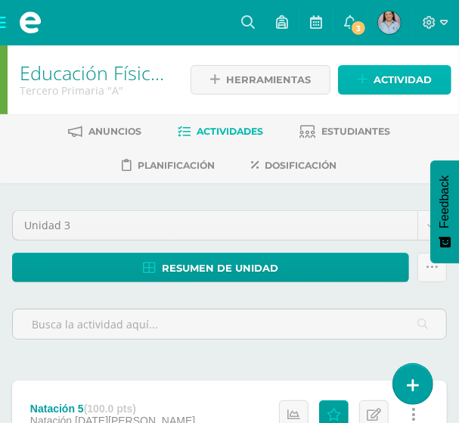
click at [378, 79] on span "Actividad" at bounding box center [403, 80] width 58 height 28
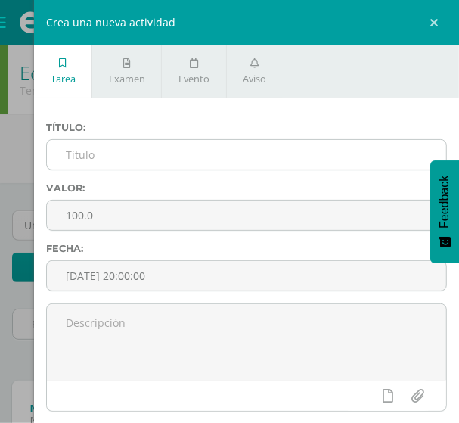
click at [104, 153] on input "text" at bounding box center [247, 155] width 400 height 30
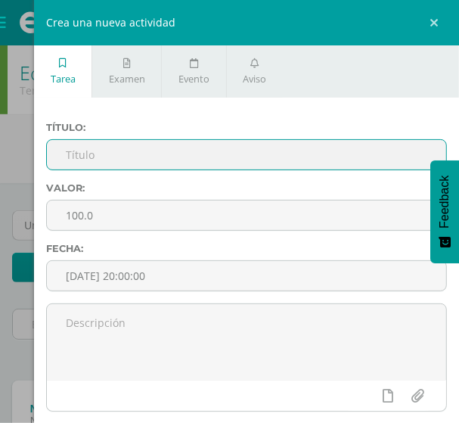
click at [100, 154] on input "text" at bounding box center [247, 155] width 400 height 30
click at [23, 168] on div "Crea una nueva actividad Tarea Examen Evento Aviso Título: Valor: 100.0 Fecha: …" at bounding box center [229, 211] width 459 height 423
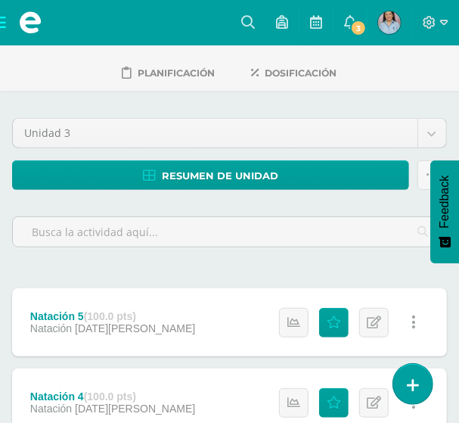
scroll to position [68, 0]
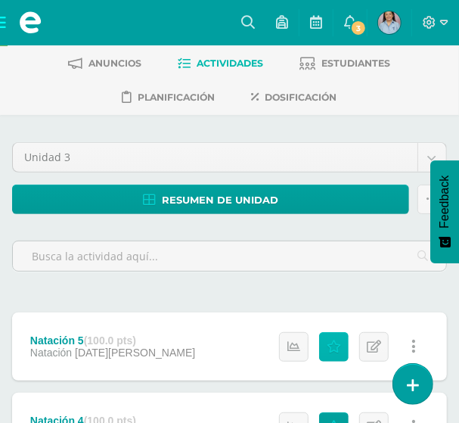
click at [335, 341] on icon at bounding box center [334, 347] width 14 height 13
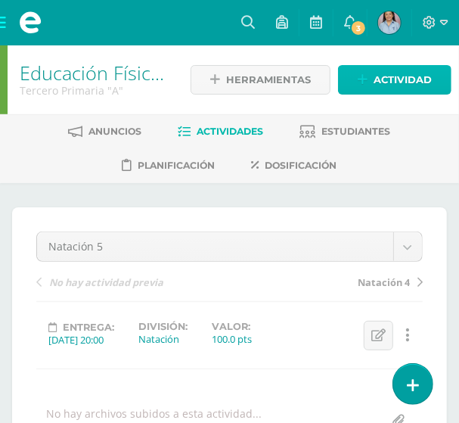
drag, startPoint x: 383, startPoint y: 76, endPoint x: 367, endPoint y: 82, distance: 17.0
click at [384, 76] on span "Actividad" at bounding box center [403, 80] width 58 height 28
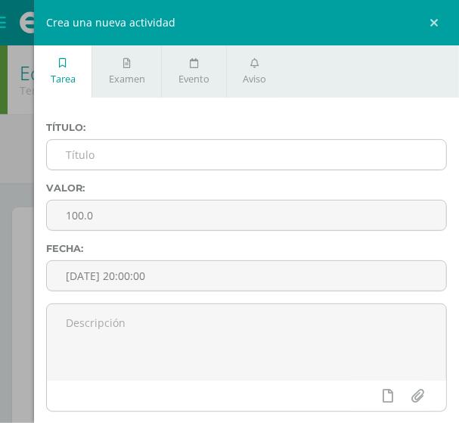
click at [90, 160] on input "text" at bounding box center [247, 155] width 400 height 30
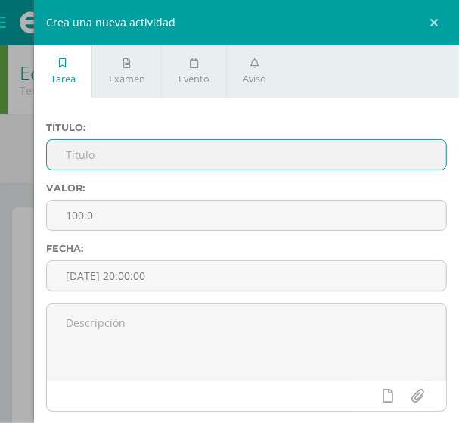
paste input "Saltos verticales"
type input "Saltos verticales"
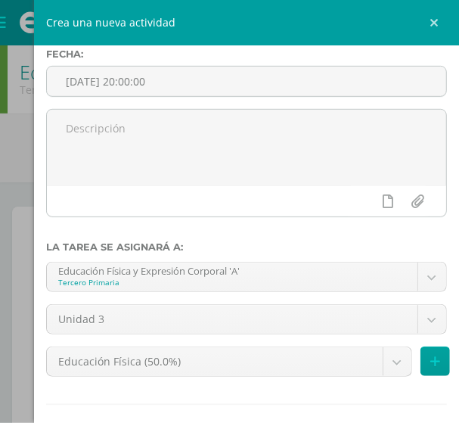
scroll to position [274, 0]
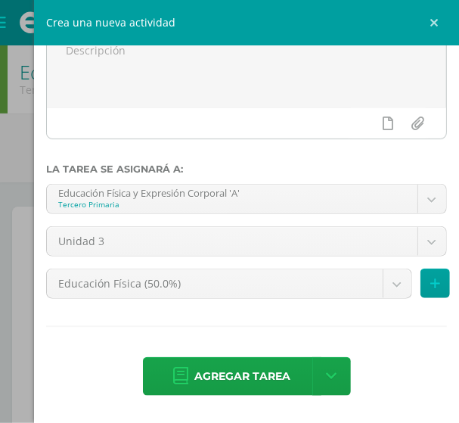
drag, startPoint x: 241, startPoint y: 376, endPoint x: 231, endPoint y: 375, distance: 10.7
click at [241, 376] on span "Agregar tarea" at bounding box center [243, 376] width 96 height 37
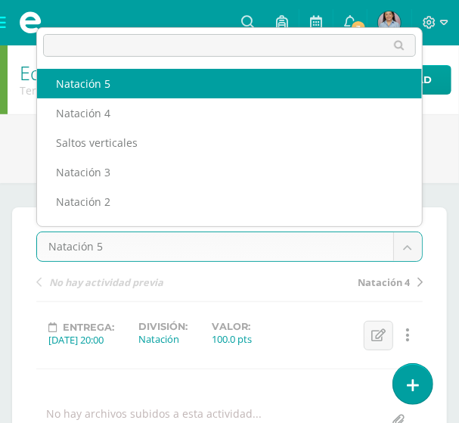
scroll to position [19, 0]
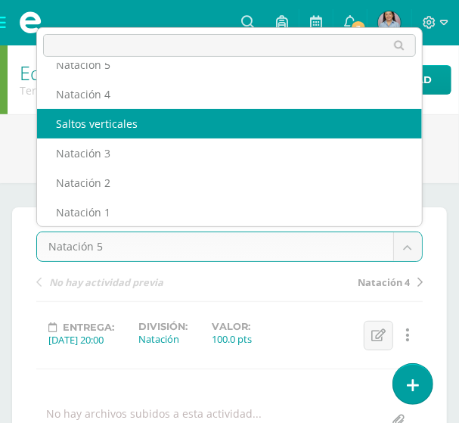
select select "/dashboard/teacher/grade-activity/126630/"
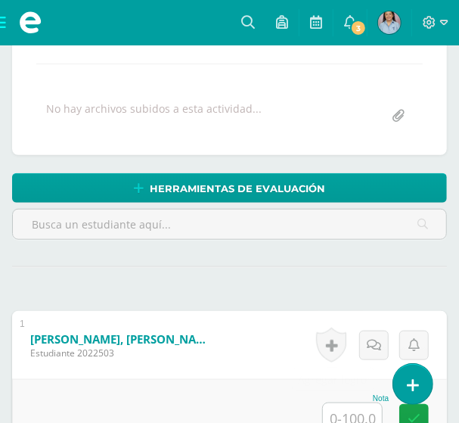
scroll to position [306, 0]
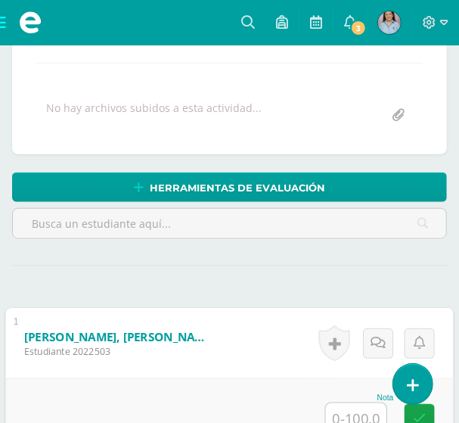
click at [366, 415] on input "text" at bounding box center [356, 418] width 61 height 30
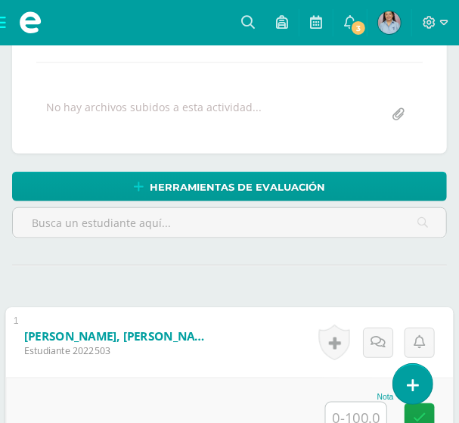
scroll to position [307, 0]
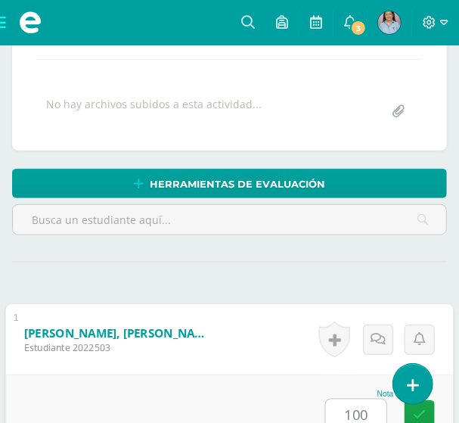
type input "100"
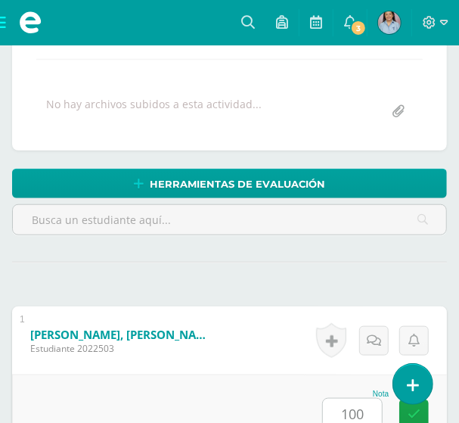
scroll to position [658, 0]
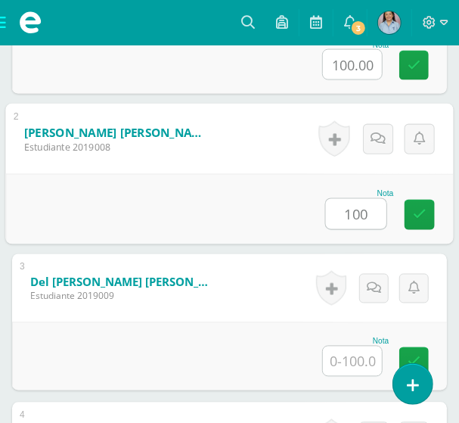
type input "100"
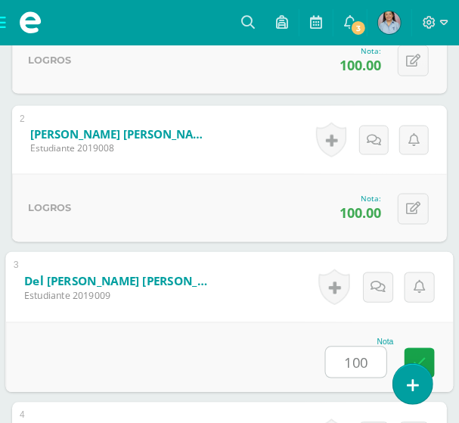
type input "100"
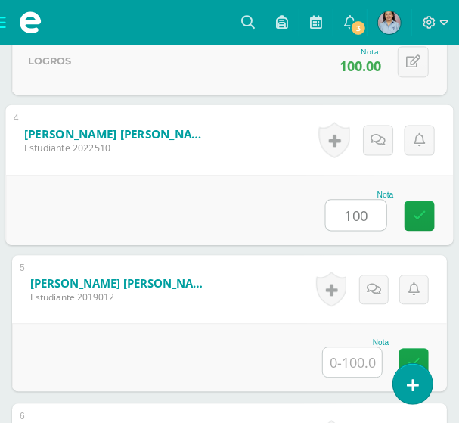
type input "100"
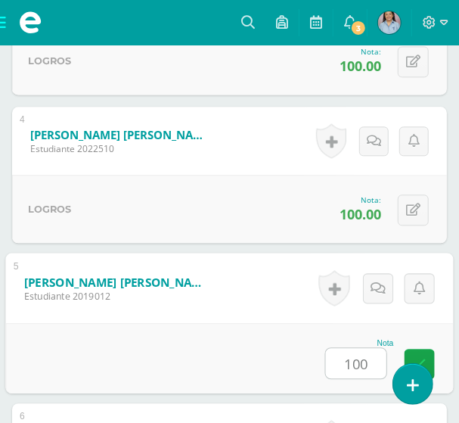
type input "100"
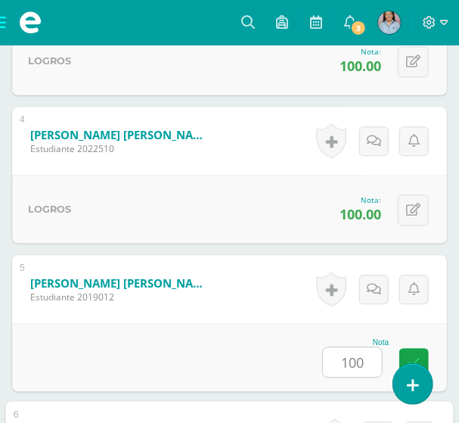
scroll to position [1252, 0]
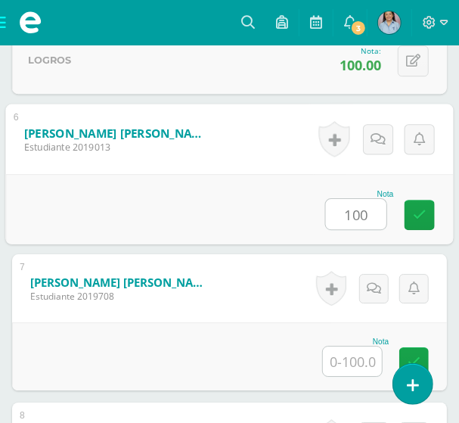
type input "100"
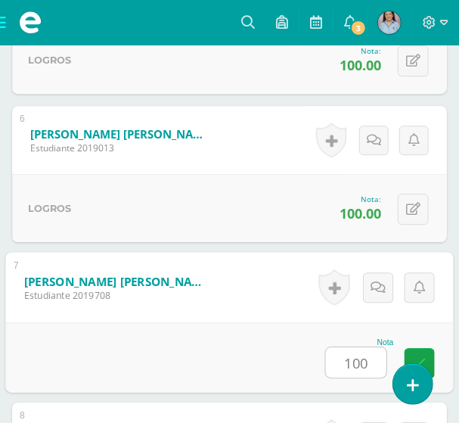
type input "100"
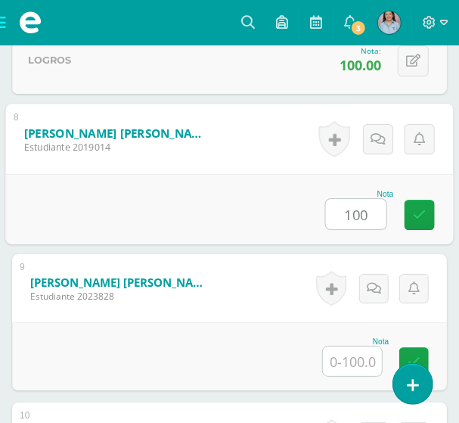
type input "100"
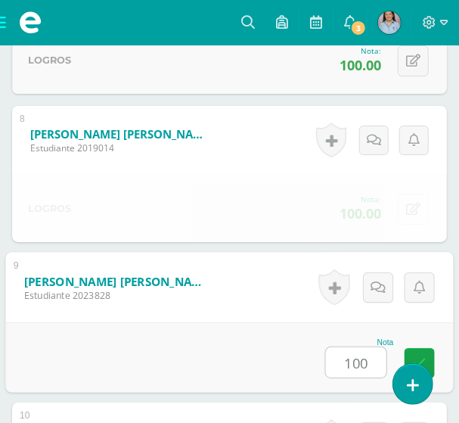
type input "100"
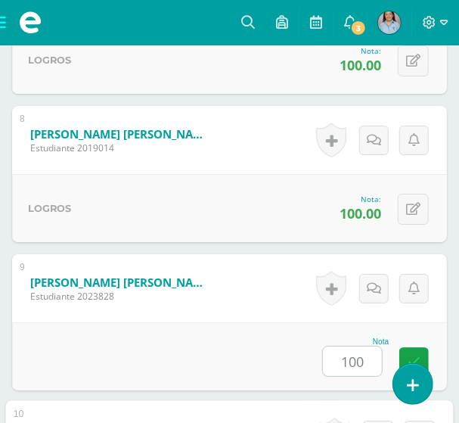
scroll to position [1845, 0]
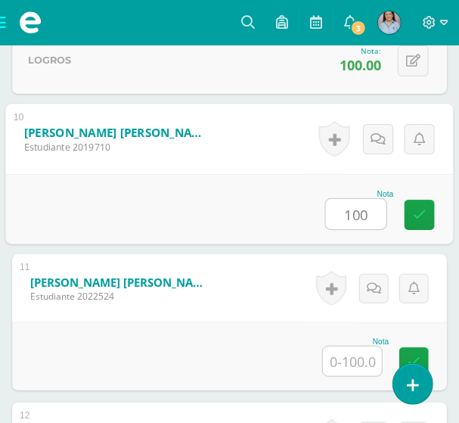
type input "100"
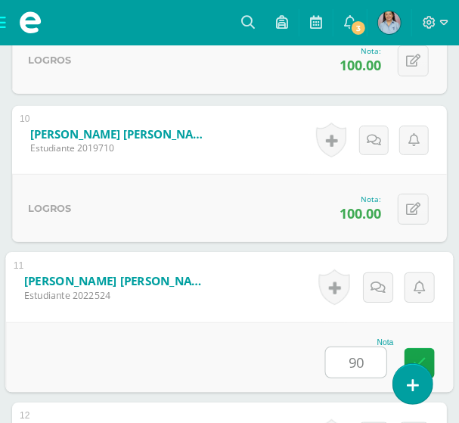
type input "90"
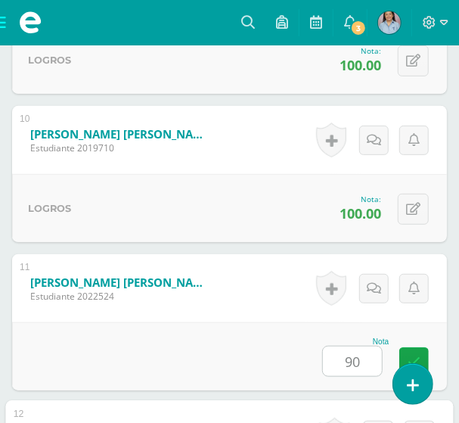
scroll to position [2142, 0]
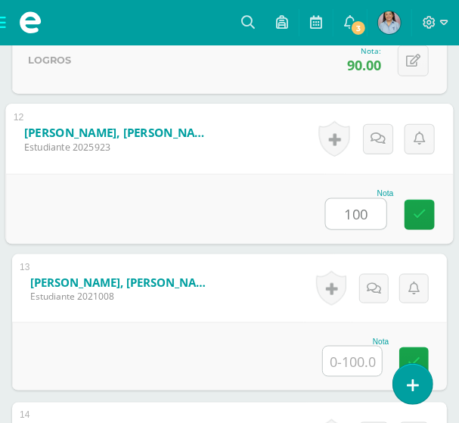
type input "100"
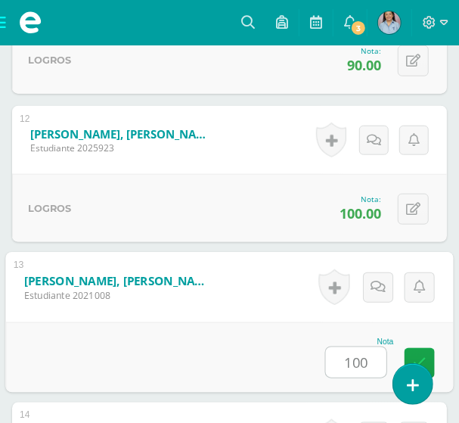
type input "100"
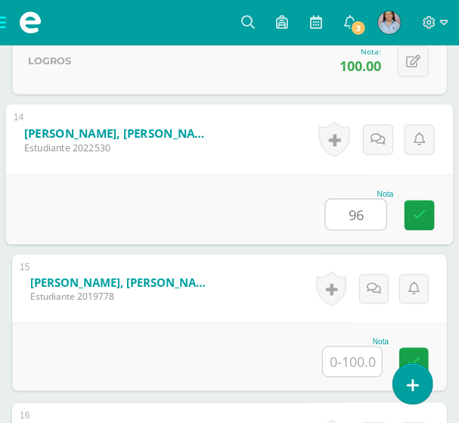
type input "96"
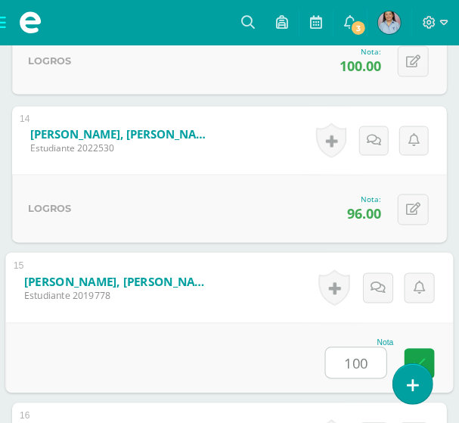
type input "100"
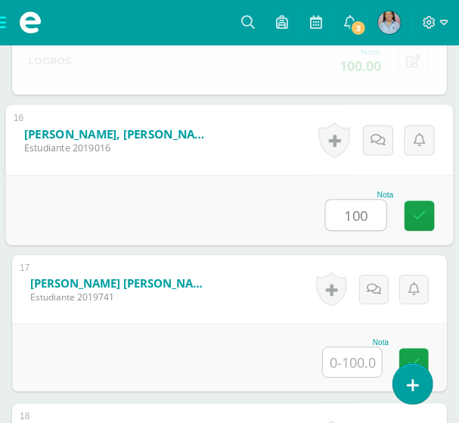
type input "100"
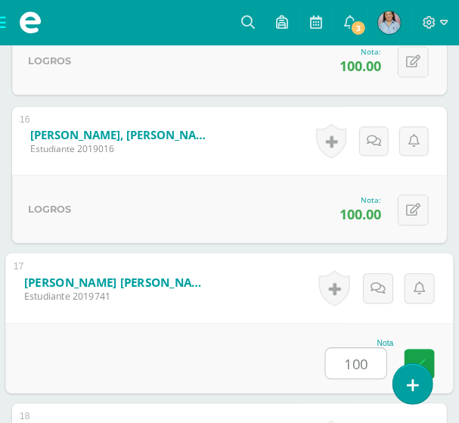
type input "100"
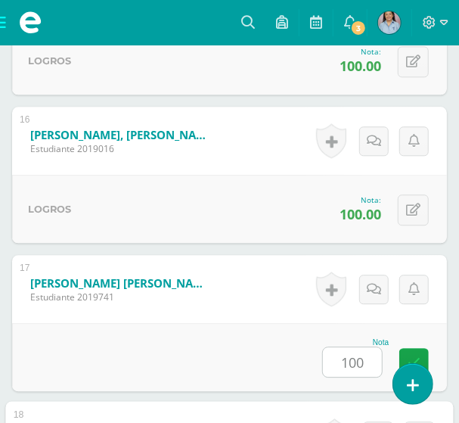
scroll to position [3032, 0]
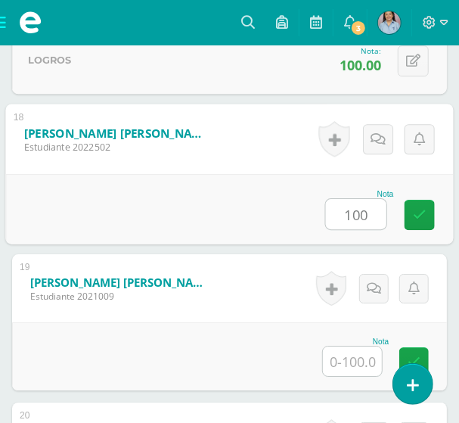
type input "100"
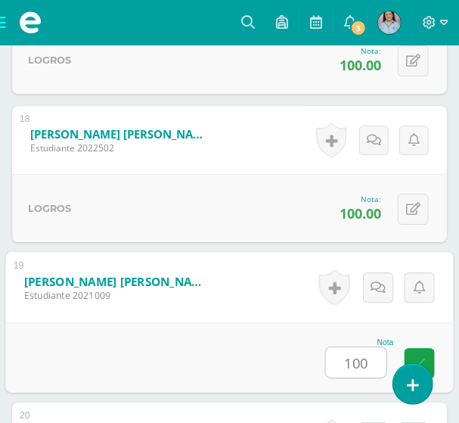
type input "100"
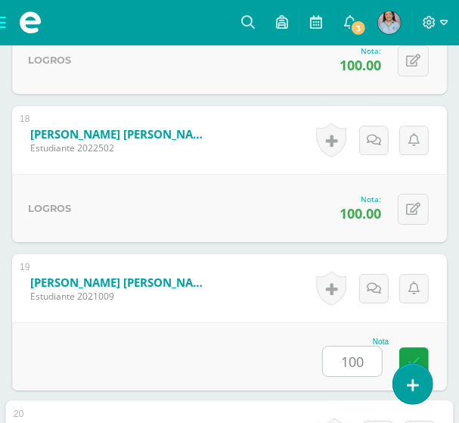
scroll to position [3329, 0]
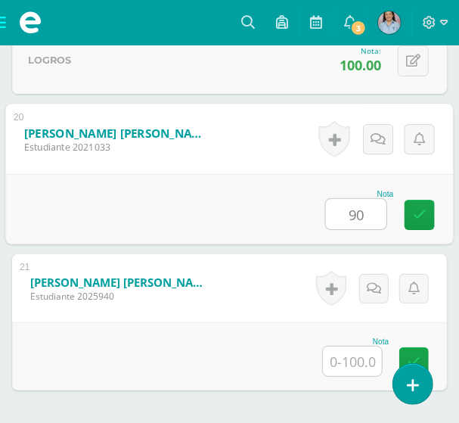
type input "90"
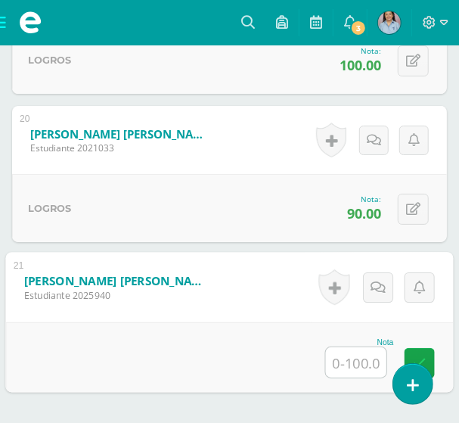
click at [366, 361] on input "text" at bounding box center [356, 362] width 61 height 30
type input "96"
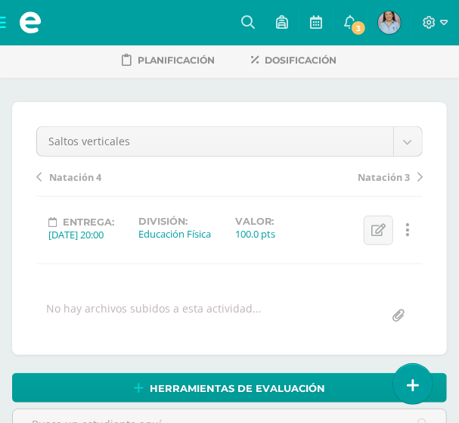
scroll to position [0, 0]
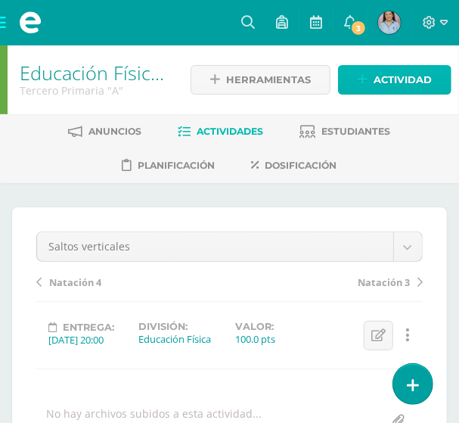
drag, startPoint x: 404, startPoint y: 82, endPoint x: 394, endPoint y: 95, distance: 16.2
click at [404, 82] on span "Actividad" at bounding box center [403, 80] width 58 height 28
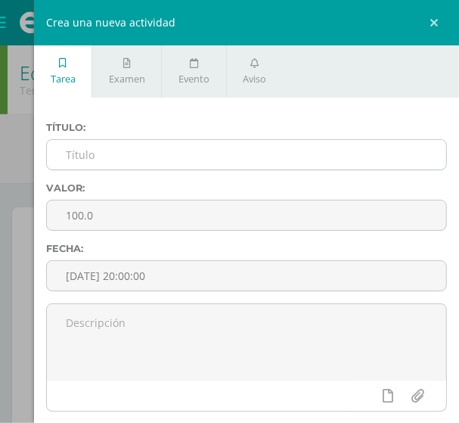
click at [104, 155] on input "text" at bounding box center [247, 155] width 400 height 30
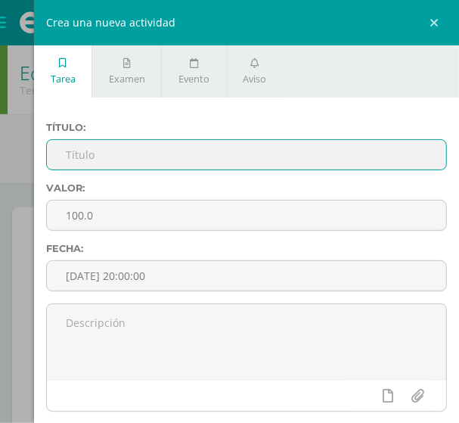
paste input "Saltos verticales con y sin elementos"
type input "Saltos verticales con y sin elementos"
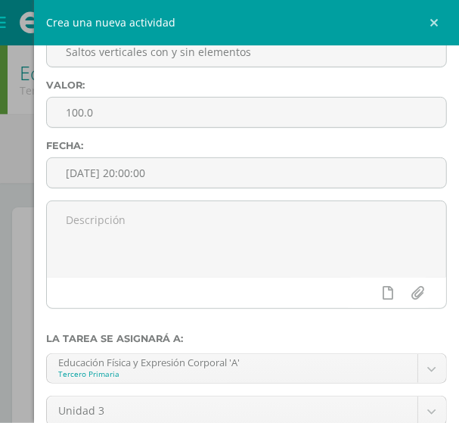
scroll to position [274, 0]
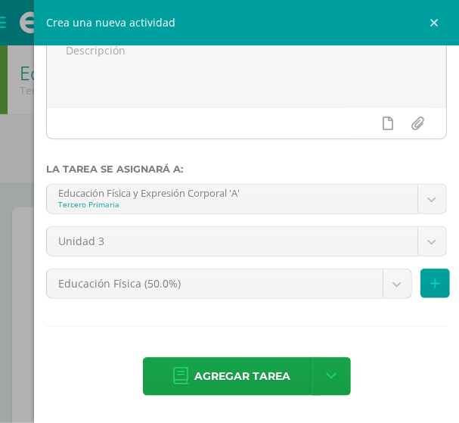
drag, startPoint x: 219, startPoint y: 378, endPoint x: 209, endPoint y: 373, distance: 11.5
click at [219, 378] on span "Agregar tarea" at bounding box center [243, 376] width 96 height 37
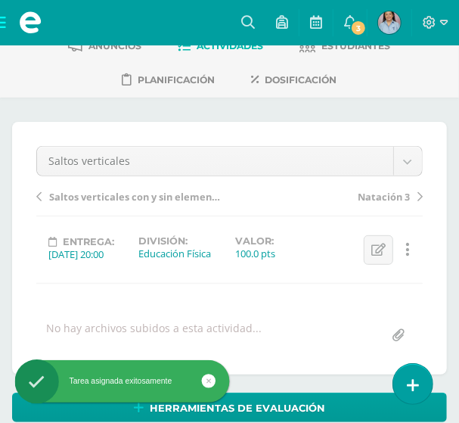
click at [108, 192] on span "Saltos verticales con y sin elementos" at bounding box center [136, 197] width 174 height 14
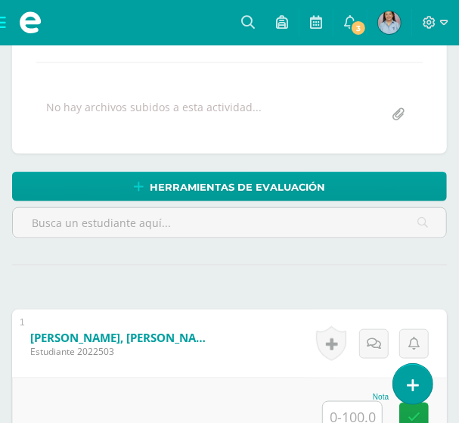
scroll to position [307, 0]
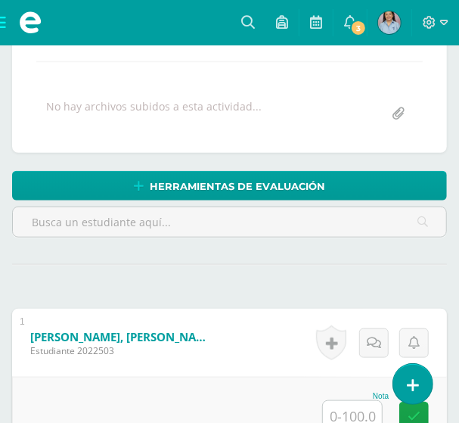
click at [369, 416] on input "text" at bounding box center [352, 416] width 59 height 30
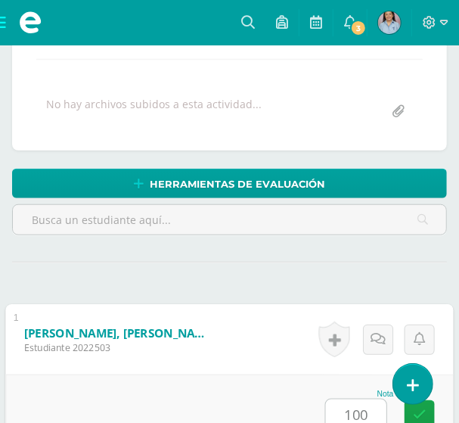
type input "100"
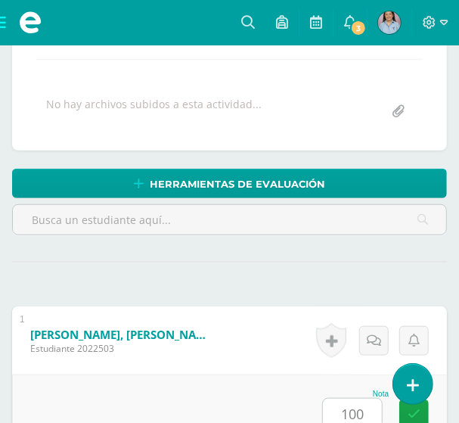
scroll to position [658, 0]
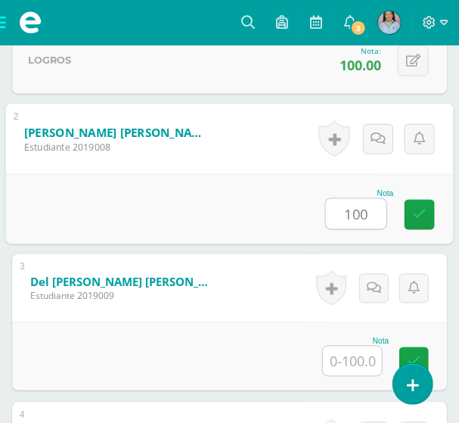
type input "100"
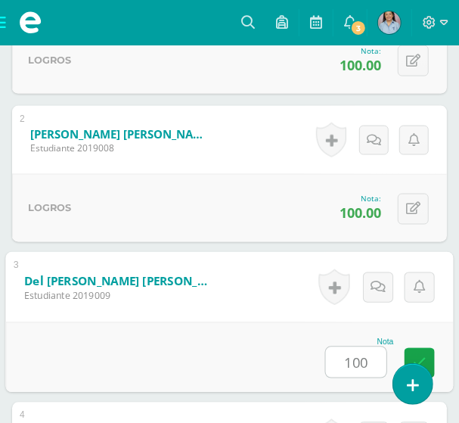
type input "100"
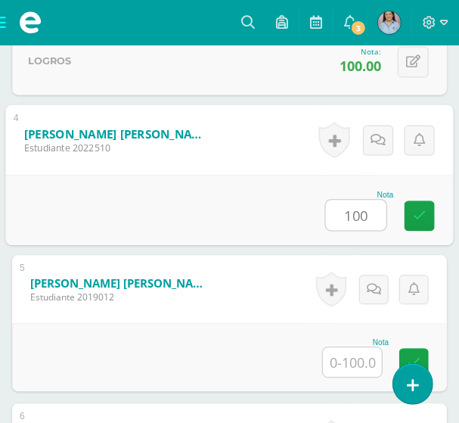
type input "100"
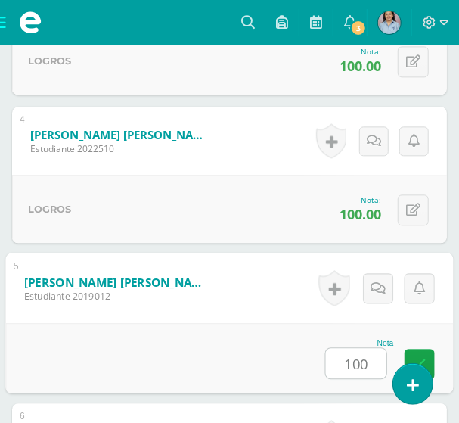
type input "100"
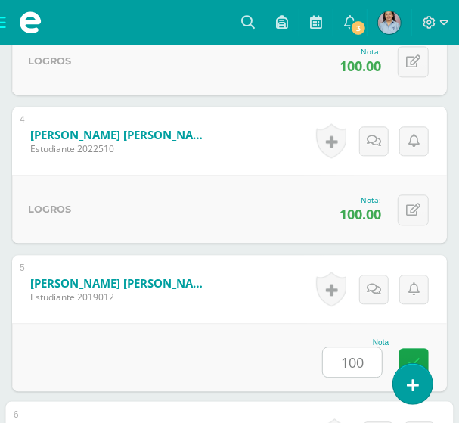
scroll to position [1252, 0]
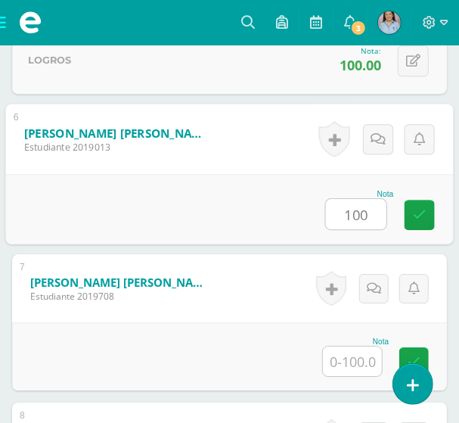
type input "100"
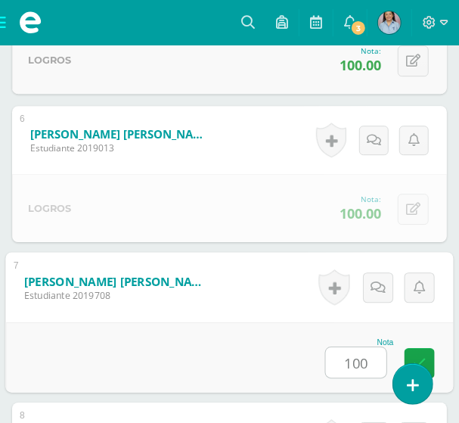
type input "100"
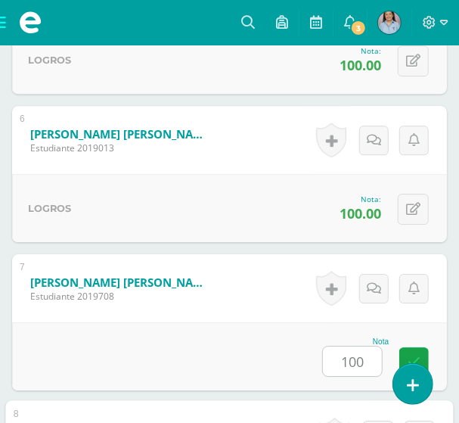
scroll to position [1549, 0]
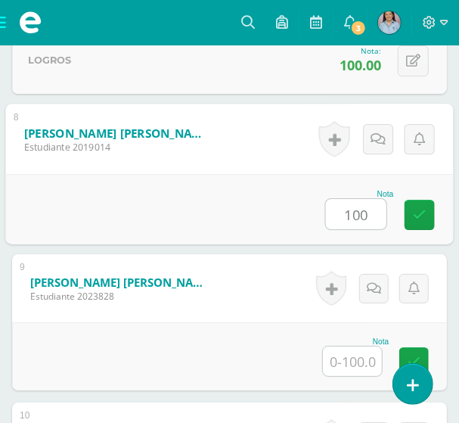
type input "100"
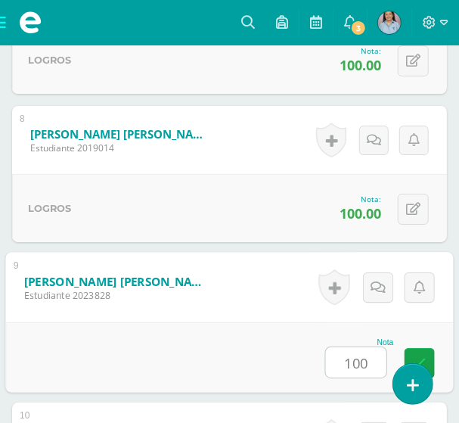
type input "100"
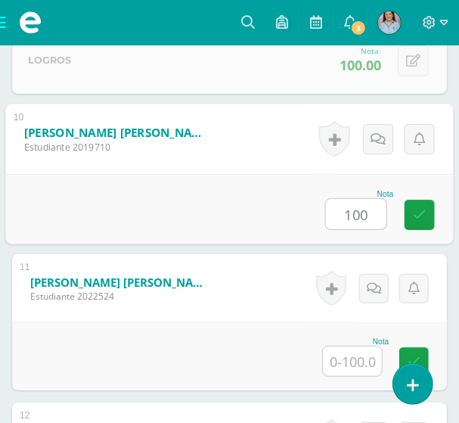
type input "100"
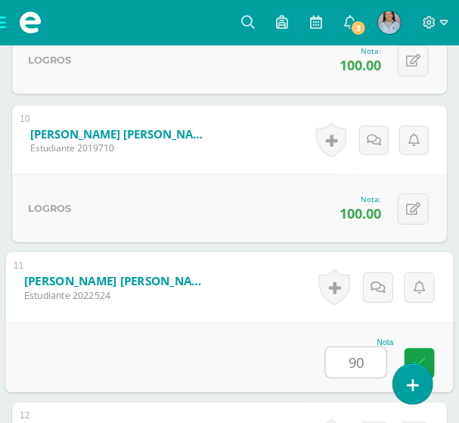
type input "90"
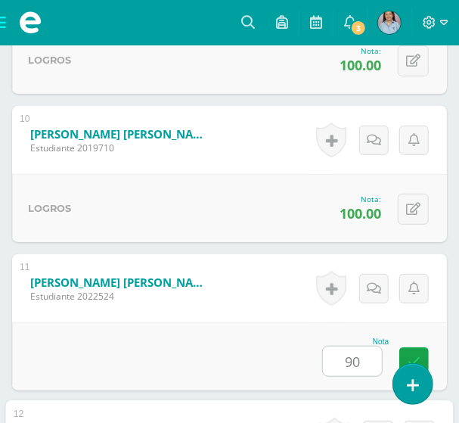
scroll to position [2142, 0]
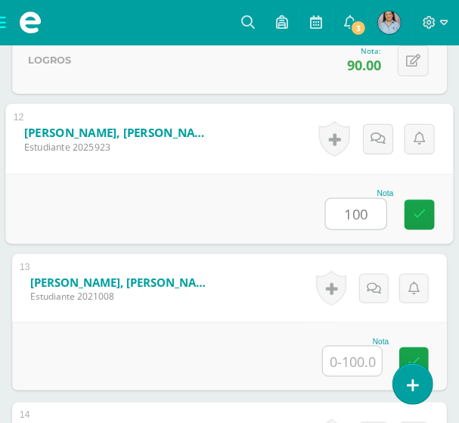
type input "100"
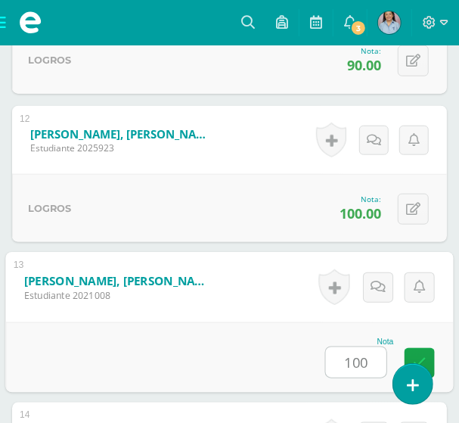
type input "100"
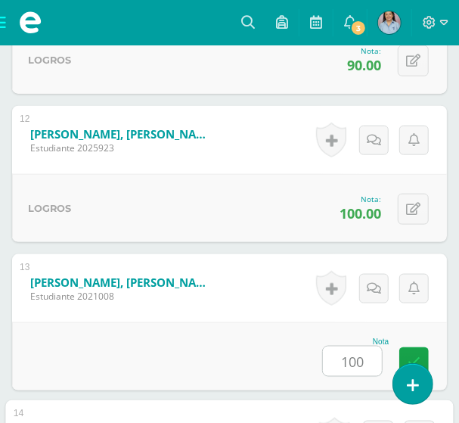
scroll to position [2438, 0]
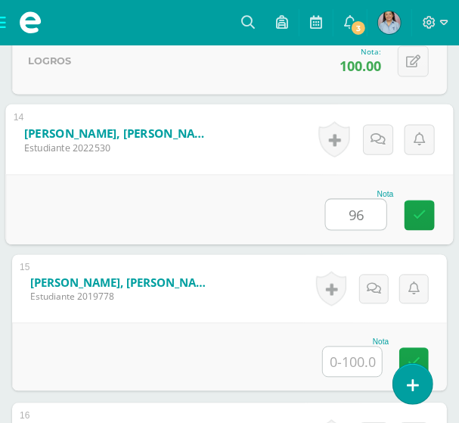
type input "96"
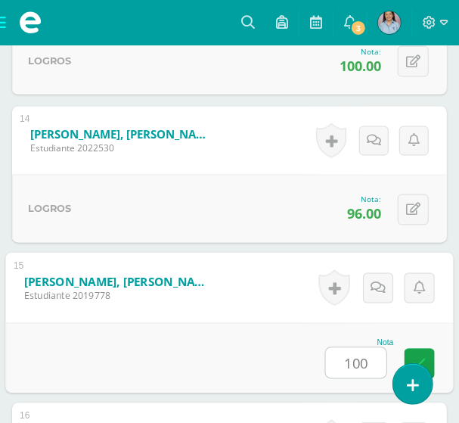
type input "100"
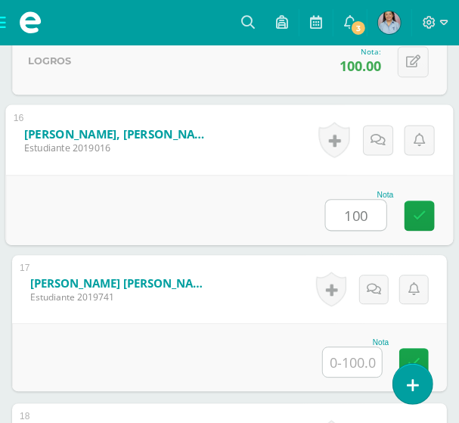
type input "100"
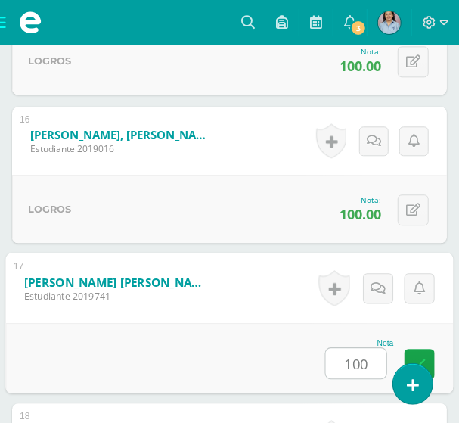
type input "100"
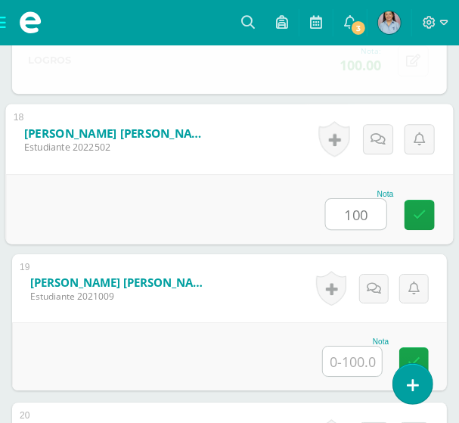
type input "100"
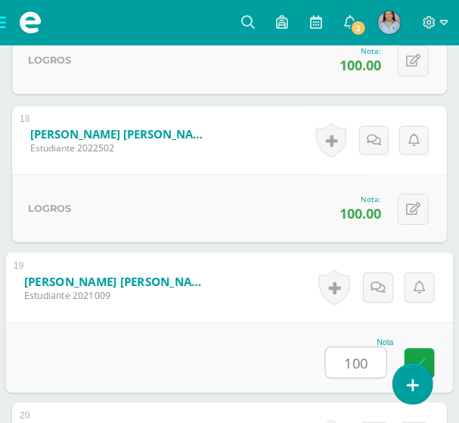
type input "100"
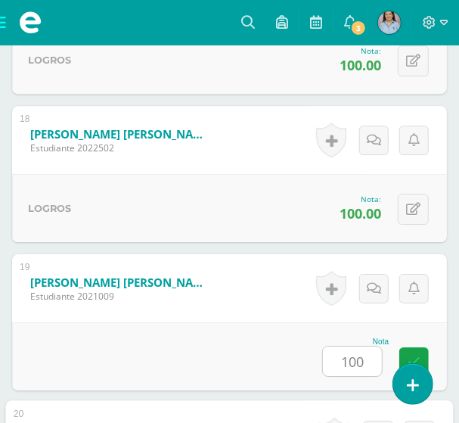
scroll to position [3329, 0]
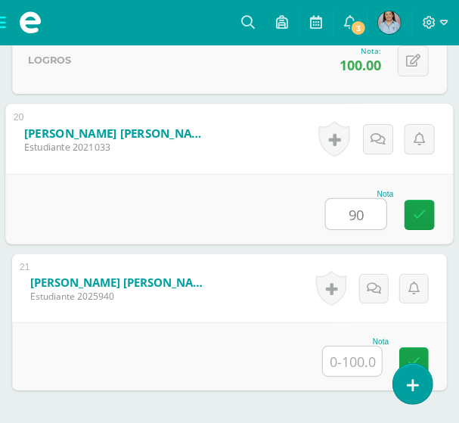
type input "90"
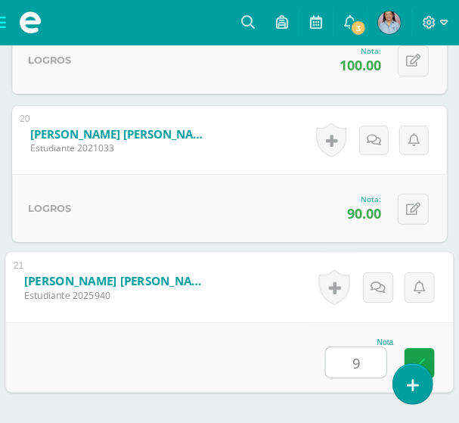
type input "96"
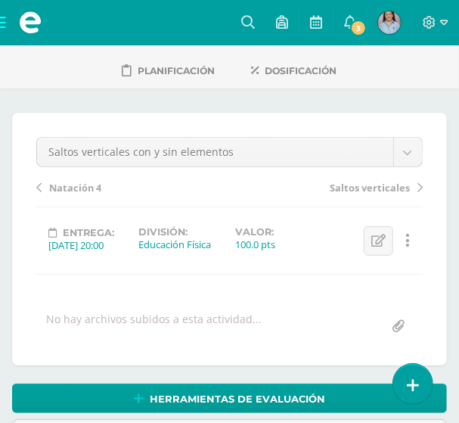
scroll to position [0, 0]
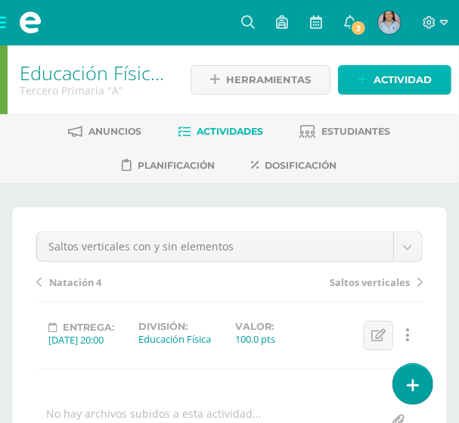
click at [399, 72] on span "Actividad" at bounding box center [403, 80] width 58 height 28
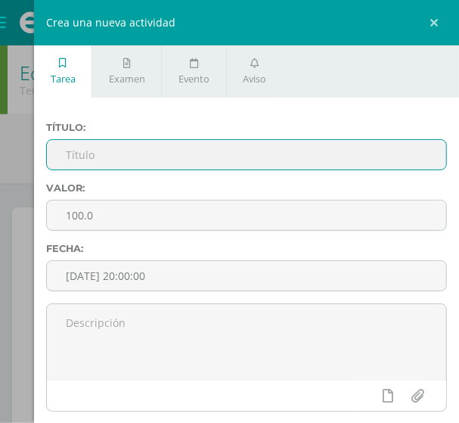
click at [129, 151] on input "text" at bounding box center [247, 155] width 400 height 30
paste input "Saltos en diferentes direcciones"
type input "Saltos en diferentes direcciones"
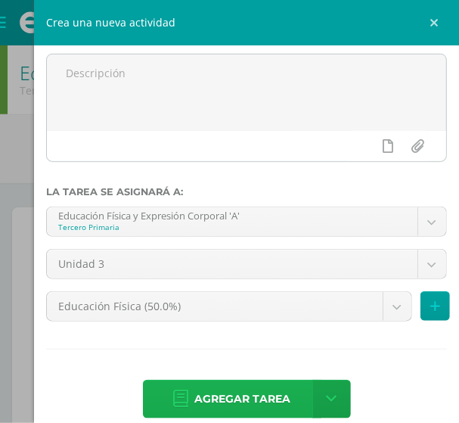
scroll to position [274, 0]
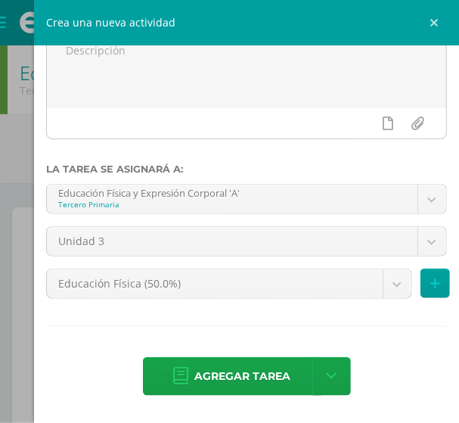
click at [257, 372] on span "Agregar tarea" at bounding box center [243, 376] width 96 height 37
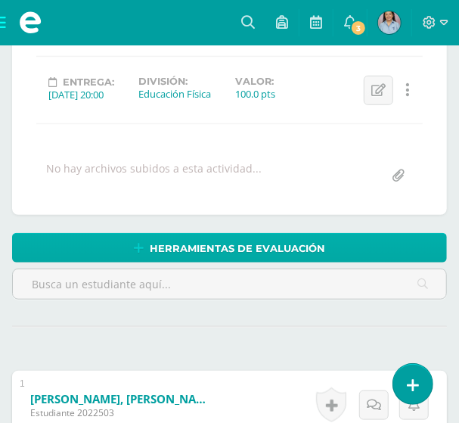
scroll to position [32, 0]
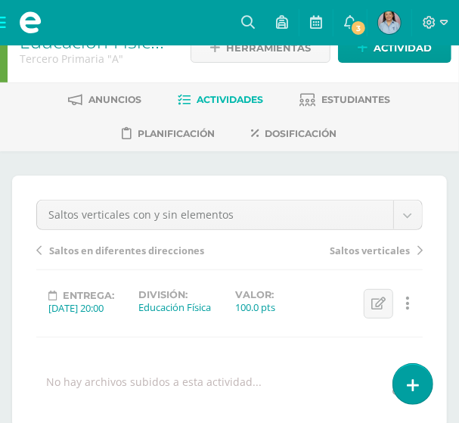
click at [132, 251] on span "Saltos en diferentes direcciones" at bounding box center [126, 251] width 155 height 14
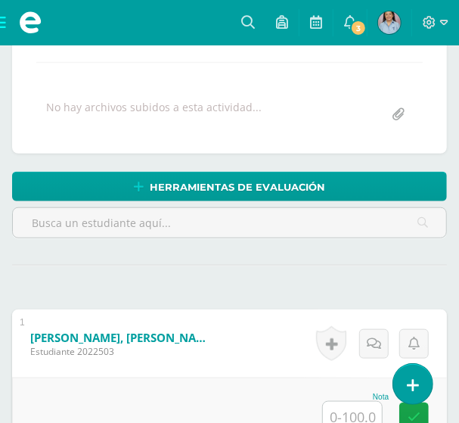
scroll to position [307, 0]
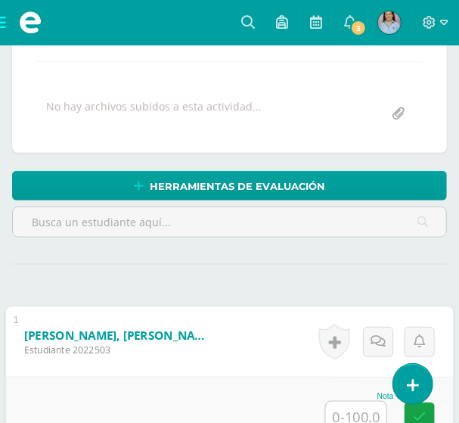
click at [338, 409] on input "text" at bounding box center [356, 417] width 61 height 30
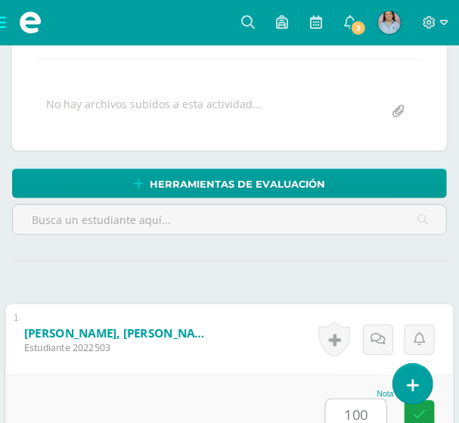
type input "100"
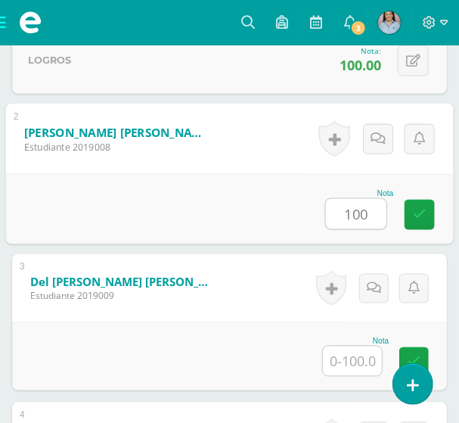
type input "100"
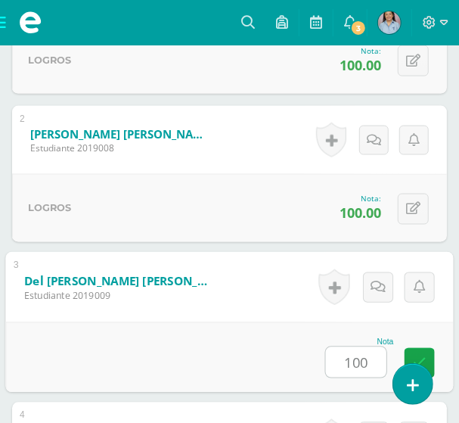
type input "100"
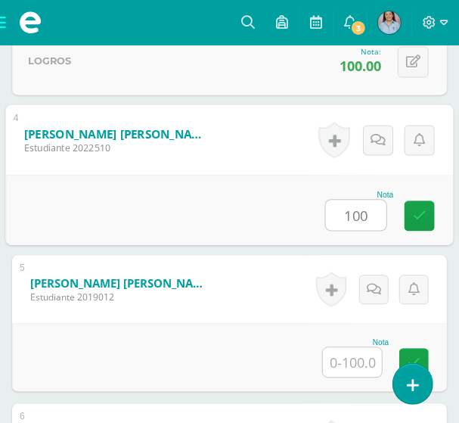
type input "100"
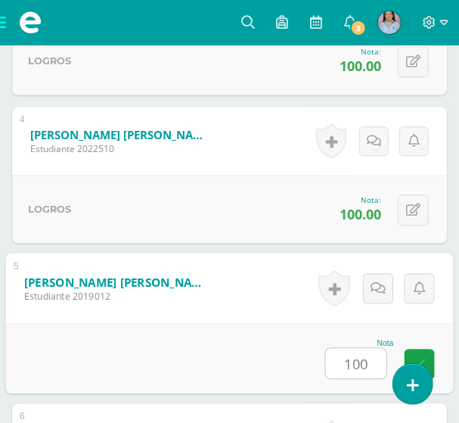
type input "100"
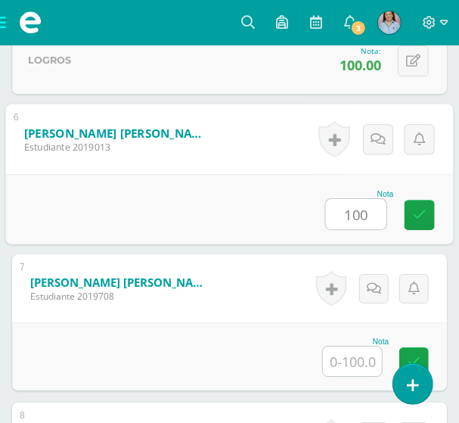
type input "100"
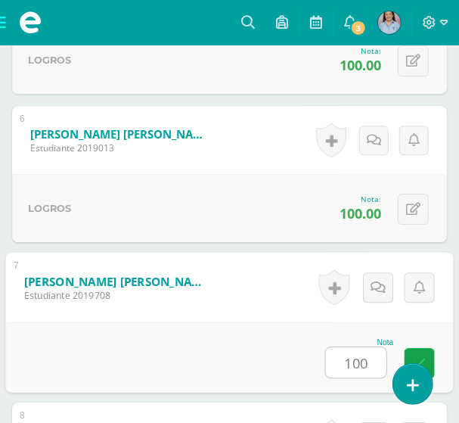
type input "100"
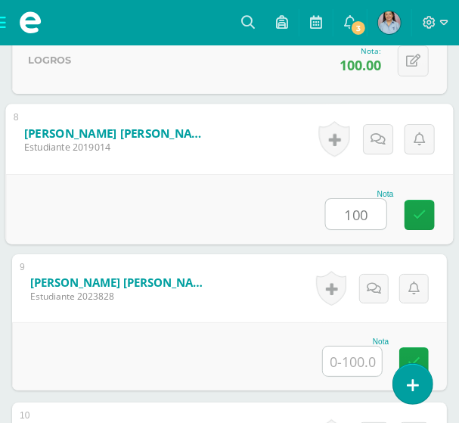
type input "100"
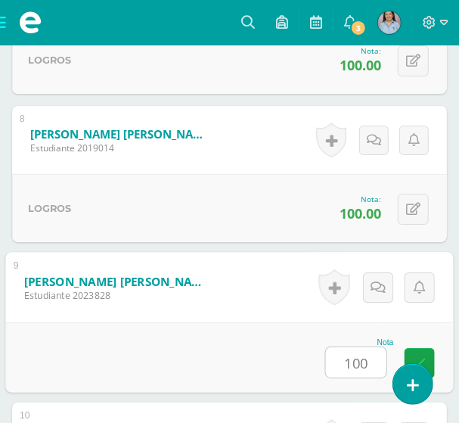
type input "100"
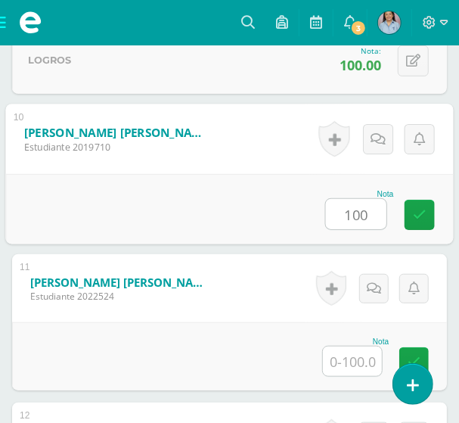
type input "100"
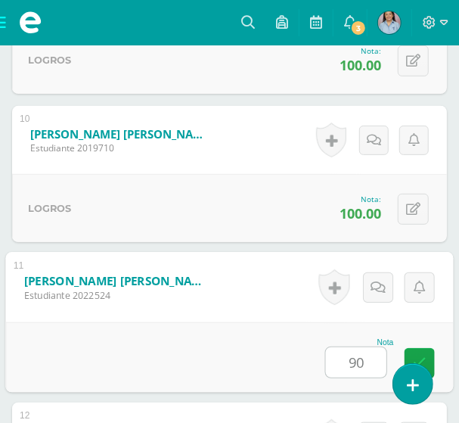
type input "90"
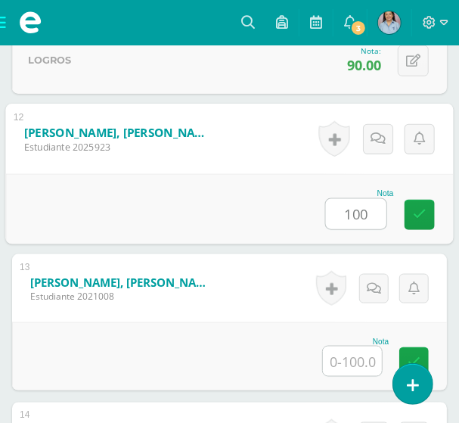
type input "100"
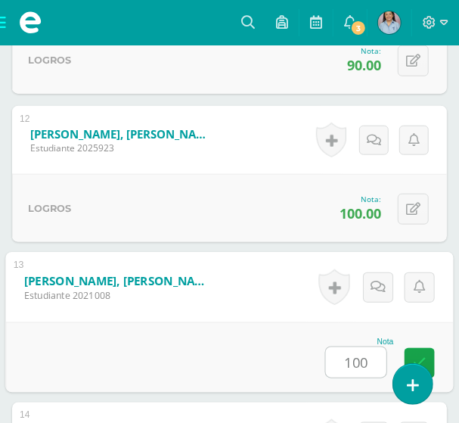
type input "100"
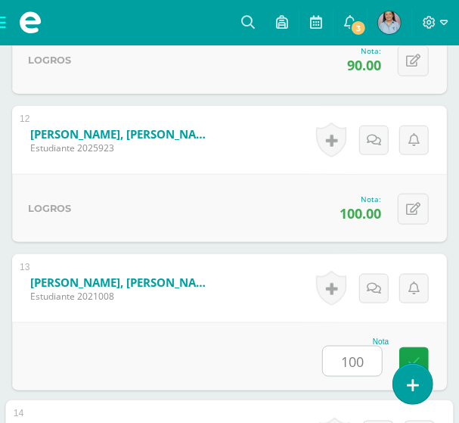
scroll to position [2438, 0]
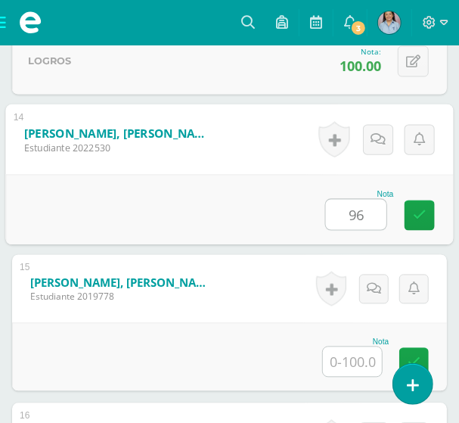
type input "96"
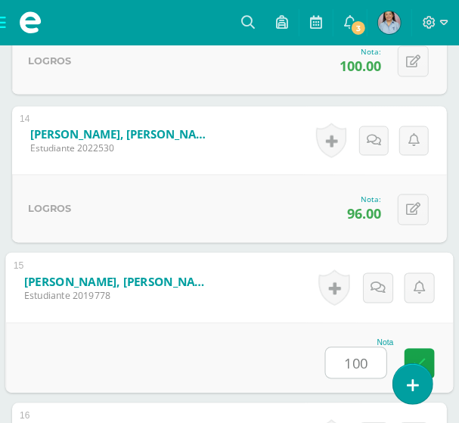
type input "100"
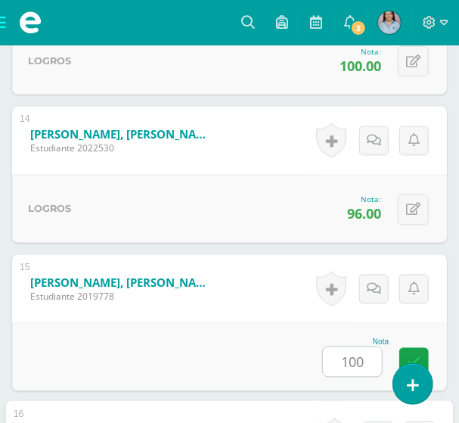
scroll to position [2734, 0]
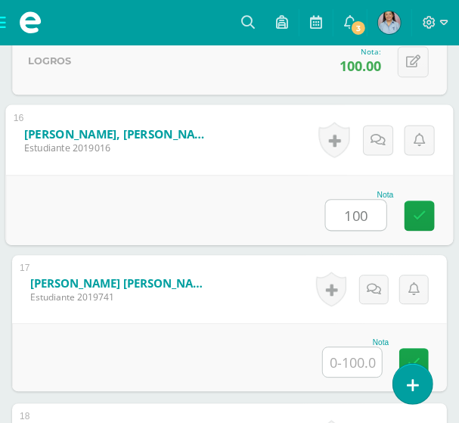
type input "100"
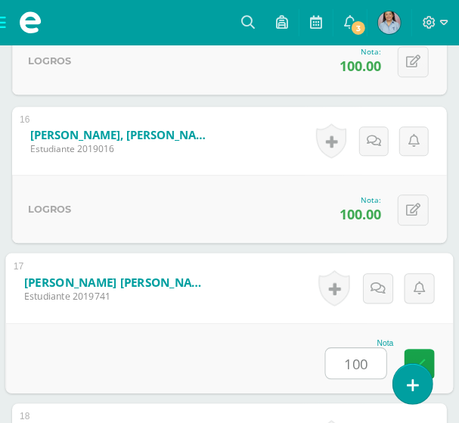
type input "100"
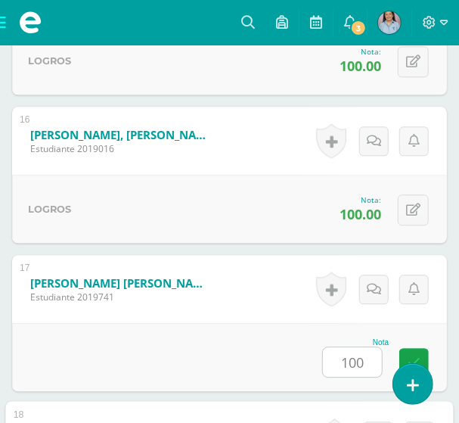
scroll to position [3032, 0]
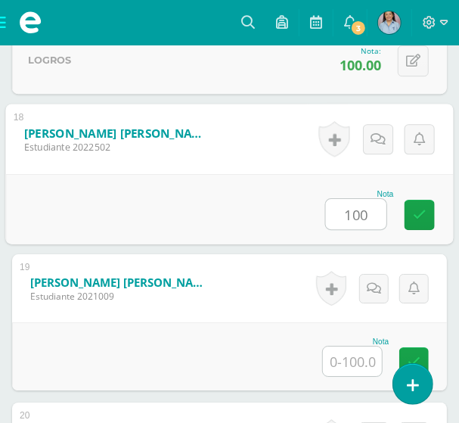
type input "100"
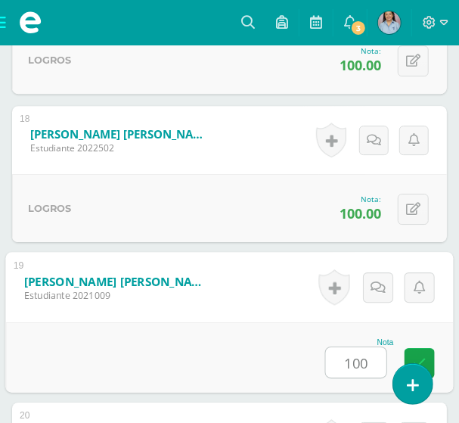
type input "100"
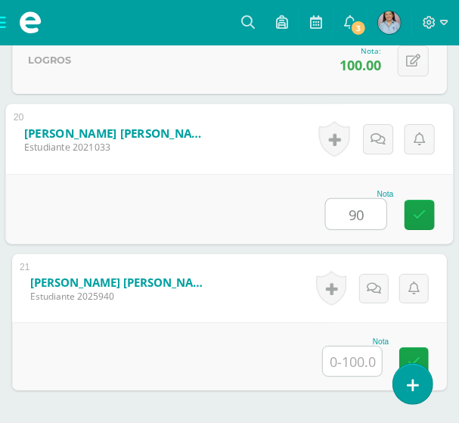
type input "90"
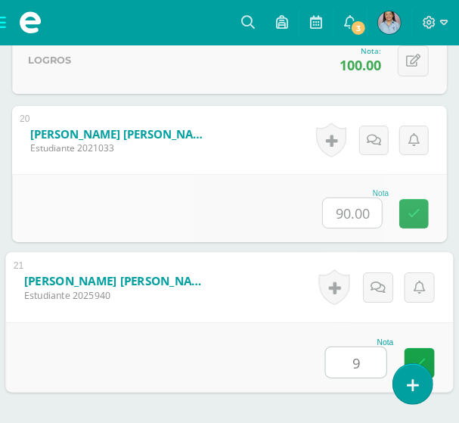
type input "96"
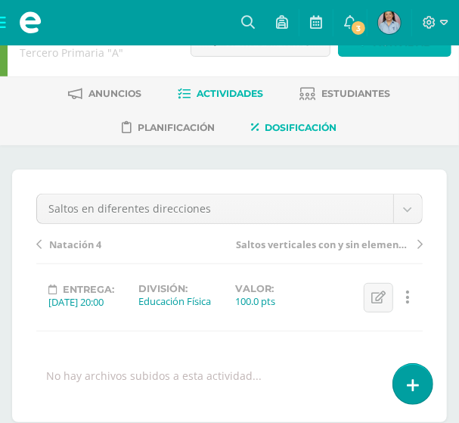
scroll to position [0, 0]
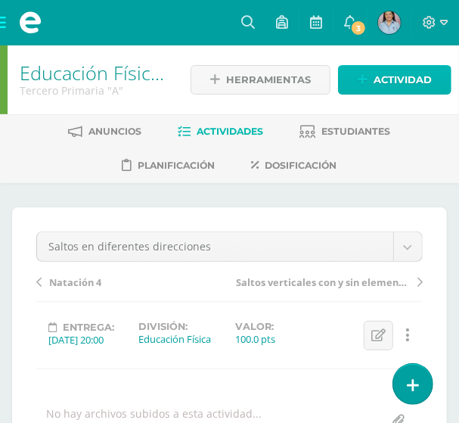
click at [381, 74] on span "Actividad" at bounding box center [403, 80] width 58 height 28
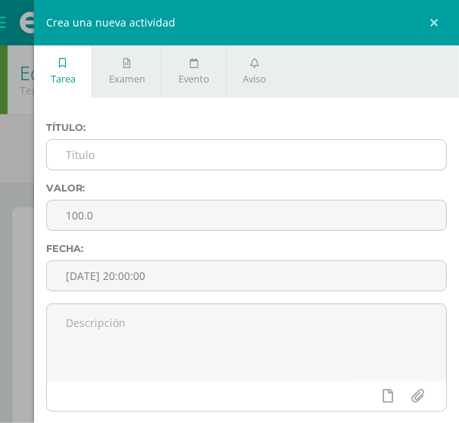
click at [107, 160] on input "text" at bounding box center [247, 155] width 400 height 30
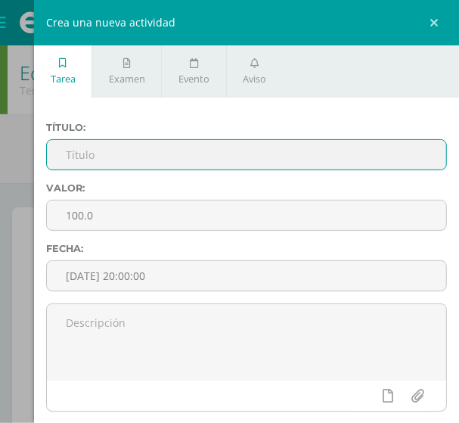
paste input "Saltos con giro"
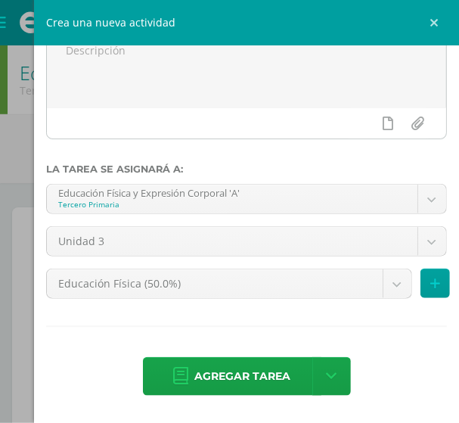
scroll to position [274, 0]
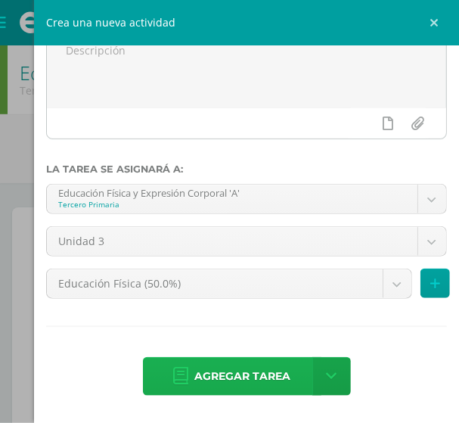
type input "Saltos con giro"
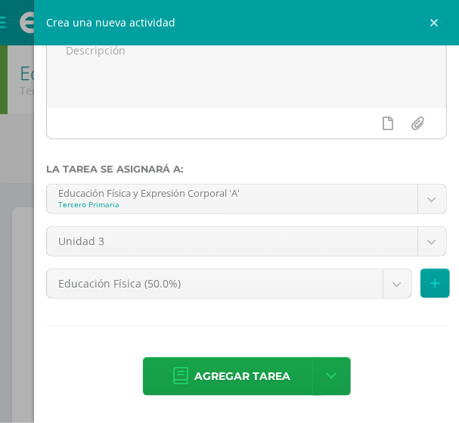
click at [246, 367] on span "Agregar tarea" at bounding box center [243, 376] width 96 height 37
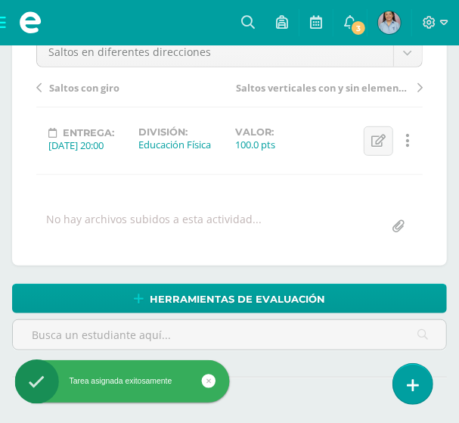
scroll to position [167, 0]
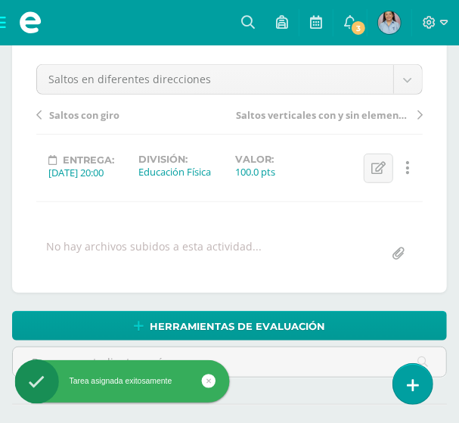
click at [72, 114] on span "Saltos con giro" at bounding box center [84, 115] width 70 height 14
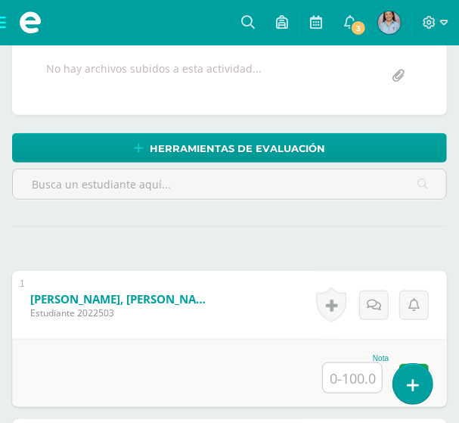
scroll to position [346, 0]
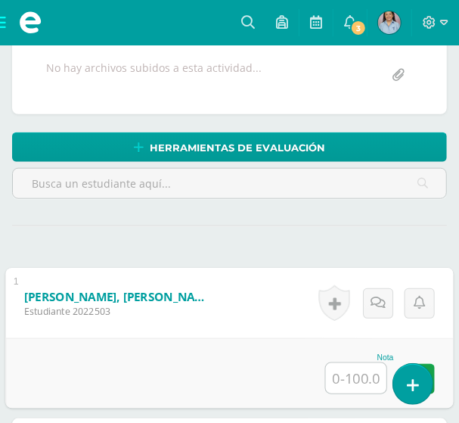
click at [350, 365] on input "text" at bounding box center [356, 378] width 61 height 30
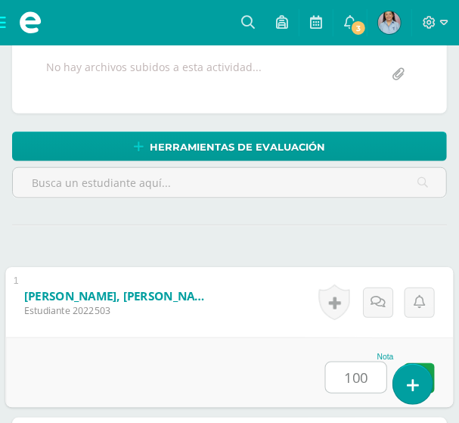
type input "100"
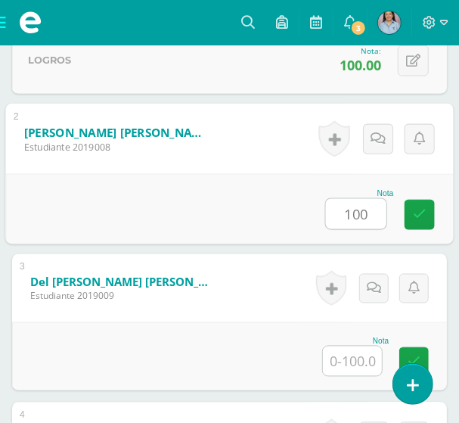
type input "100"
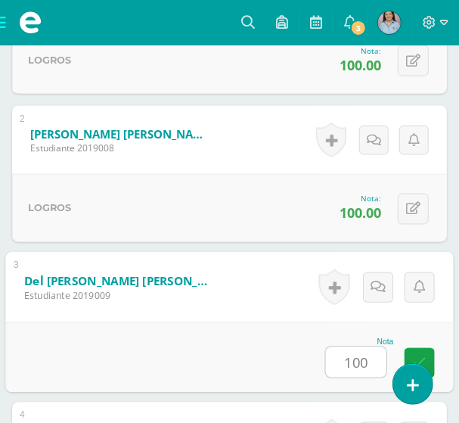
type input "100"
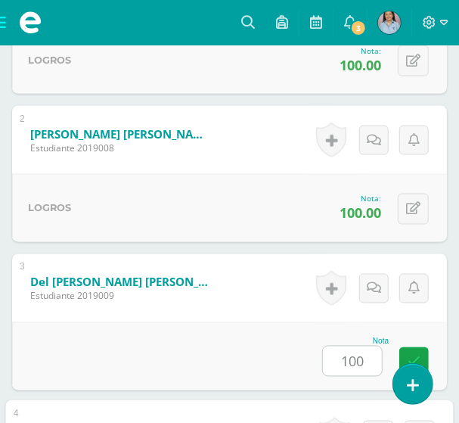
scroll to position [954, 0]
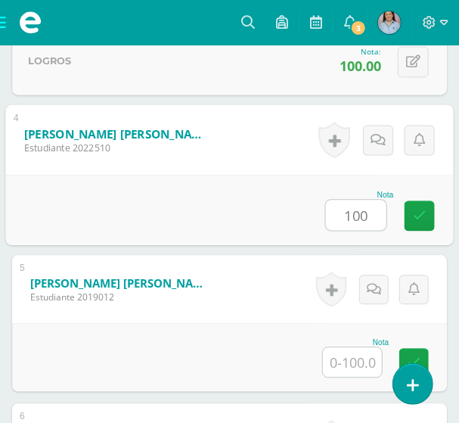
type input "100"
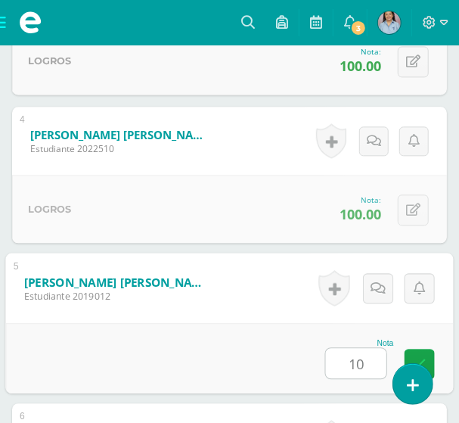
type input "10"
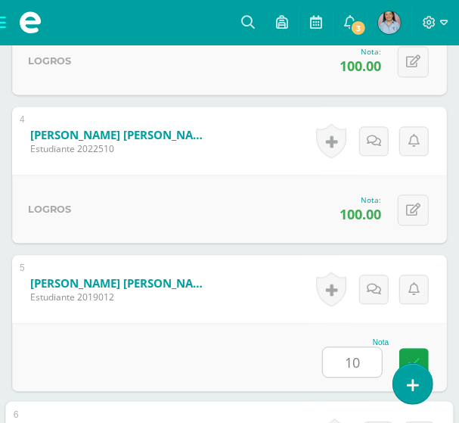
scroll to position [1252, 0]
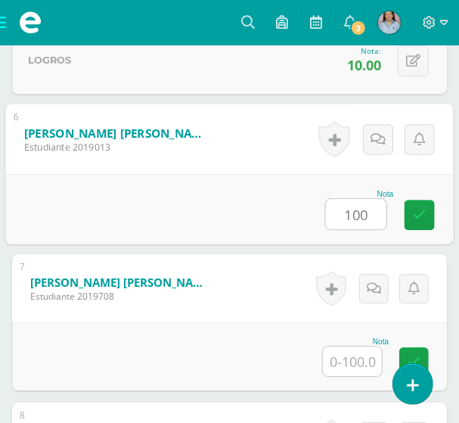
type input "100"
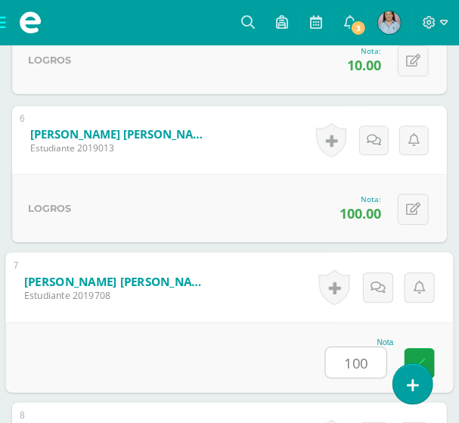
type input "100"
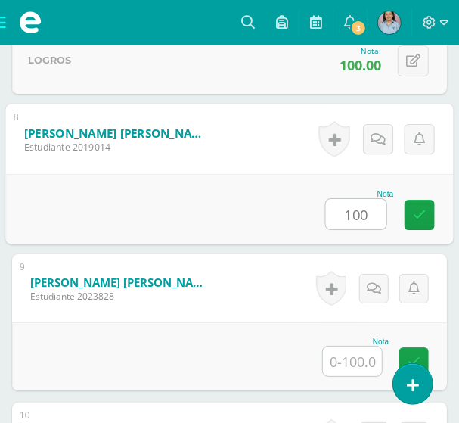
type input "100"
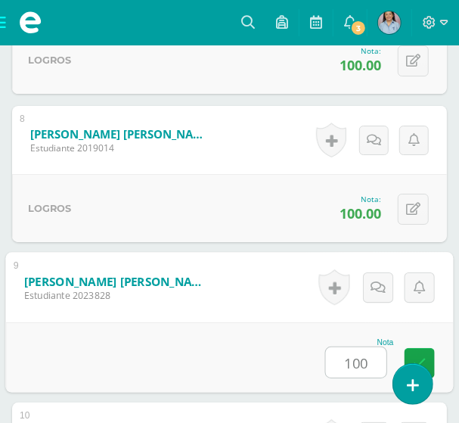
type input "100"
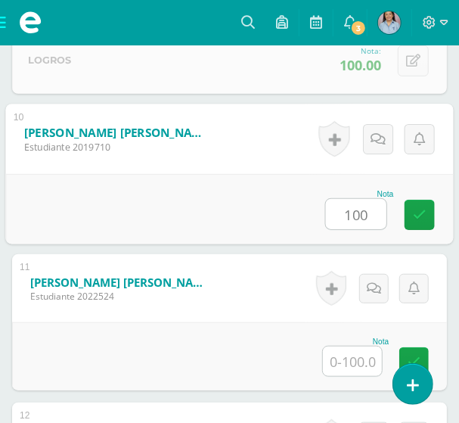
type input "100"
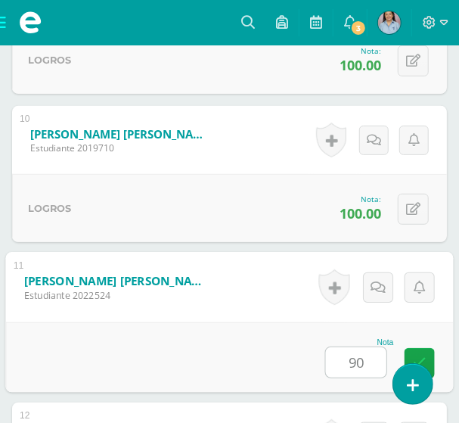
type input "90"
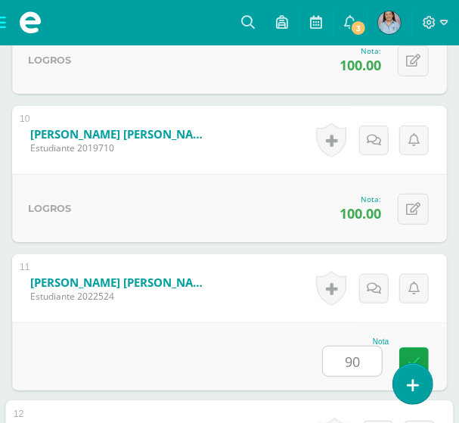
scroll to position [2142, 0]
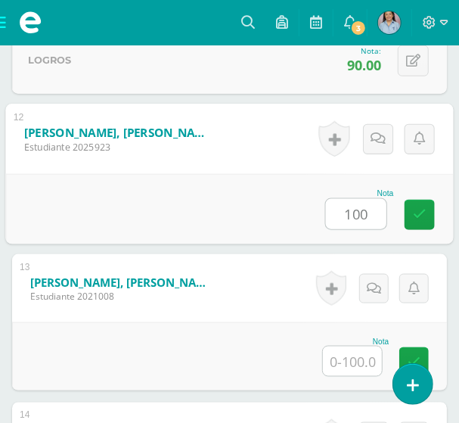
type input "100"
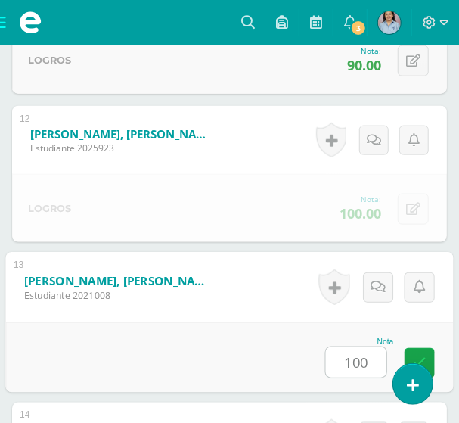
type input "100"
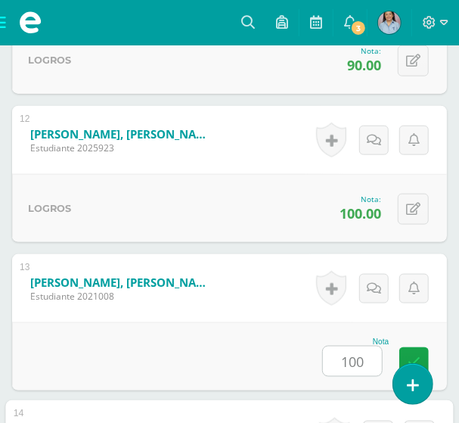
scroll to position [2438, 0]
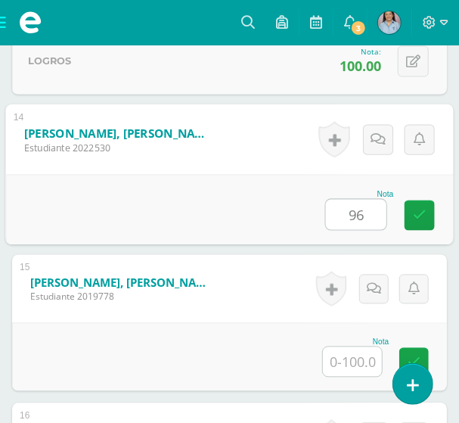
type input "96"
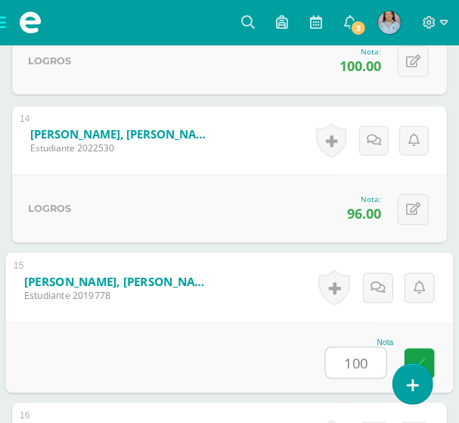
type input "100"
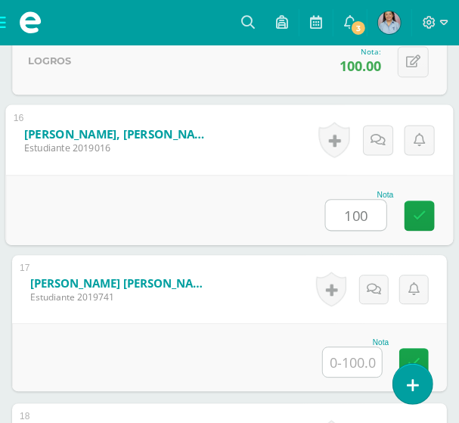
type input "100"
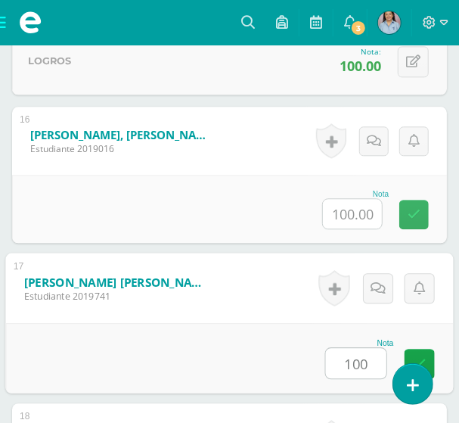
type input "100"
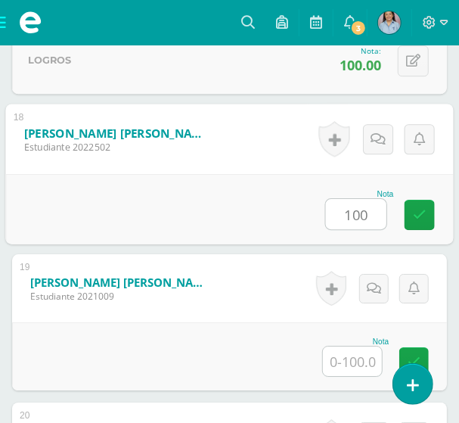
type input "100"
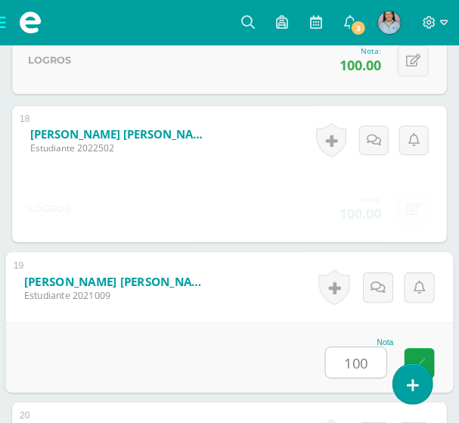
type input "100"
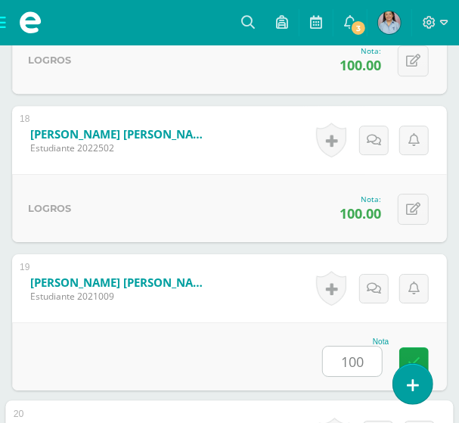
scroll to position [3329, 0]
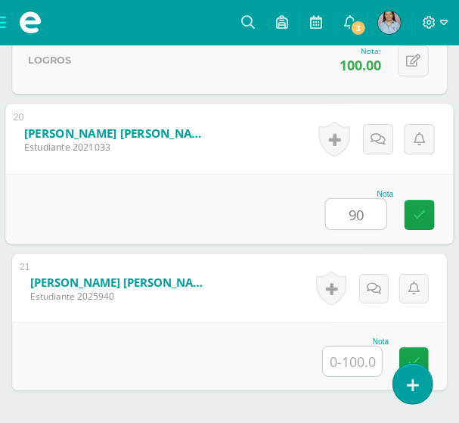
type input "90"
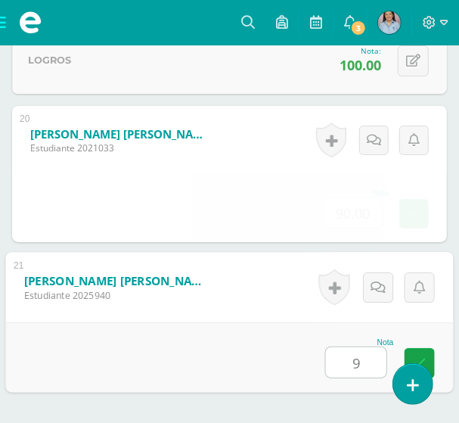
type input "96"
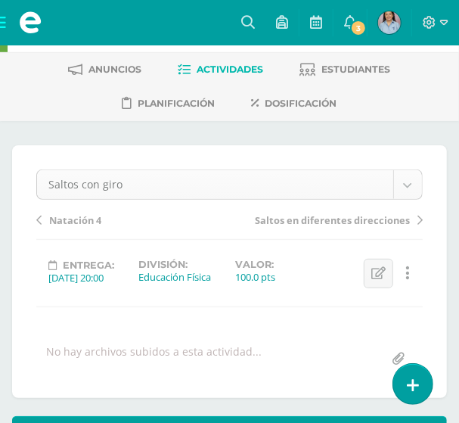
scroll to position [0, 0]
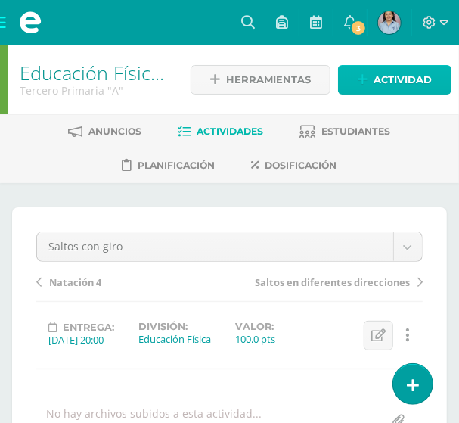
click at [379, 70] on span "Actividad" at bounding box center [403, 80] width 58 height 28
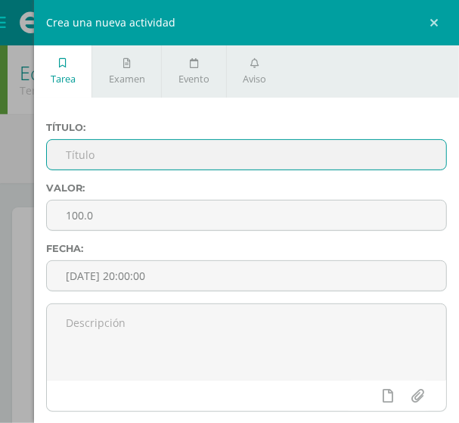
click at [95, 160] on input "text" at bounding box center [247, 155] width 400 height 30
paste input "Saltos con cambio de dirección y sentidos"
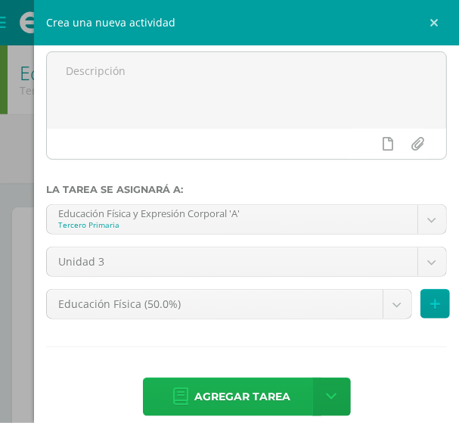
scroll to position [274, 0]
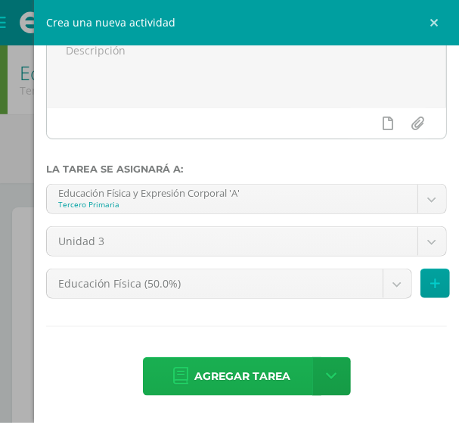
type input "Saltos con cambio de dirección y sentidos"
click at [247, 371] on span "Agregar tarea" at bounding box center [243, 376] width 96 height 37
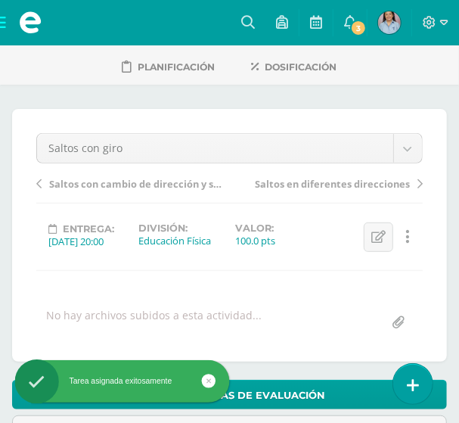
click at [87, 183] on span "Saltos con cambio de dirección y sentidos" at bounding box center [136, 184] width 174 height 14
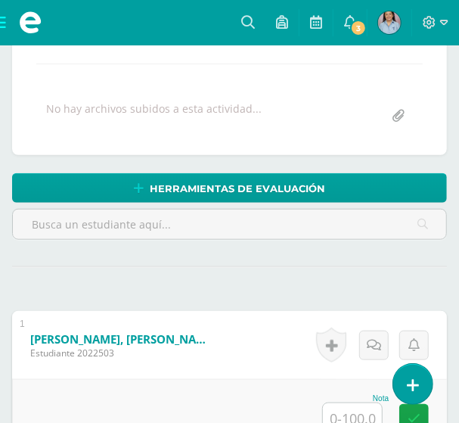
scroll to position [306, 0]
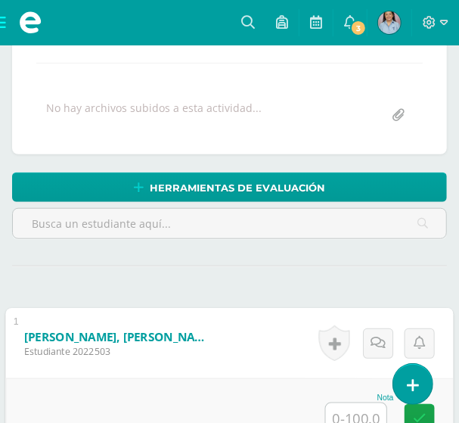
click at [360, 414] on input "text" at bounding box center [356, 418] width 61 height 30
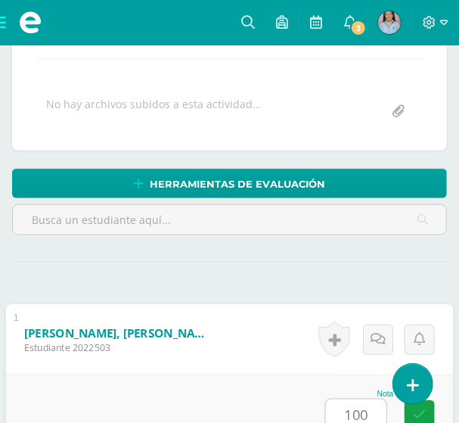
type input "100"
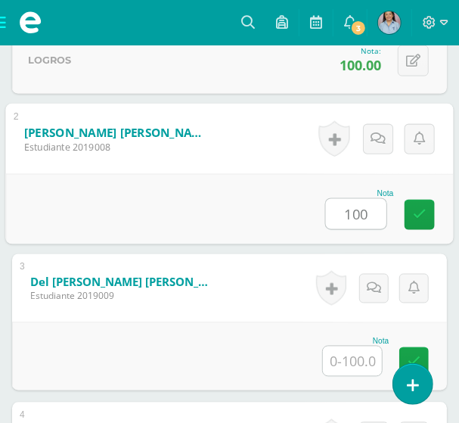
type input "100"
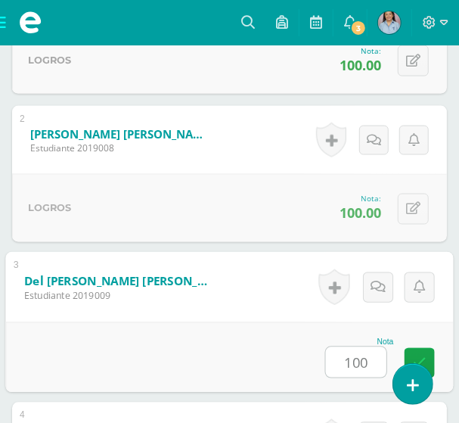
type input "100"
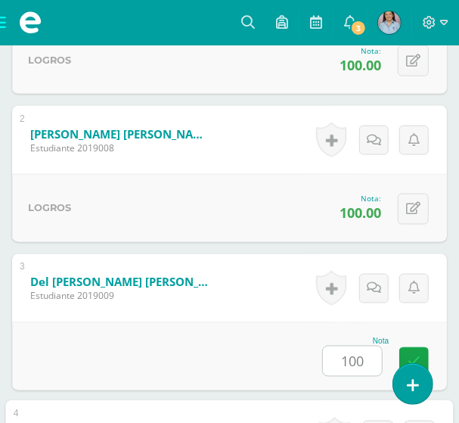
scroll to position [954, 0]
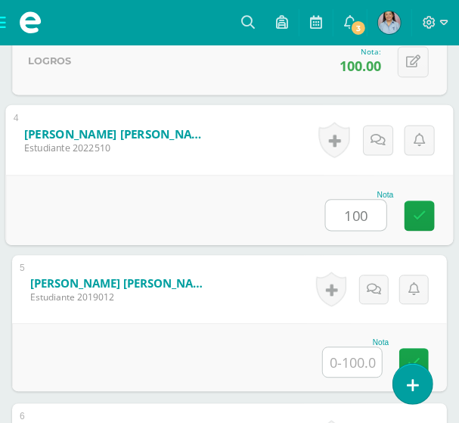
type input "100"
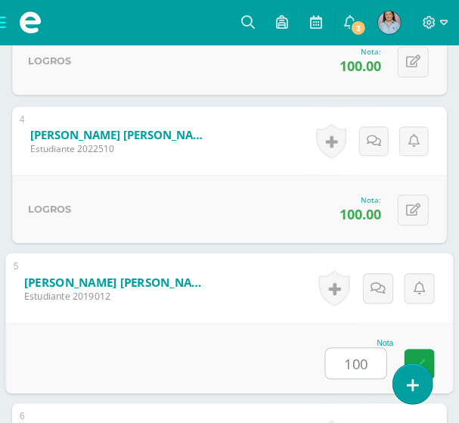
type input "100"
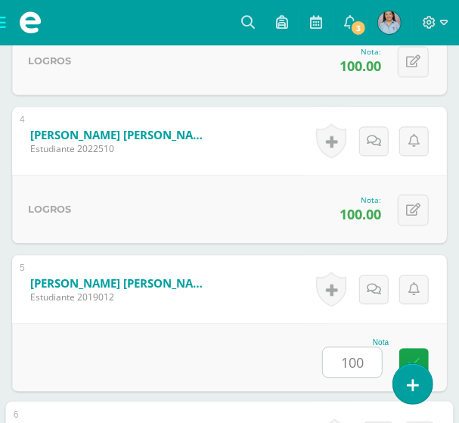
scroll to position [1252, 0]
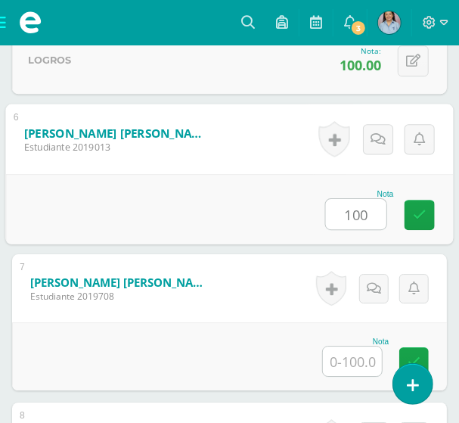
type input "100"
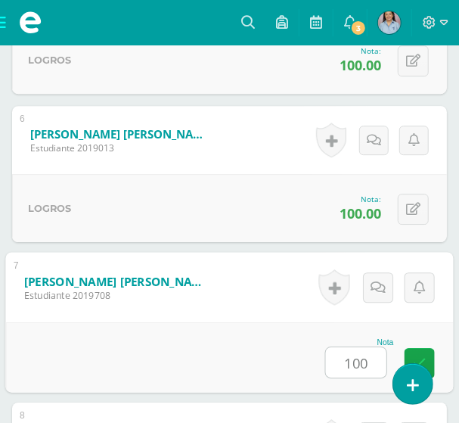
type input "100"
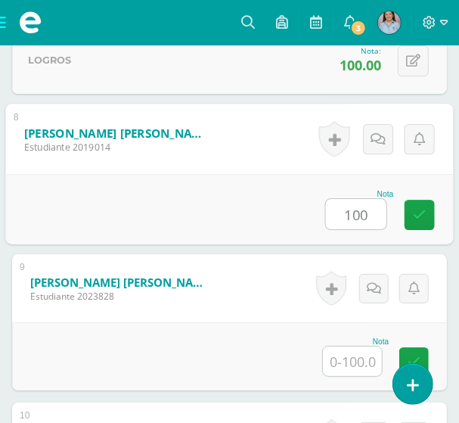
type input "100"
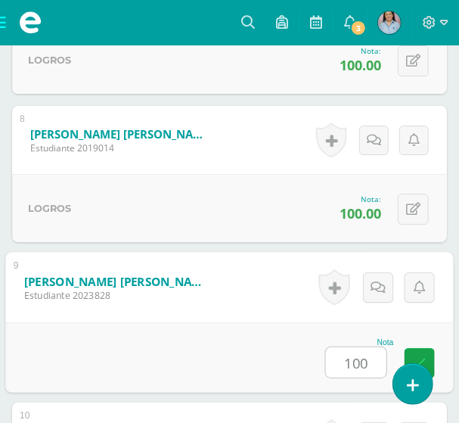
type input "100"
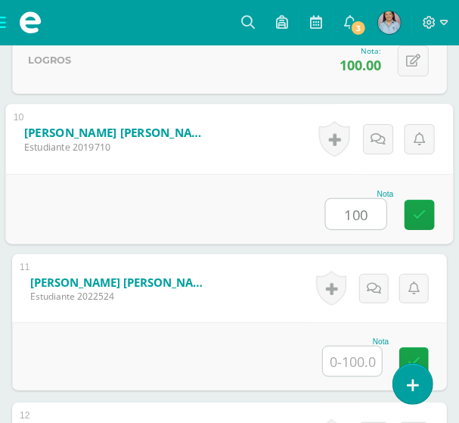
type input "100"
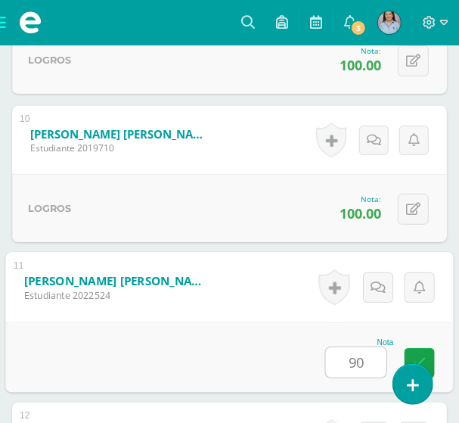
type input "90"
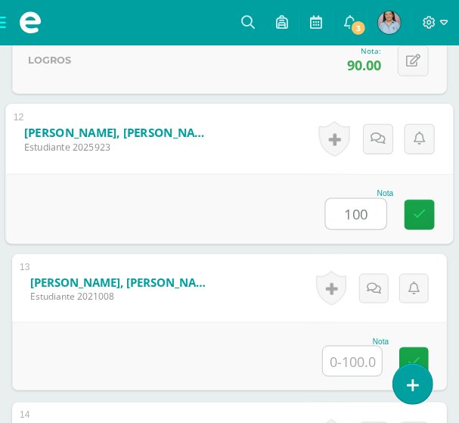
type input "100"
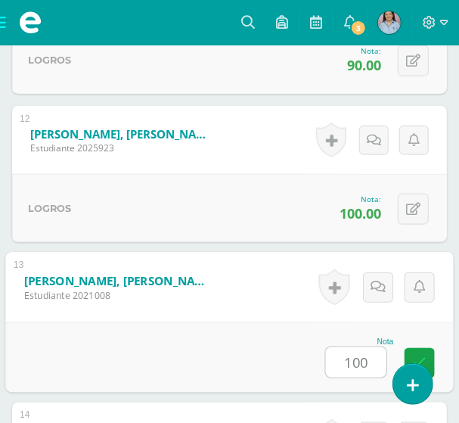
type input "100"
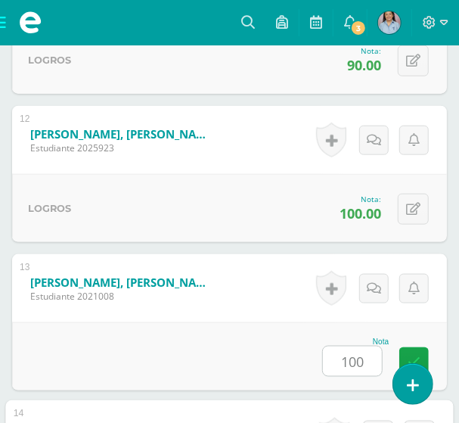
scroll to position [2438, 0]
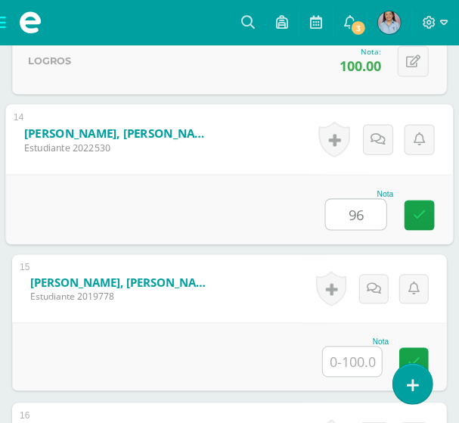
type input "96"
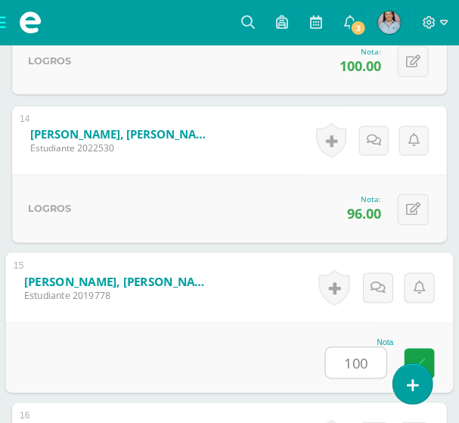
type input "100"
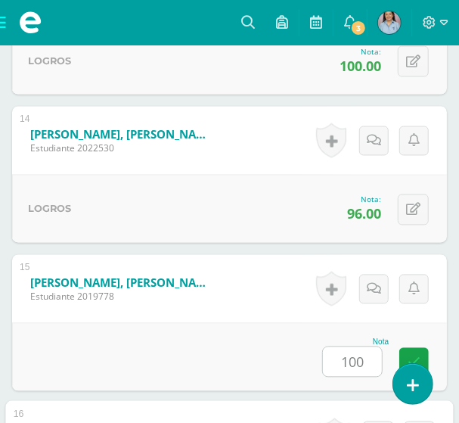
scroll to position [2734, 0]
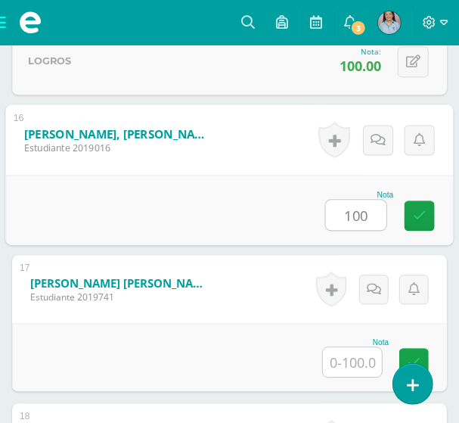
type input "100"
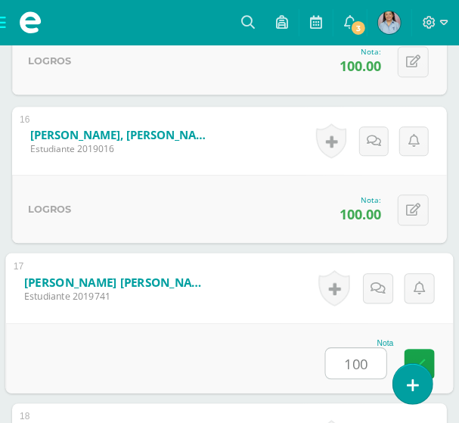
type input "100"
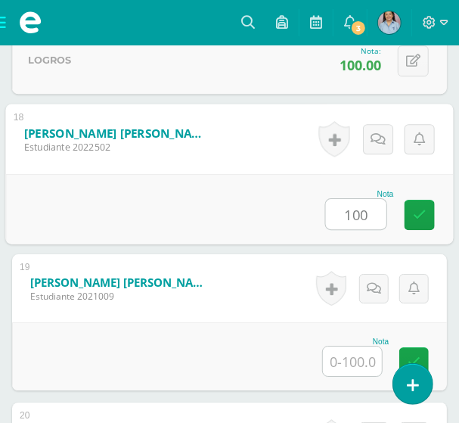
type input "100"
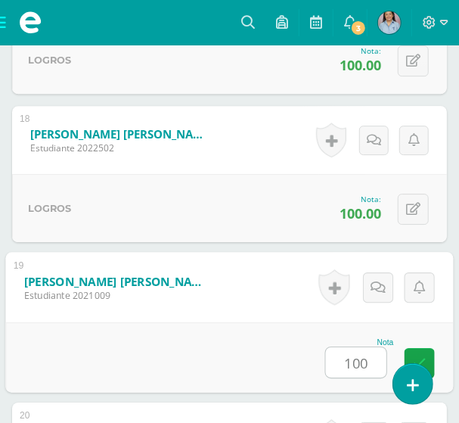
type input "100"
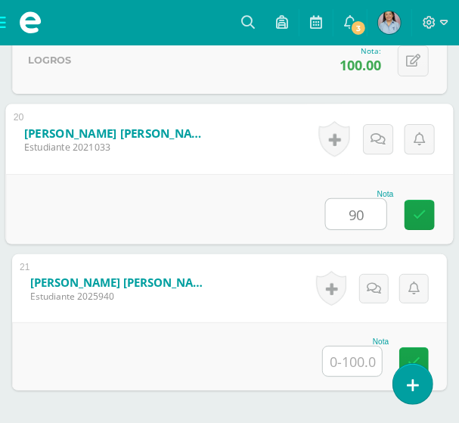
type input "90"
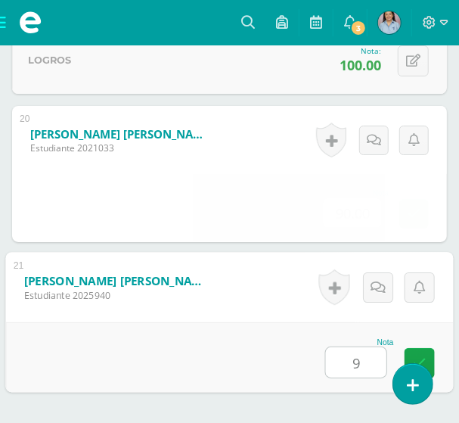
type input "96"
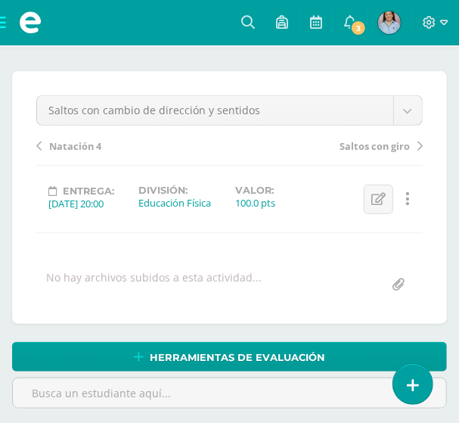
scroll to position [0, 0]
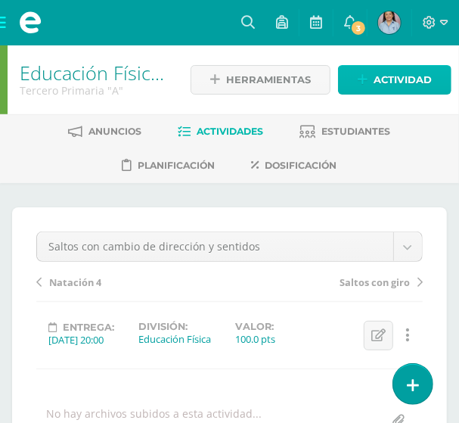
click at [371, 82] on link "Actividad" at bounding box center [395, 80] width 114 height 30
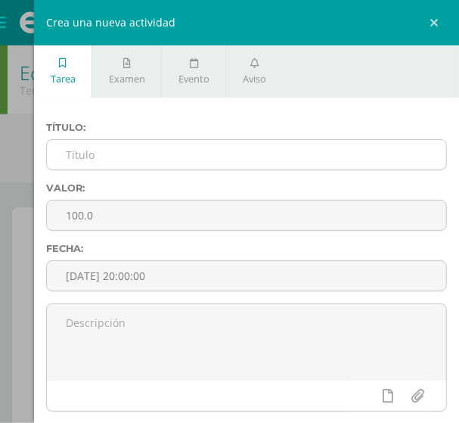
click at [98, 158] on input "text" at bounding box center [247, 155] width 400 height 30
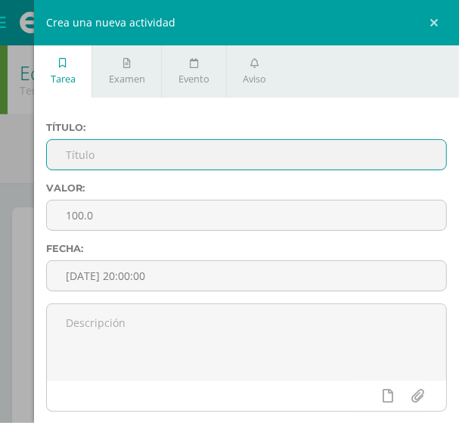
paste input "Saltos con y sin elementos"
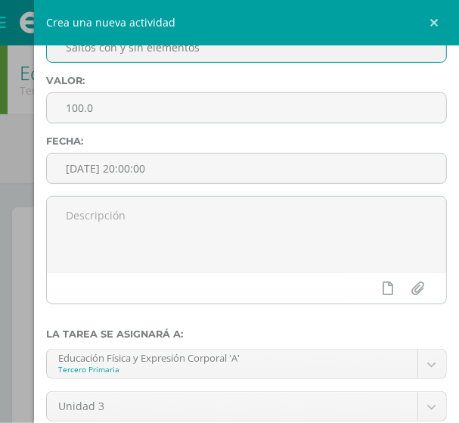
scroll to position [274, 0]
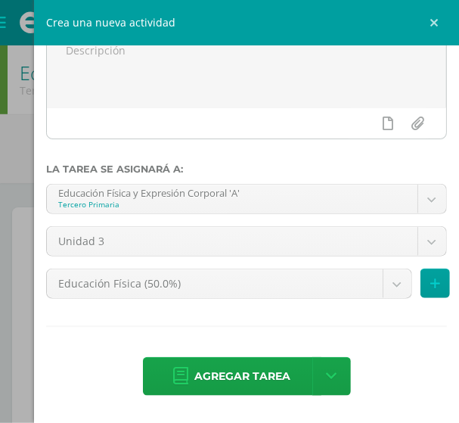
type input "Saltos con y sin elementos"
click at [237, 384] on span "Agregar tarea" at bounding box center [243, 376] width 96 height 37
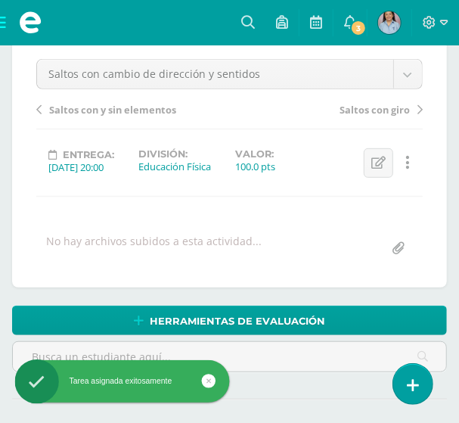
scroll to position [167, 0]
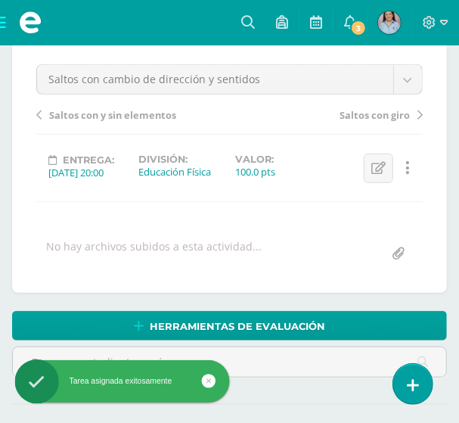
click at [114, 120] on span "Saltos con y sin elementos" at bounding box center [112, 115] width 127 height 14
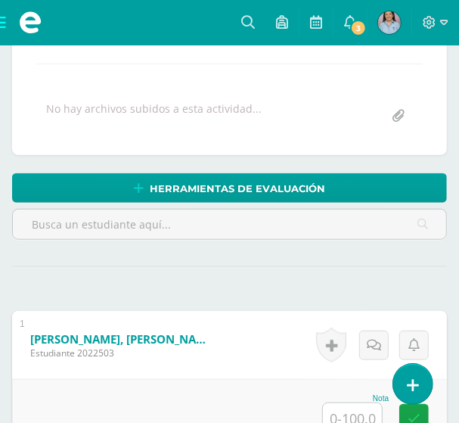
scroll to position [306, 0]
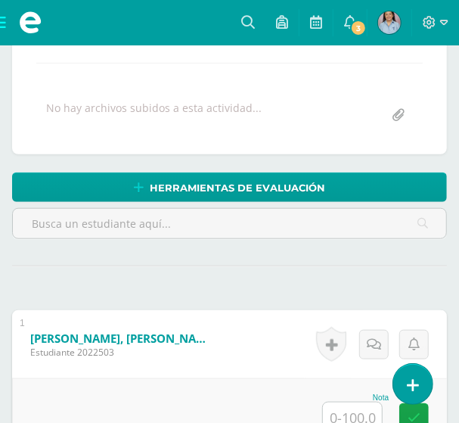
click at [356, 412] on input "text" at bounding box center [352, 418] width 59 height 30
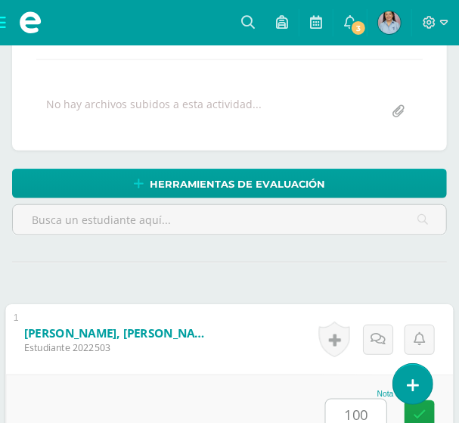
type input "100"
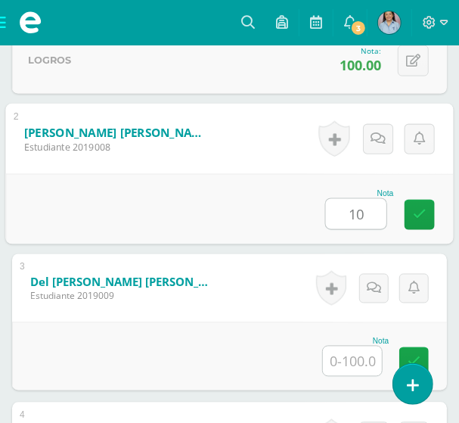
scroll to position [658, 0]
type input "100"
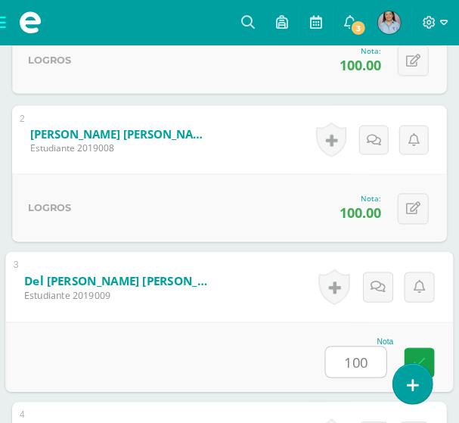
type input "100"
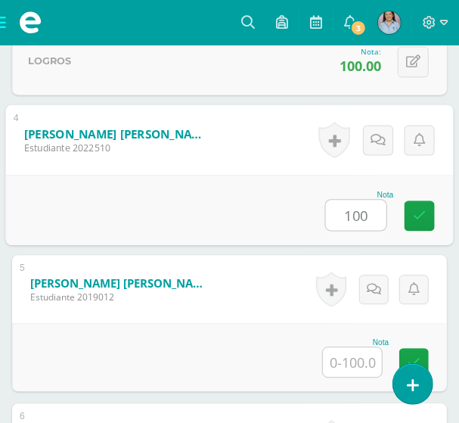
type input "100"
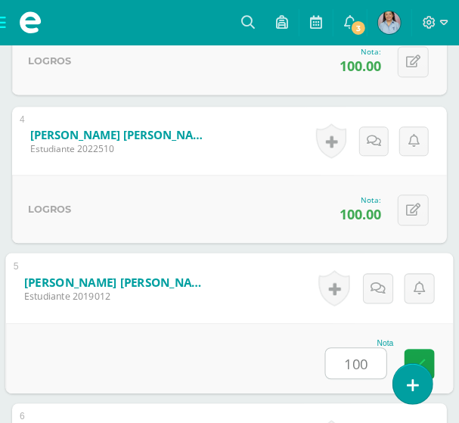
type input "100"
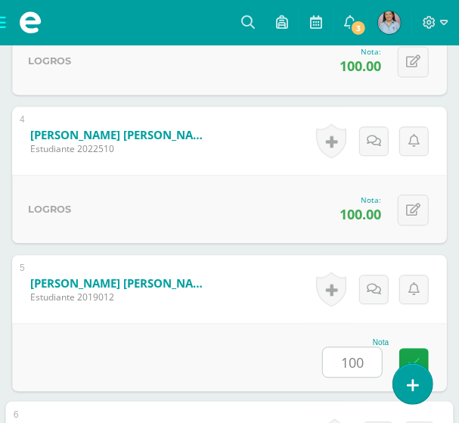
scroll to position [1252, 0]
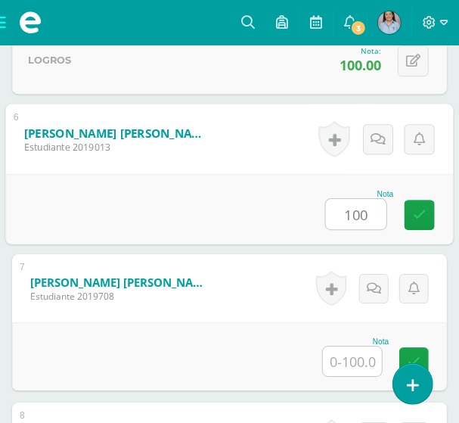
type input "100"
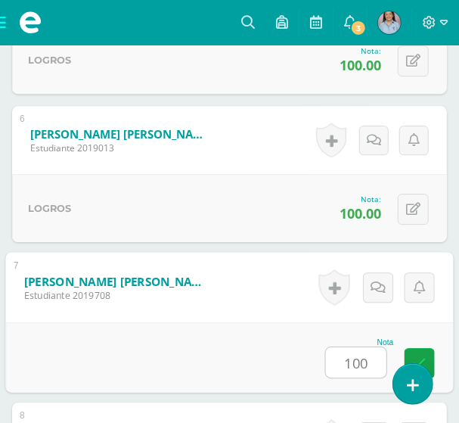
type input "100"
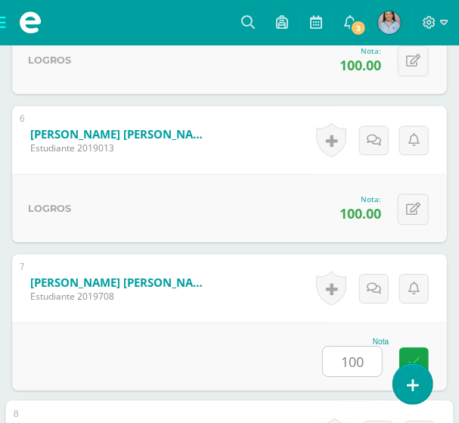
scroll to position [1549, 0]
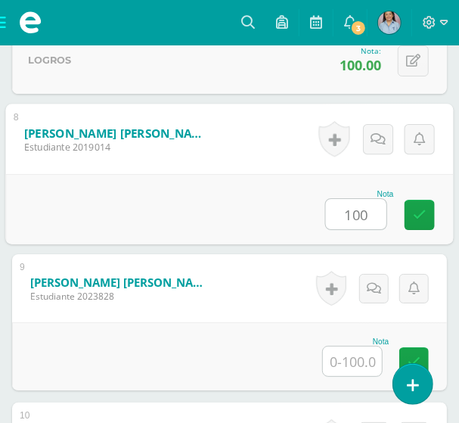
type input "100"
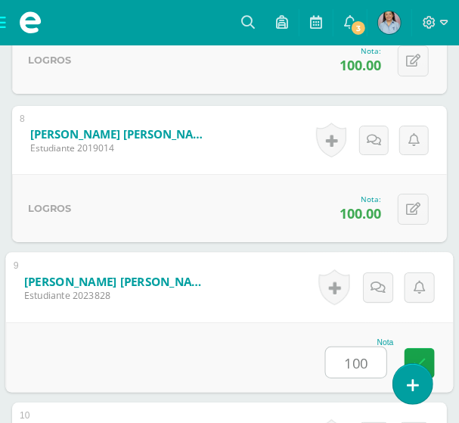
type input "100"
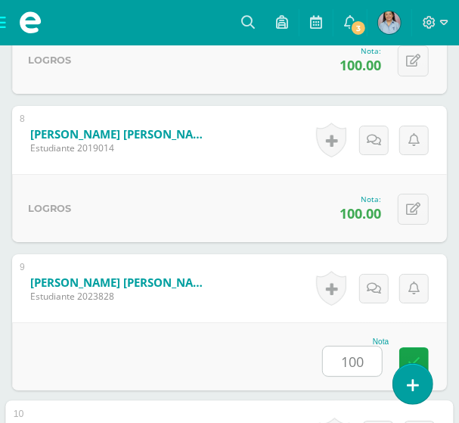
scroll to position [1845, 0]
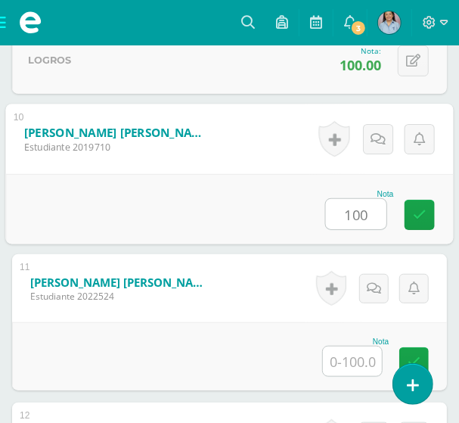
type input "100"
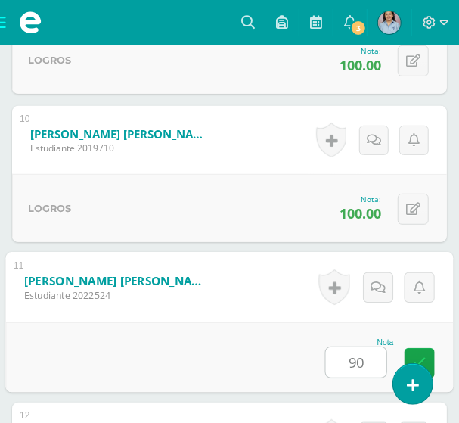
type input "90"
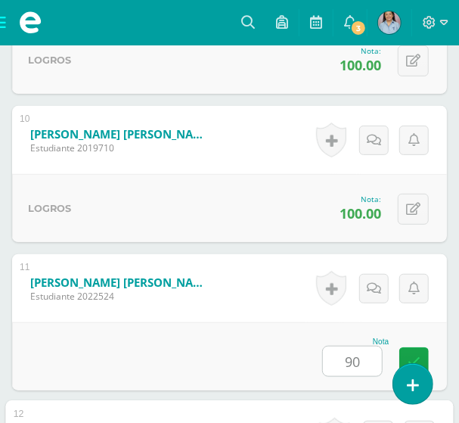
scroll to position [2142, 0]
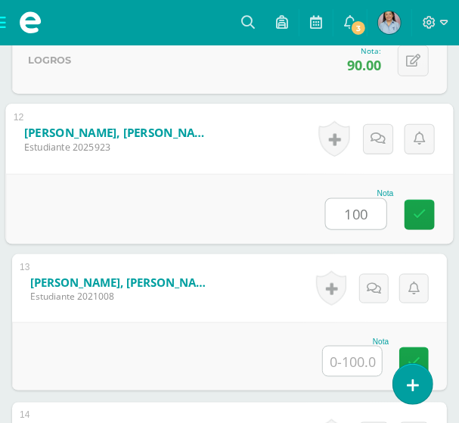
type input "100"
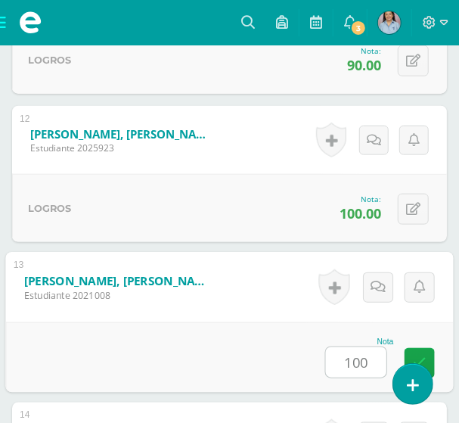
type input "100"
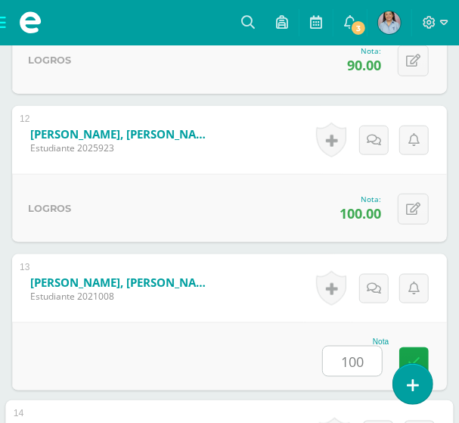
scroll to position [2438, 0]
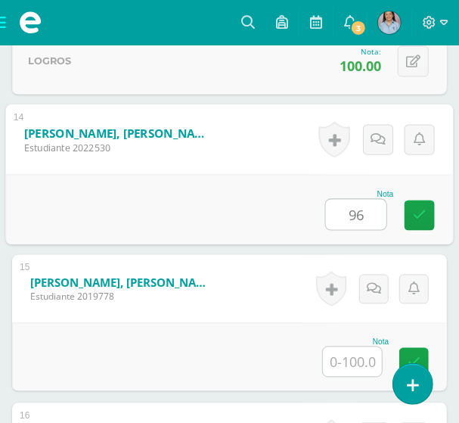
type input "96"
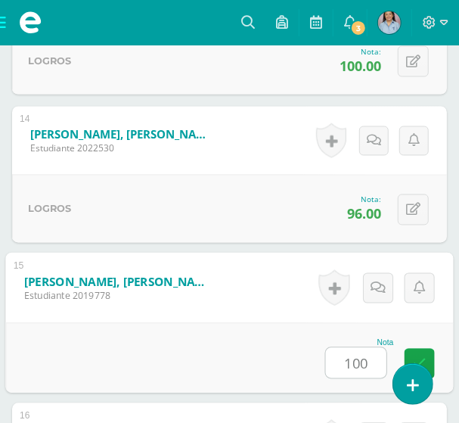
type input "100"
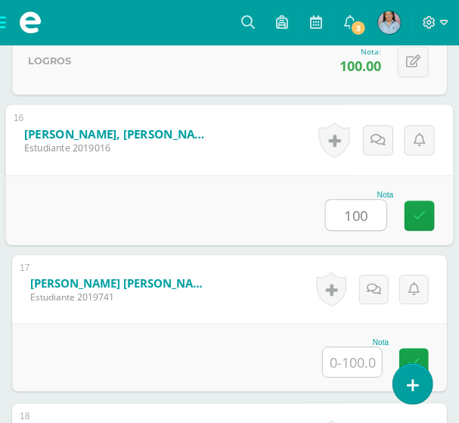
type input "100"
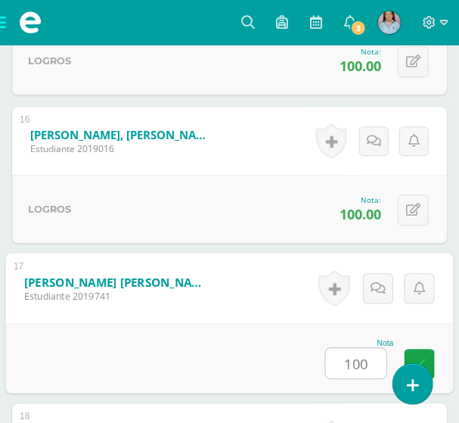
type input "100"
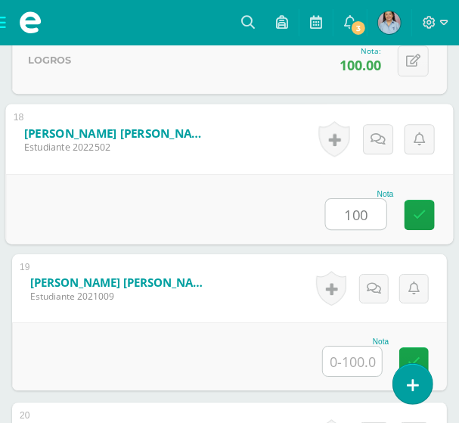
type input "100"
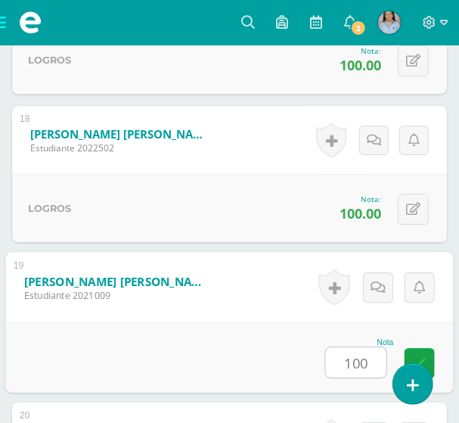
type input "100"
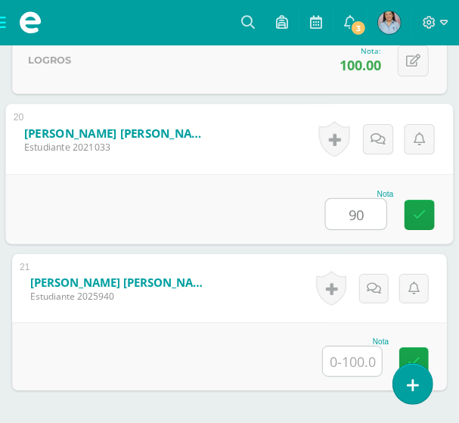
type input "90"
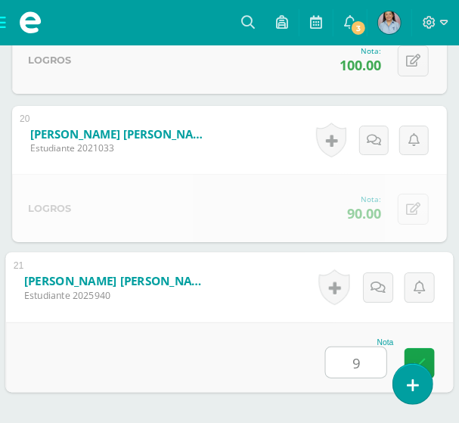
type input "96"
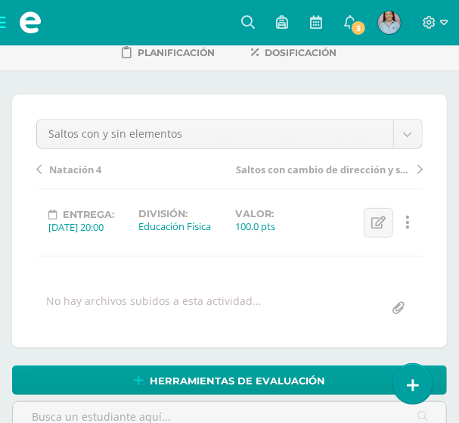
scroll to position [0, 0]
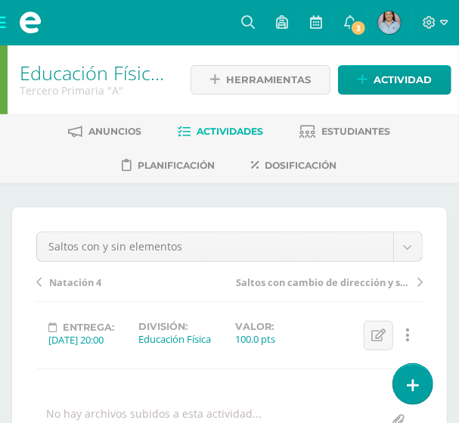
click at [232, 122] on link "Actividades" at bounding box center [222, 132] width 86 height 24
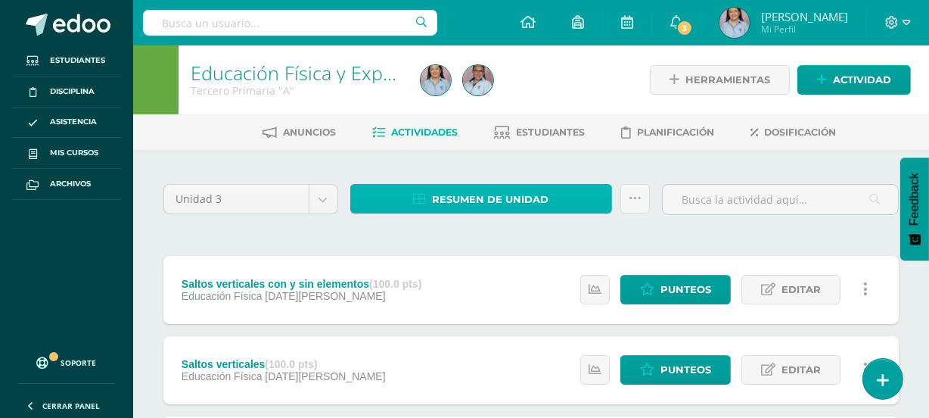
drag, startPoint x: 484, startPoint y: 197, endPoint x: 486, endPoint y: 181, distance: 16.0
click at [459, 196] on span "Resumen de unidad" at bounding box center [490, 199] width 117 height 28
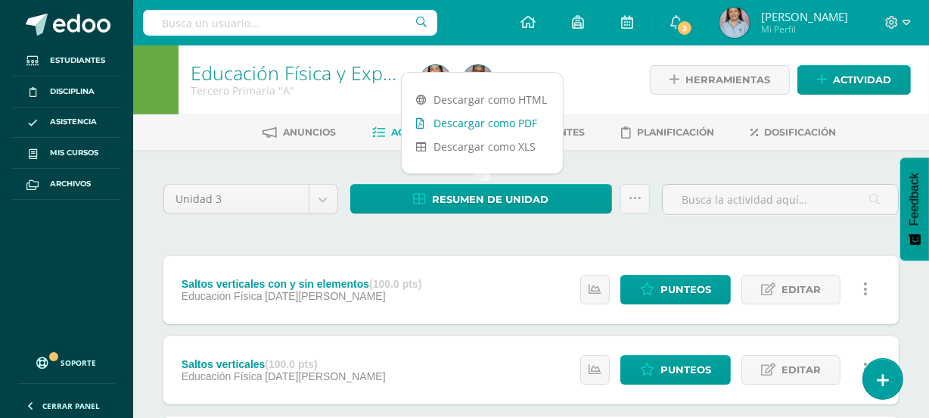
click at [459, 121] on link "Descargar como PDF" at bounding box center [482, 122] width 161 height 23
click at [459, 64] on div at bounding box center [533, 79] width 236 height 69
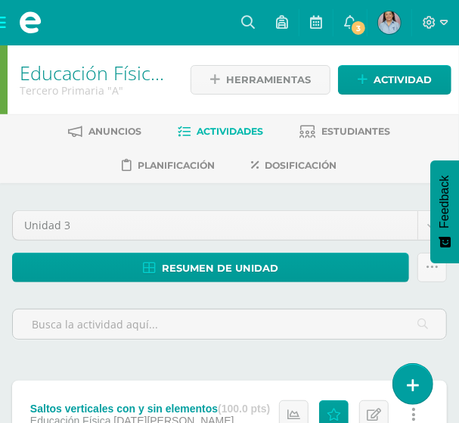
click at [8, 23] on span at bounding box center [30, 22] width 61 height 45
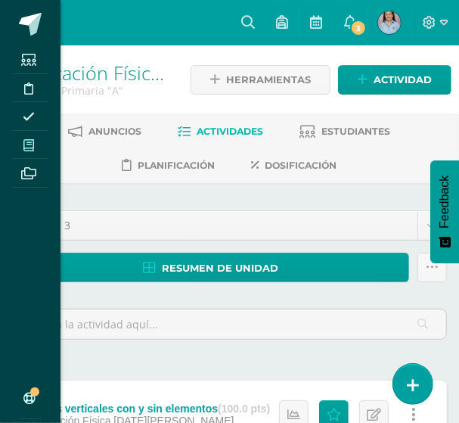
click at [21, 144] on span at bounding box center [29, 145] width 34 height 20
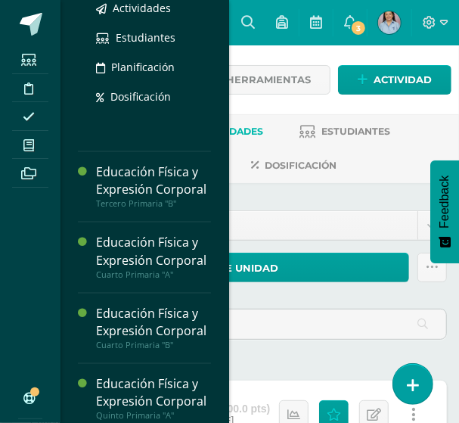
scroll to position [757, 0]
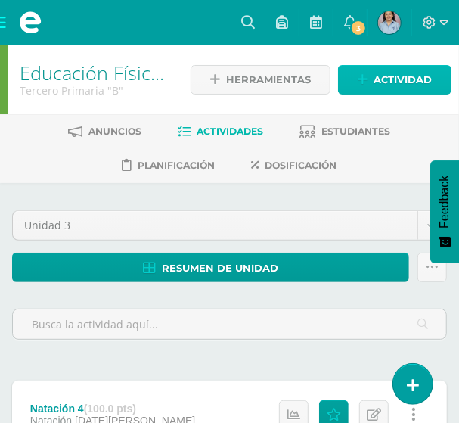
click at [392, 70] on span "Actividad" at bounding box center [403, 80] width 58 height 28
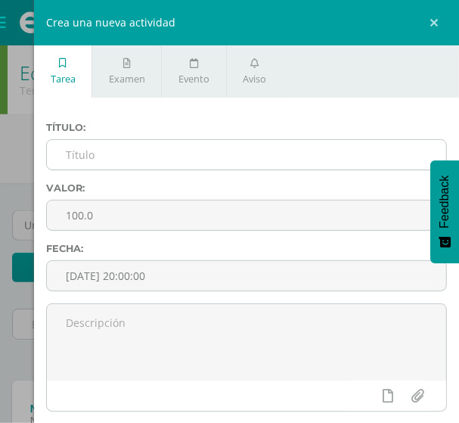
click at [126, 149] on input "text" at bounding box center [247, 155] width 400 height 30
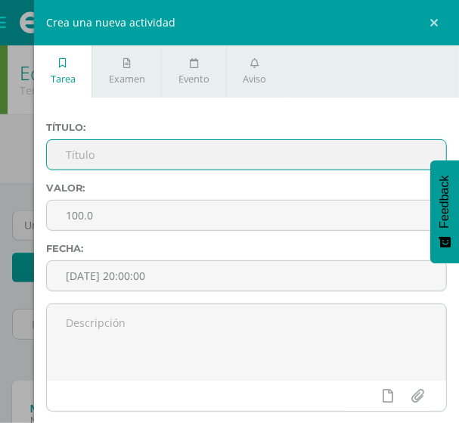
paste input "Saltos verticales"
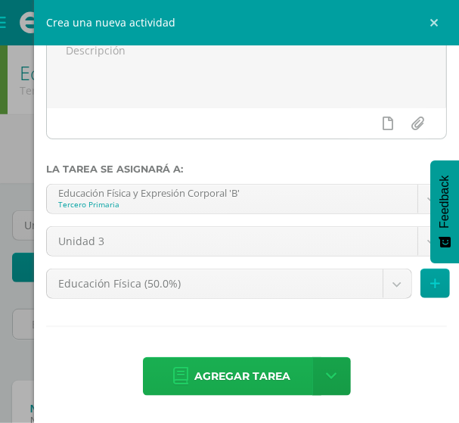
scroll to position [274, 0]
type input "Saltos verticales"
click at [235, 375] on span "Agregar tarea" at bounding box center [243, 376] width 96 height 37
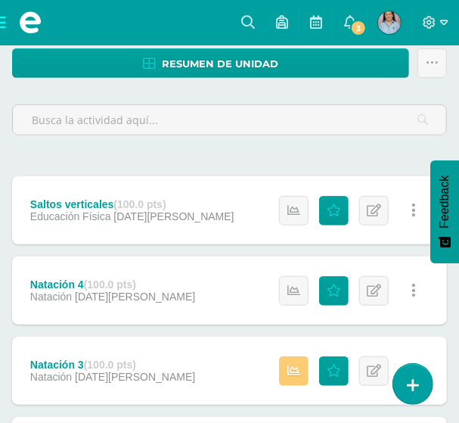
scroll to position [180, 0]
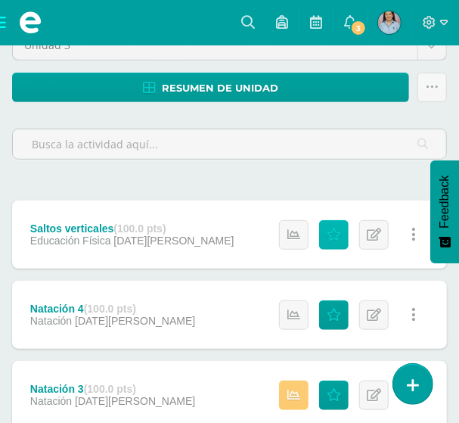
click at [331, 235] on icon at bounding box center [334, 235] width 14 height 13
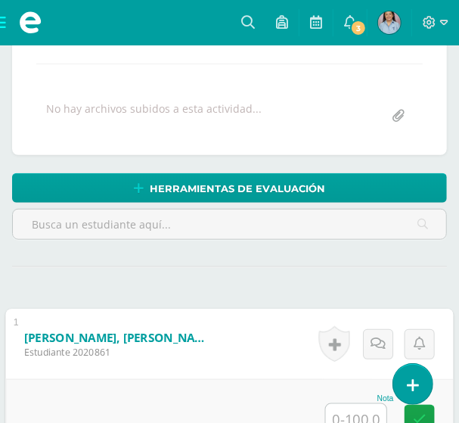
click at [353, 408] on input "text" at bounding box center [356, 419] width 61 height 30
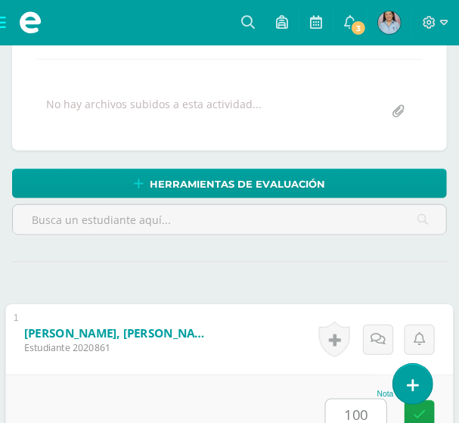
type input "100"
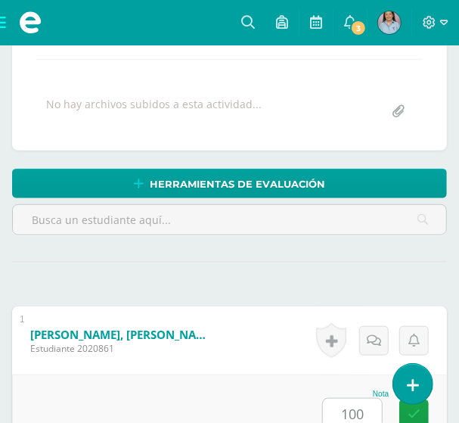
scroll to position [658, 0]
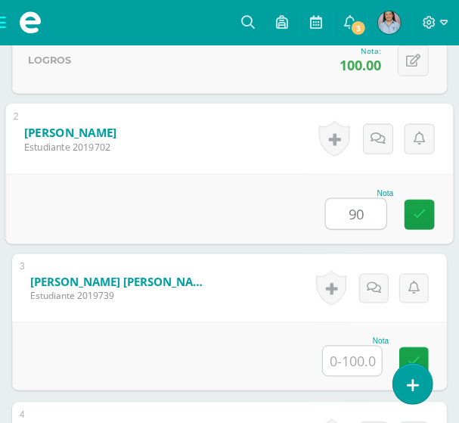
type input "90"
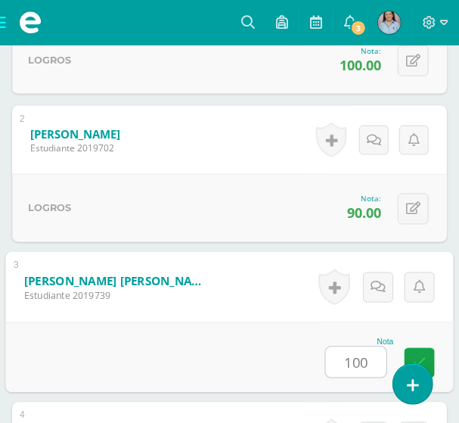
type input "100"
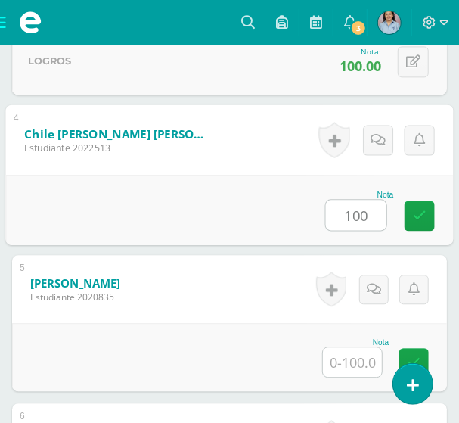
type input "100"
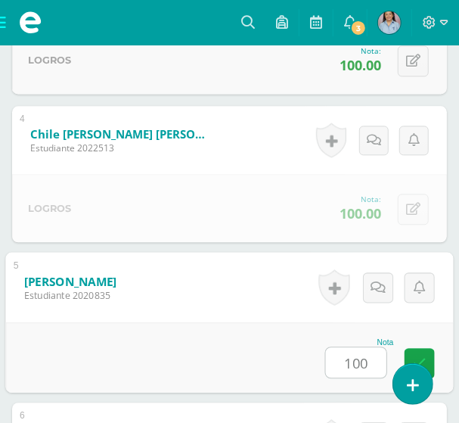
type input "100"
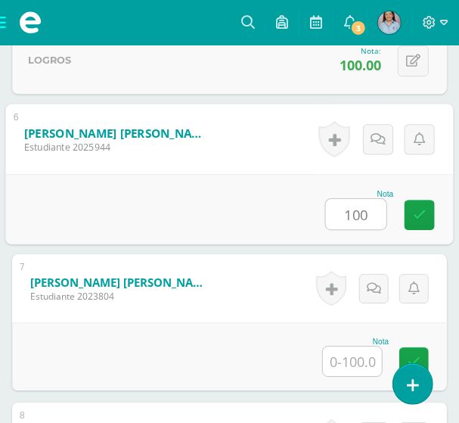
type input "100"
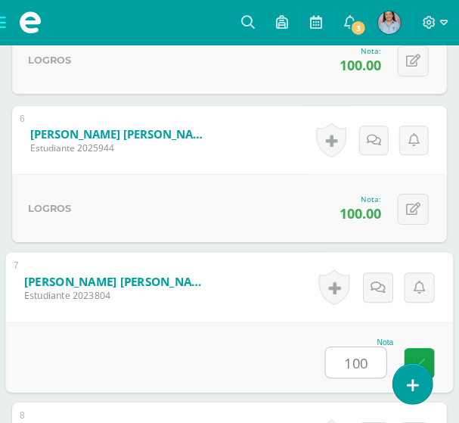
type input "100"
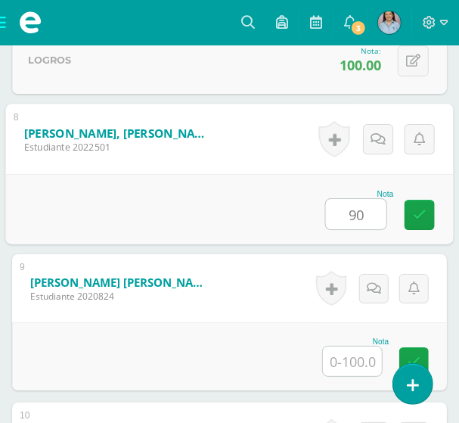
type input "90"
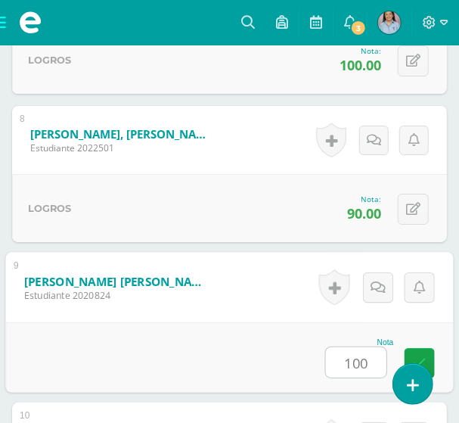
type input "100"
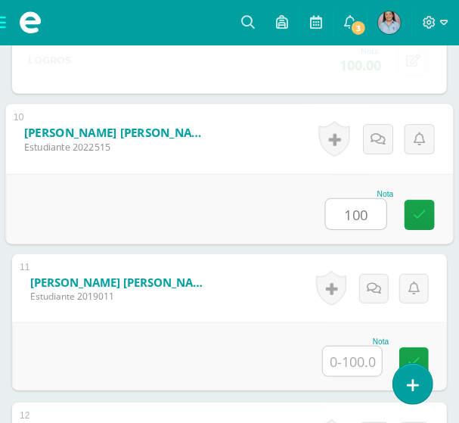
type input "100"
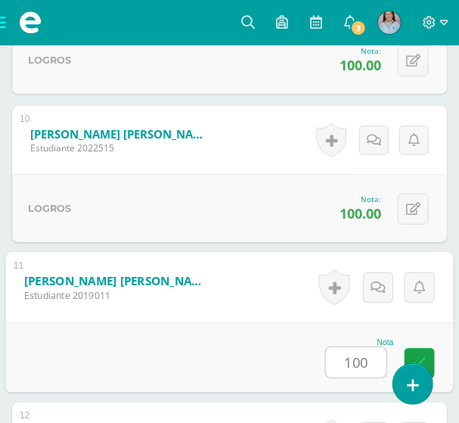
type input "100"
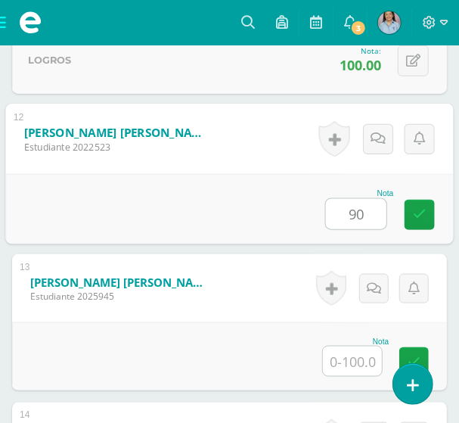
type input "90"
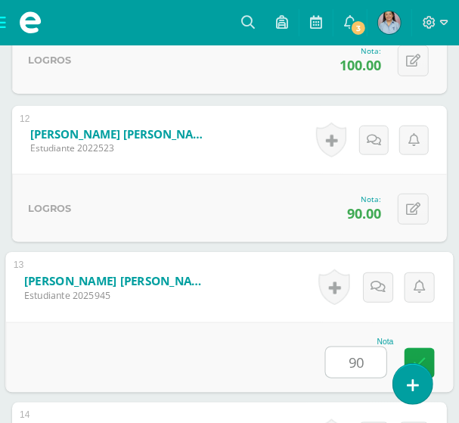
type input "90"
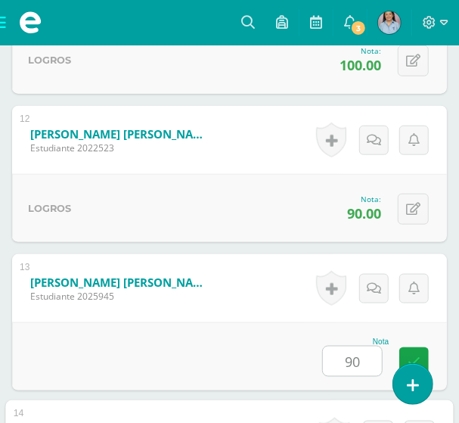
scroll to position [2438, 0]
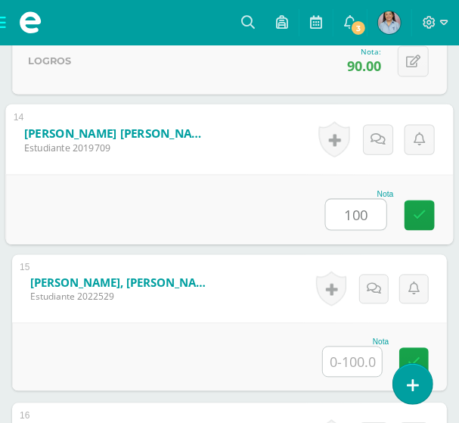
type input "100"
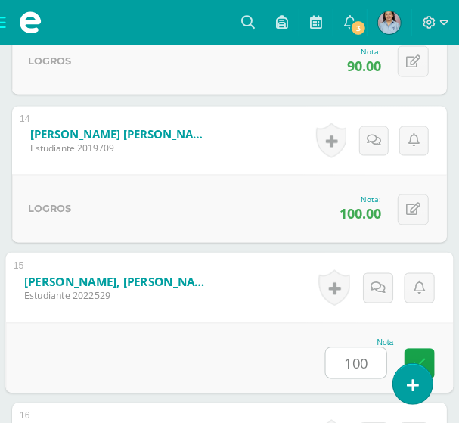
type input "100"
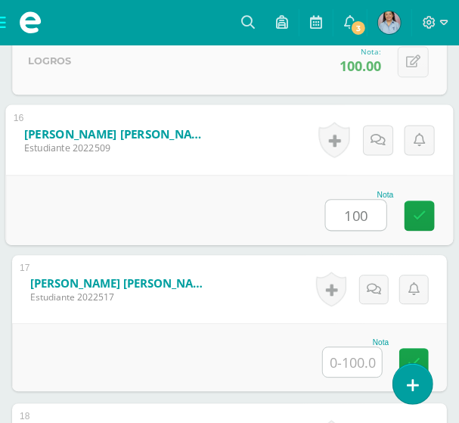
type input "100"
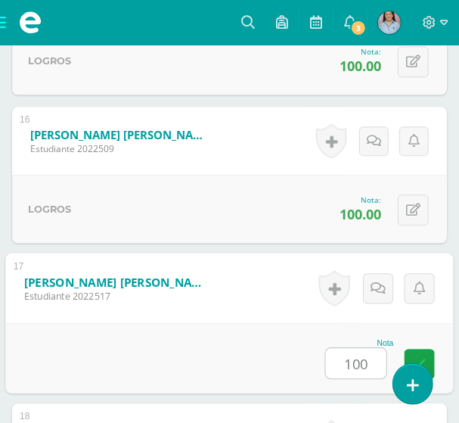
type input "100"
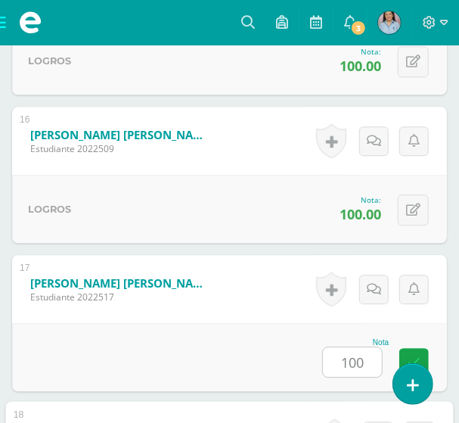
scroll to position [3032, 0]
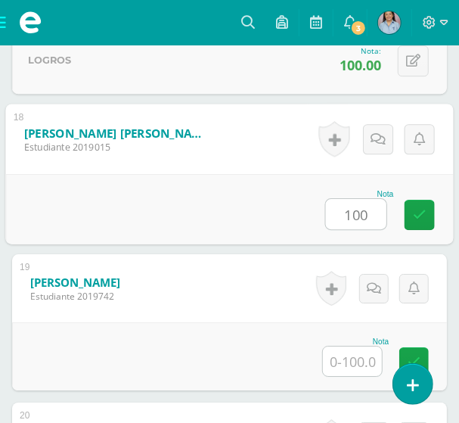
type input "100"
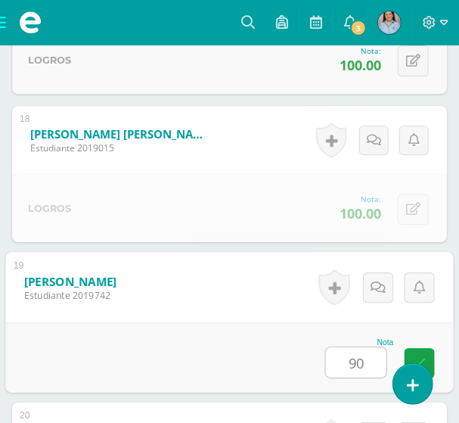
type input "90"
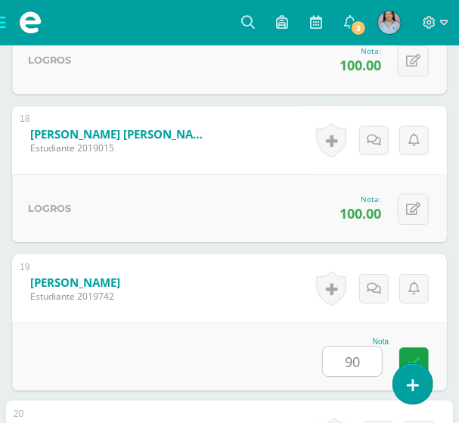
scroll to position [3329, 0]
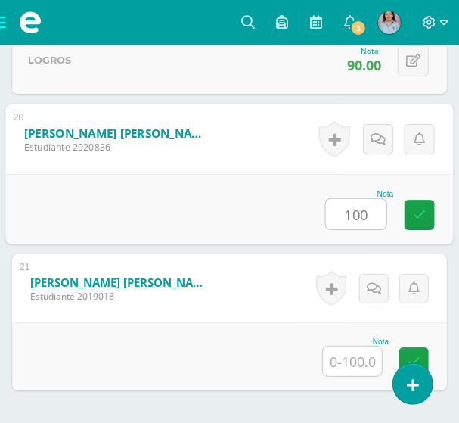
type input "100"
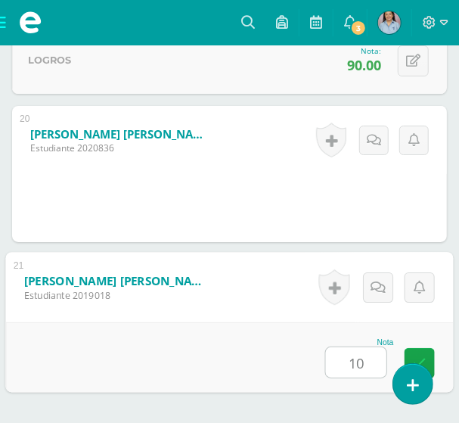
type input "100"
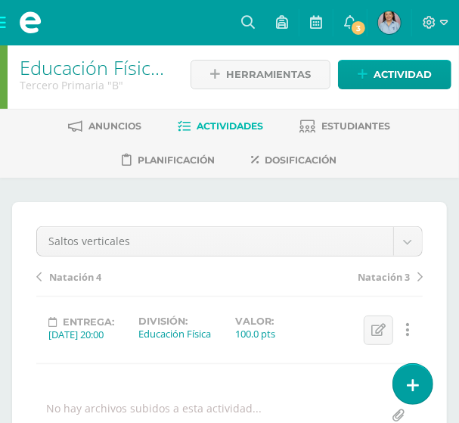
scroll to position [0, 0]
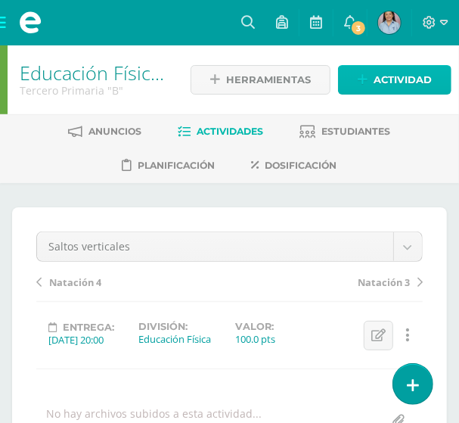
click at [373, 82] on link "Actividad" at bounding box center [395, 80] width 114 height 30
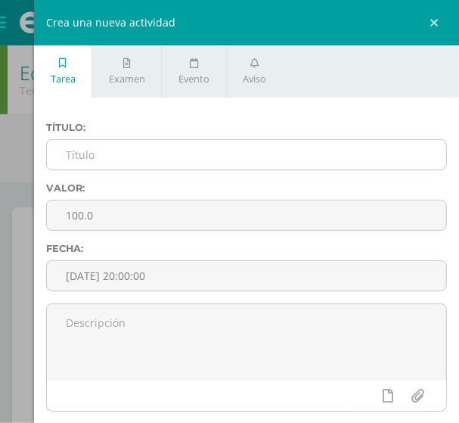
click at [89, 157] on input "text" at bounding box center [247, 155] width 400 height 30
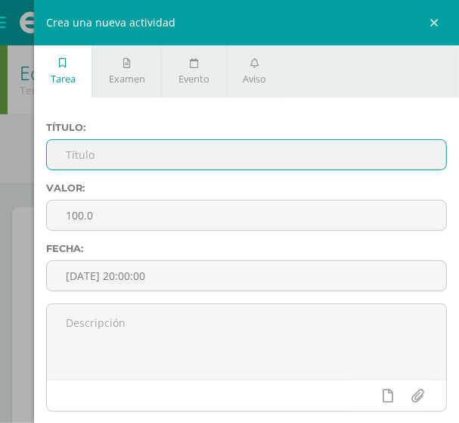
paste input "Saltos verticales con y sin elementos"
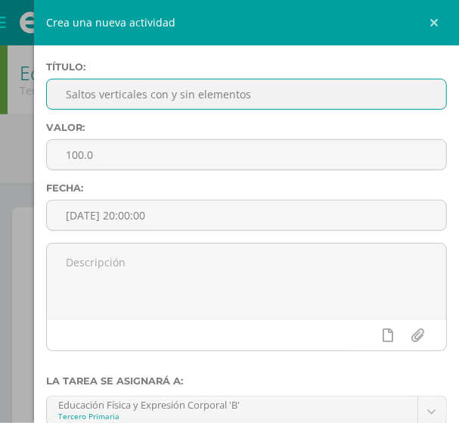
scroll to position [274, 0]
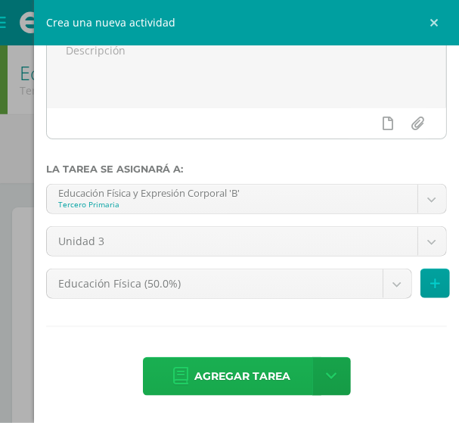
type input "Saltos verticales con y sin elementos"
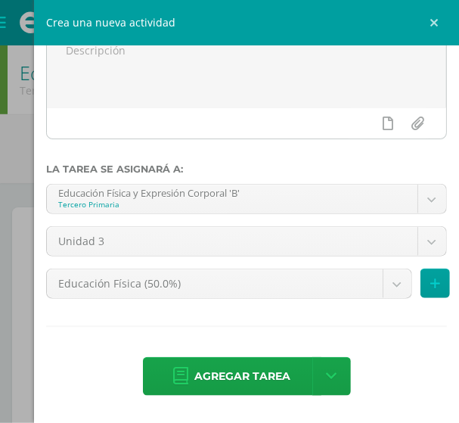
click at [239, 378] on span "Agregar tarea" at bounding box center [243, 376] width 96 height 37
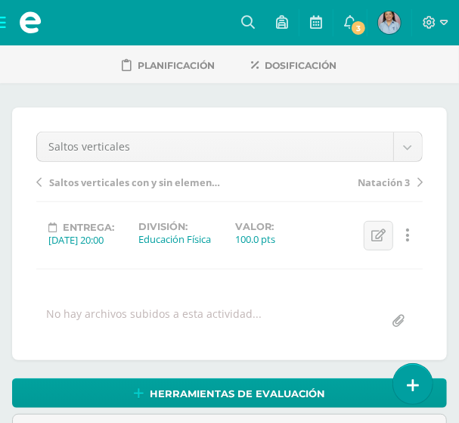
scroll to position [101, 0]
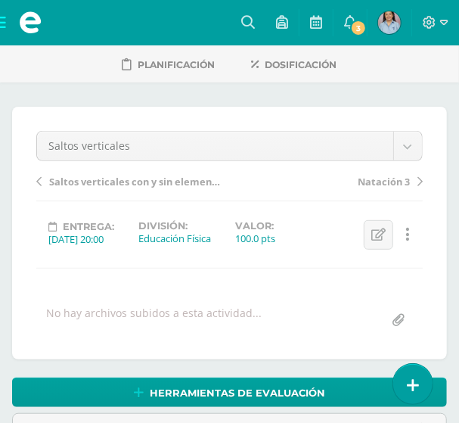
click at [111, 181] on span "Saltos verticales con y sin elementos" at bounding box center [136, 182] width 174 height 14
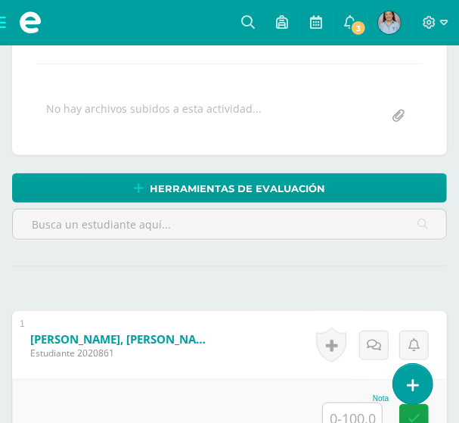
click at [350, 406] on input "text" at bounding box center [352, 418] width 59 height 30
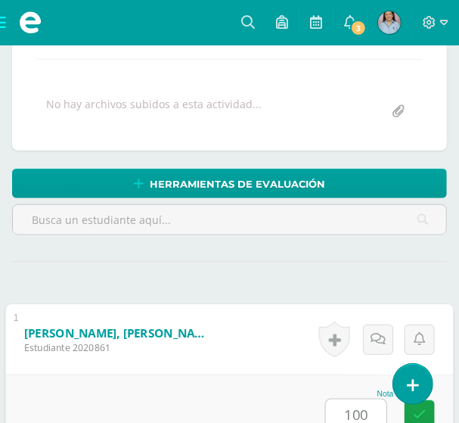
type input "100"
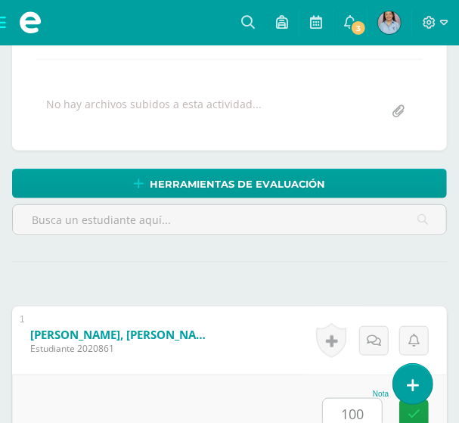
scroll to position [658, 0]
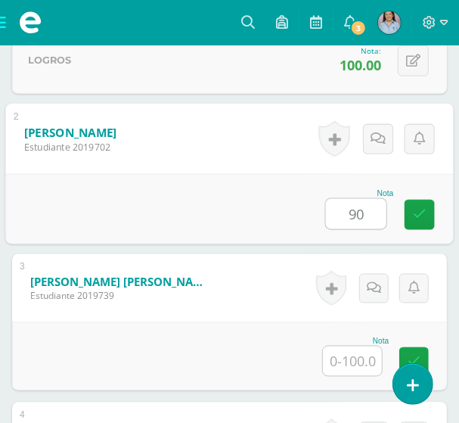
type input "90"
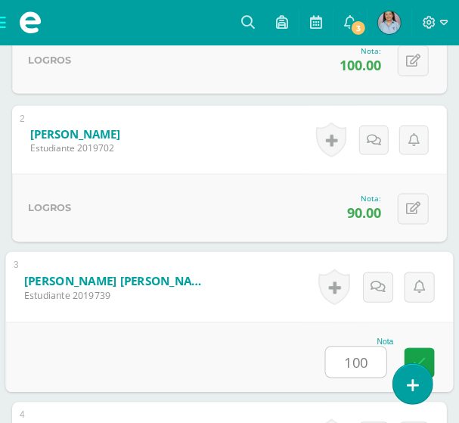
type input "100"
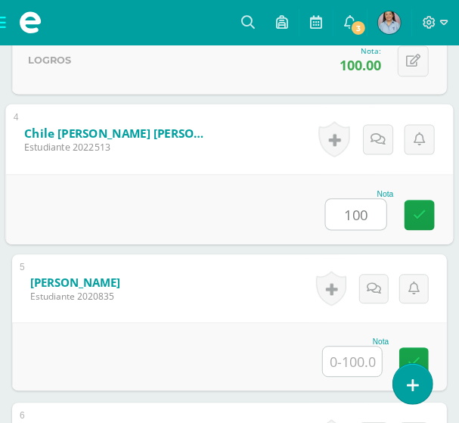
type input "100"
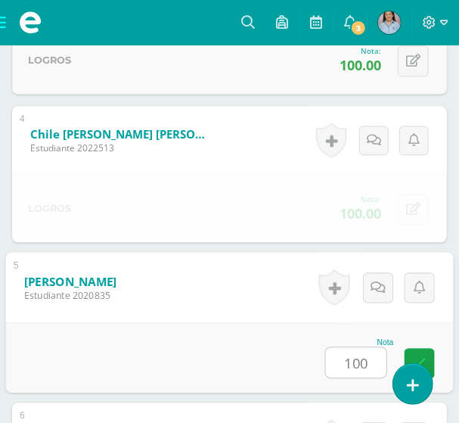
type input "100"
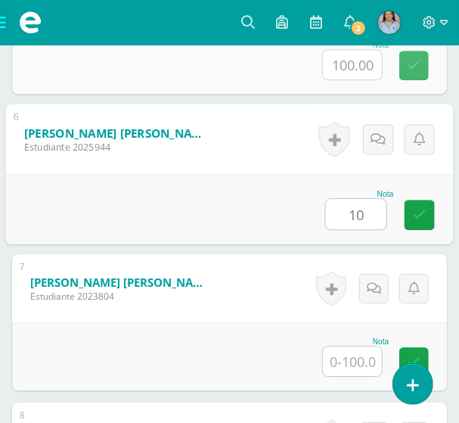
scroll to position [1253, 0]
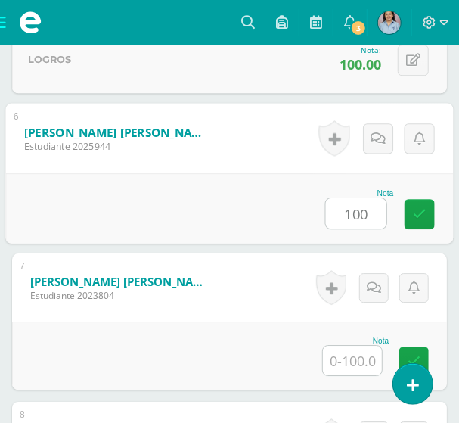
type input "100"
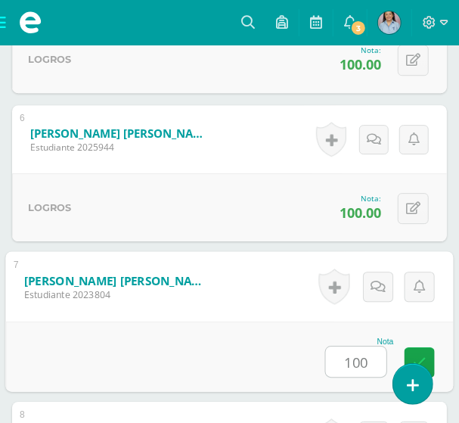
type input "100"
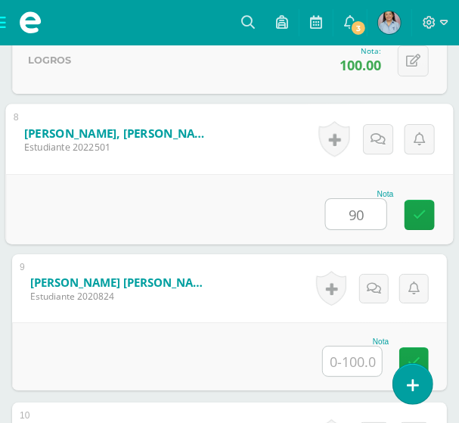
type input "90"
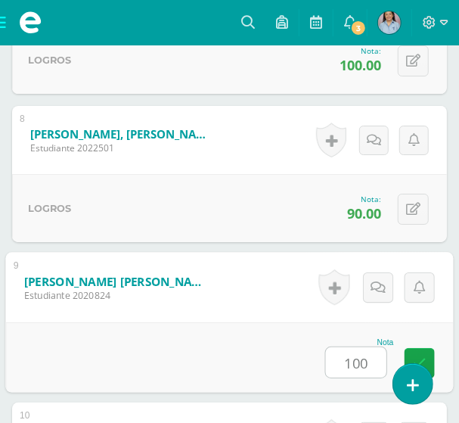
type input "100"
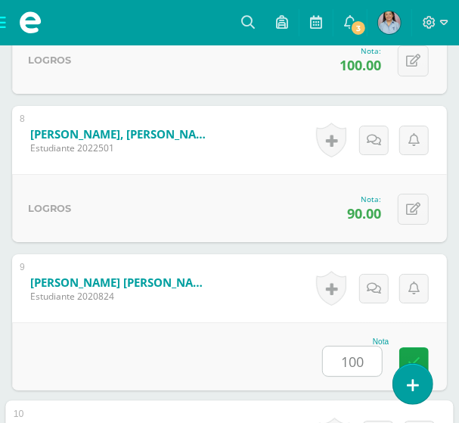
scroll to position [1845, 0]
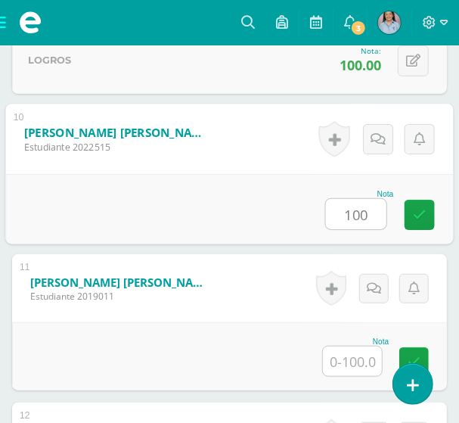
type input "100"
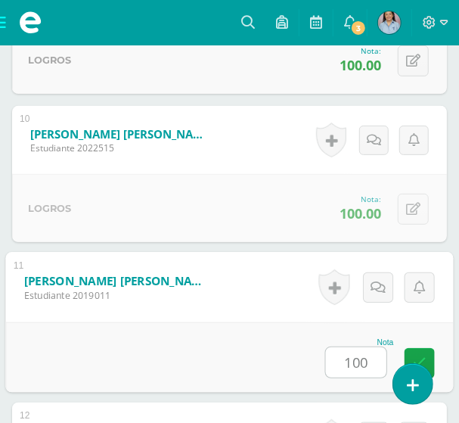
type input "100"
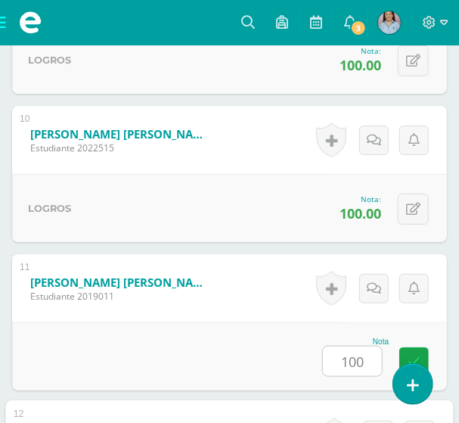
scroll to position [2142, 0]
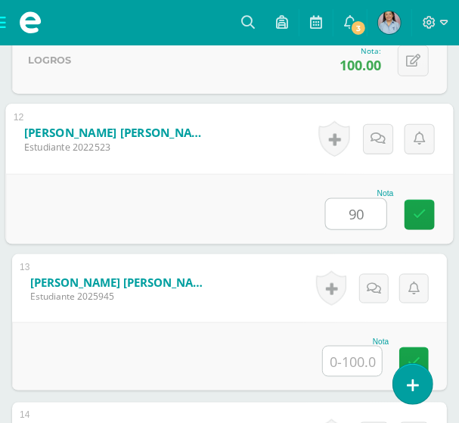
type input "90"
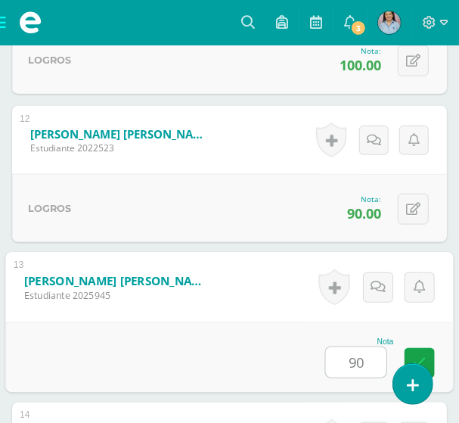
type input "90"
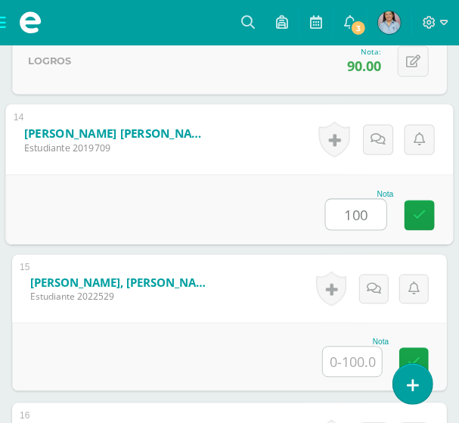
type input "100"
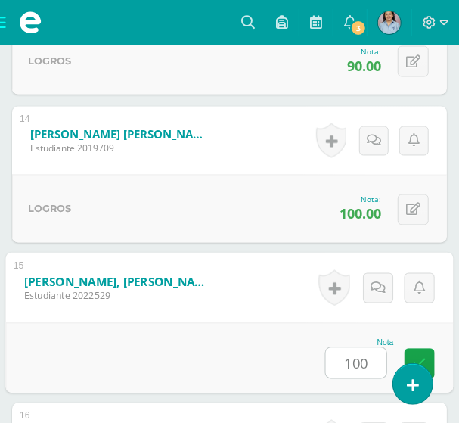
type input "100"
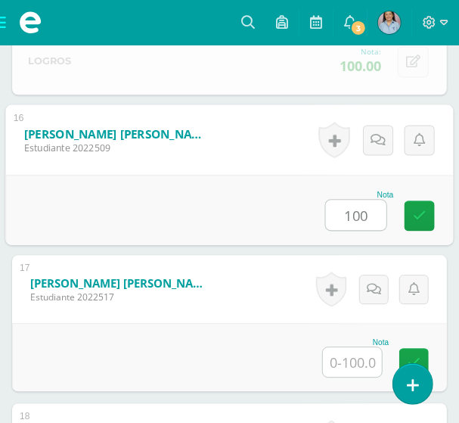
type input "100"
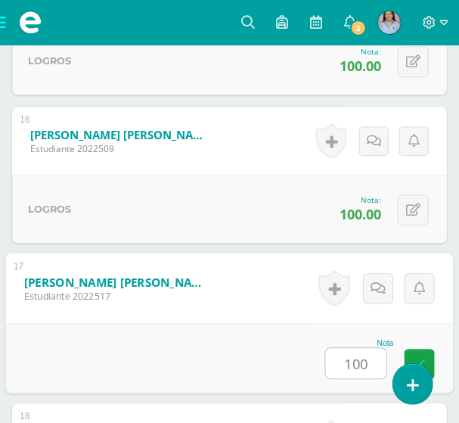
type input "100"
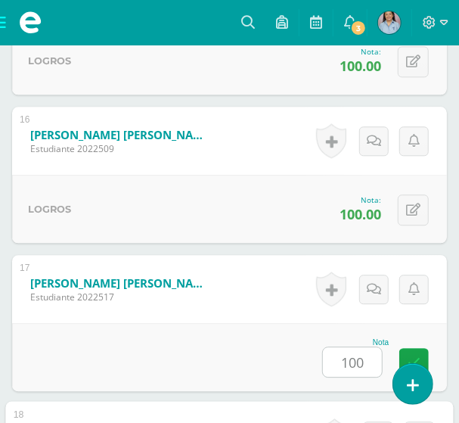
scroll to position [3032, 0]
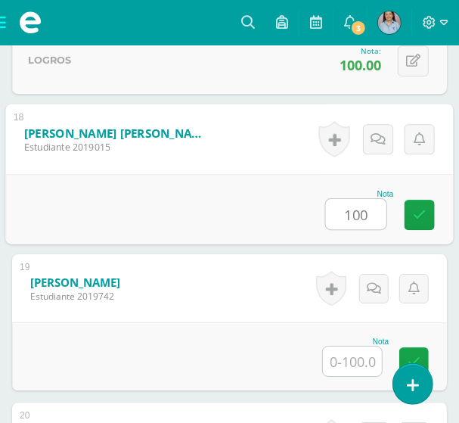
type input "100"
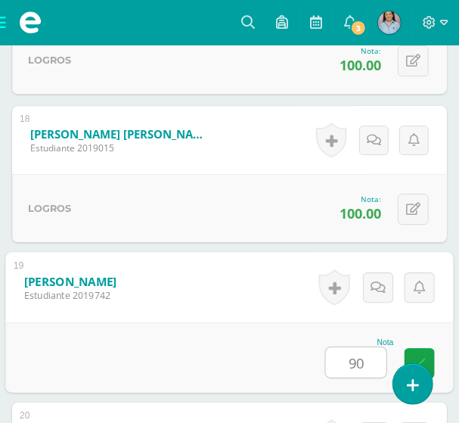
type input "90"
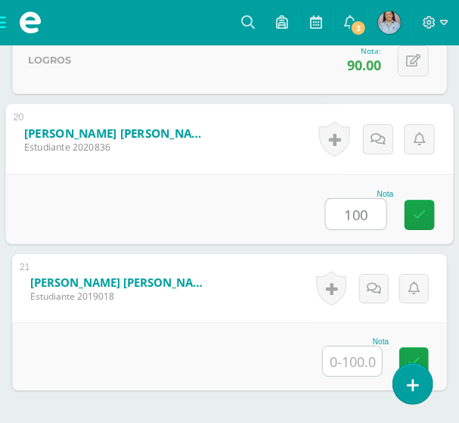
type input "100"
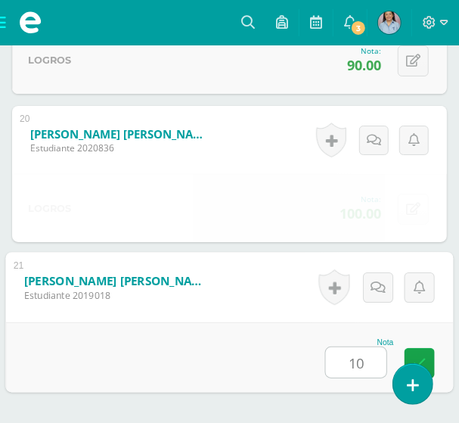
type input "100"
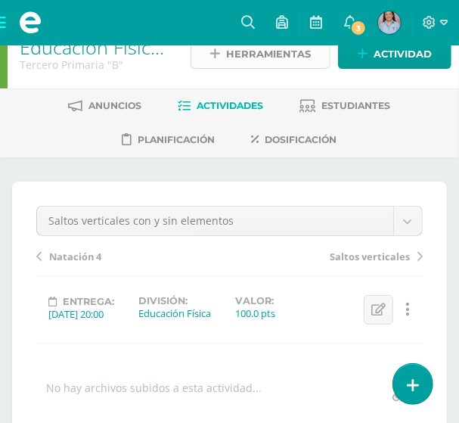
scroll to position [0, 0]
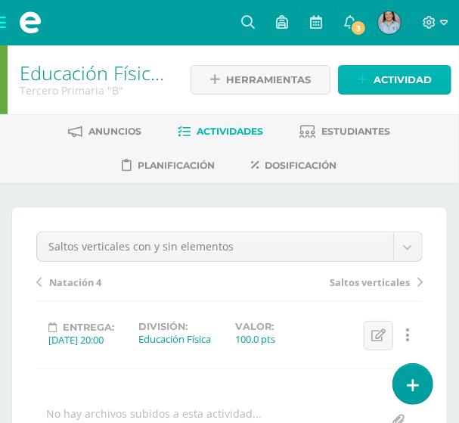
click at [395, 70] on span "Actividad" at bounding box center [403, 80] width 58 height 28
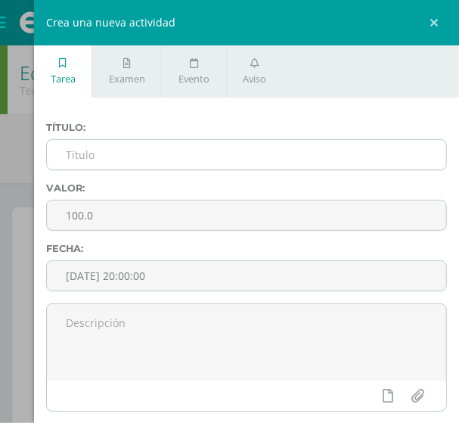
click at [153, 157] on input "text" at bounding box center [247, 155] width 400 height 30
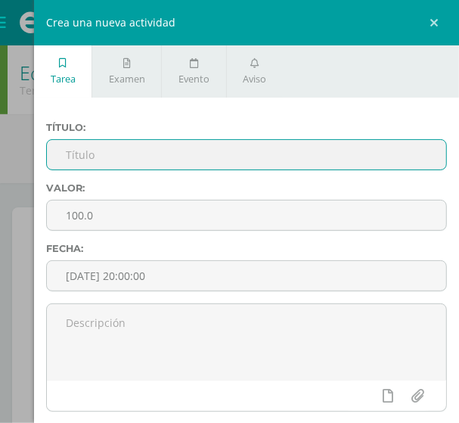
paste input "Saltos en diferentes direcciones"
type input "Saltos en diferentes direcciones"
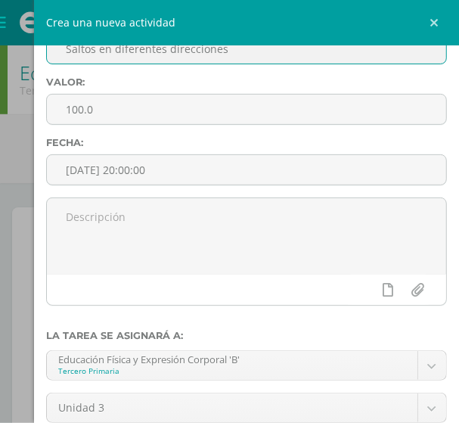
scroll to position [274, 0]
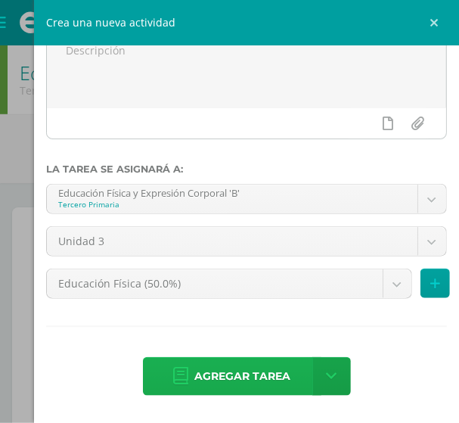
click at [238, 387] on span "Agregar tarea" at bounding box center [243, 376] width 96 height 37
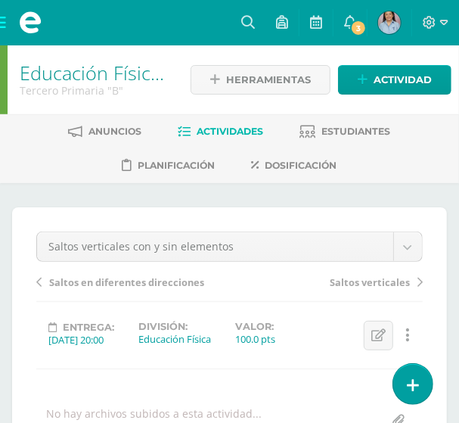
click at [98, 282] on span "Saltos en diferentes direcciones" at bounding box center [126, 282] width 155 height 14
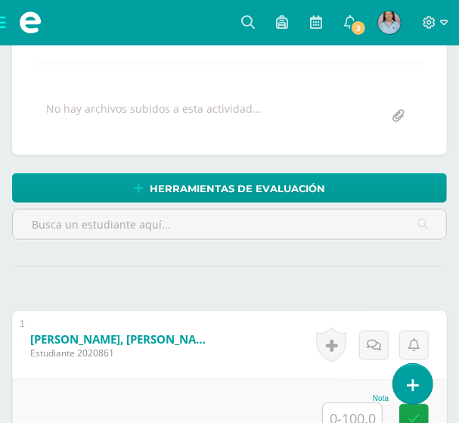
scroll to position [306, 0]
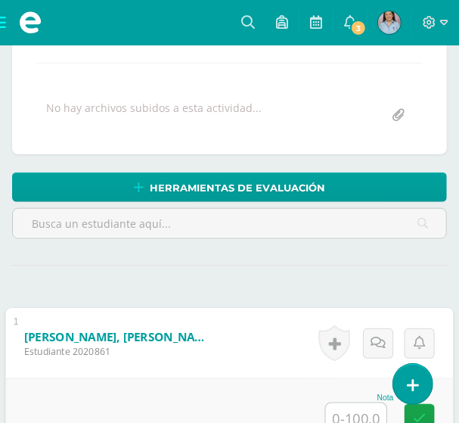
click at [361, 409] on input "text" at bounding box center [356, 418] width 61 height 30
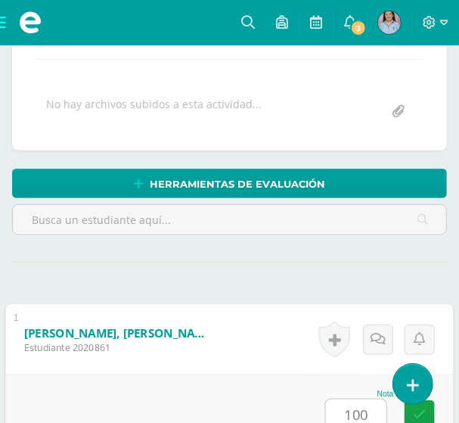
type input "100"
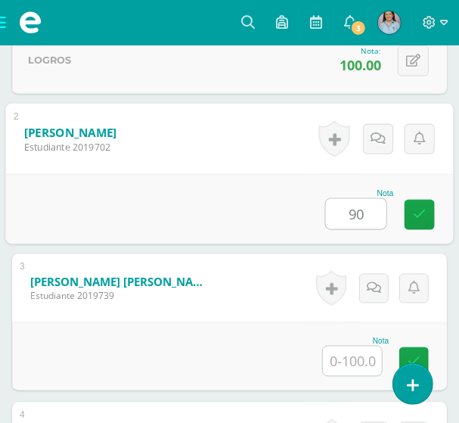
type input "90"
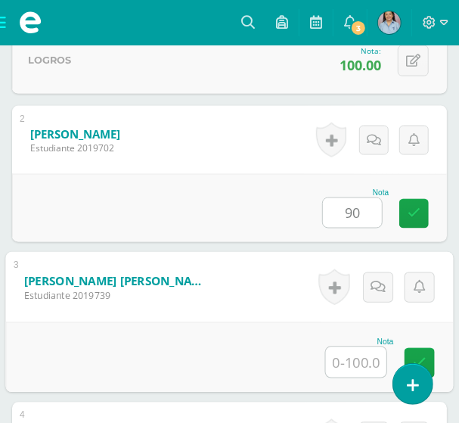
scroll to position [658, 0]
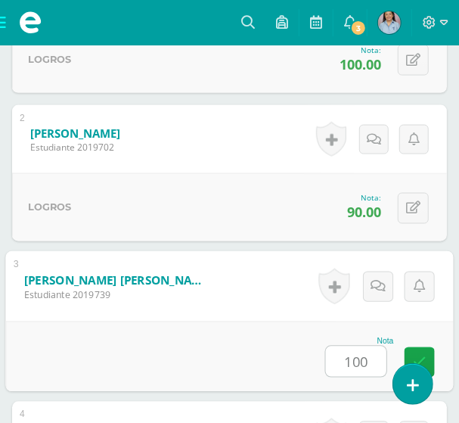
type input "100"
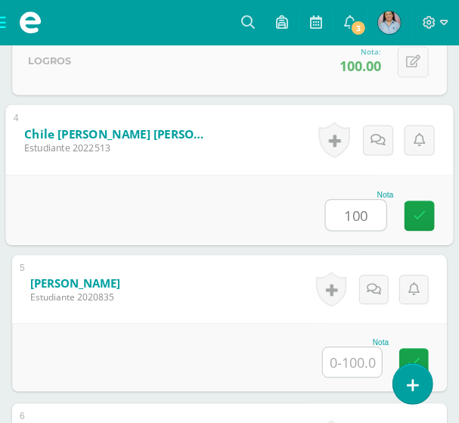
type input "100"
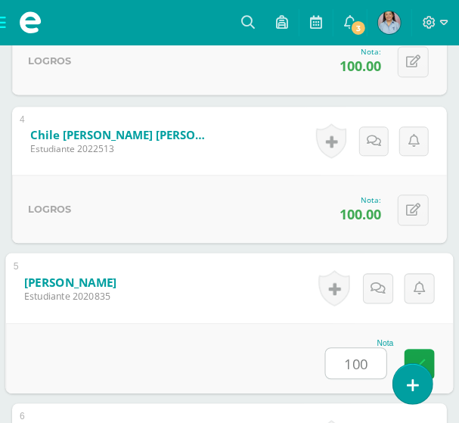
type input "100"
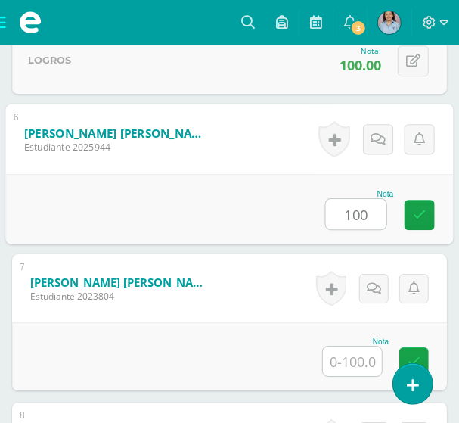
type input "100"
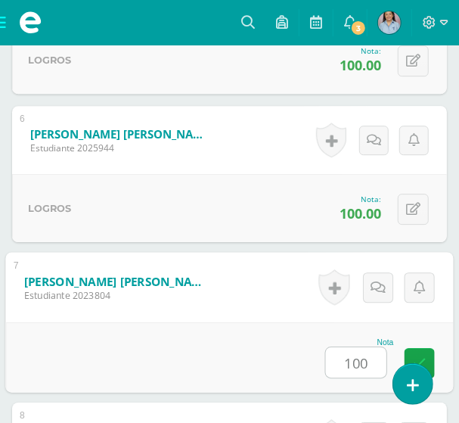
type input "100"
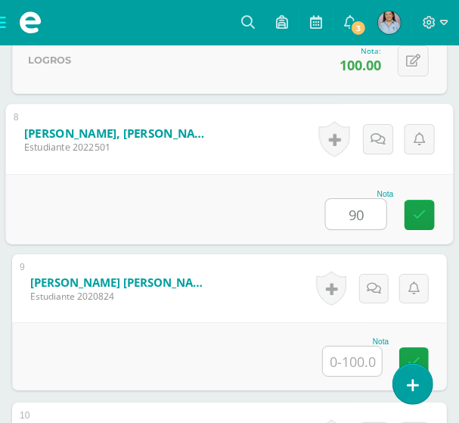
type input "90"
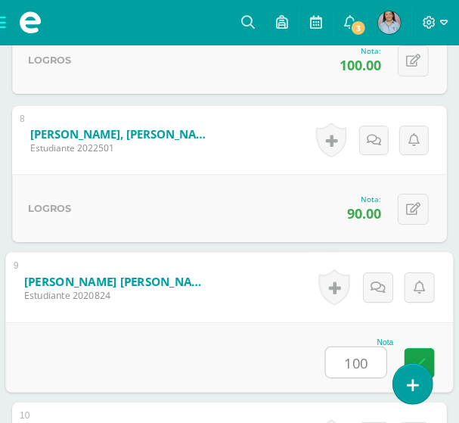
type input "100"
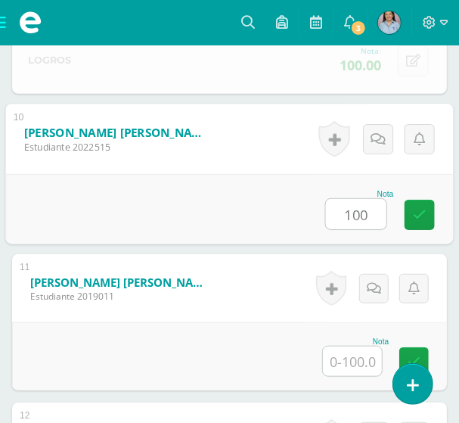
type input "100"
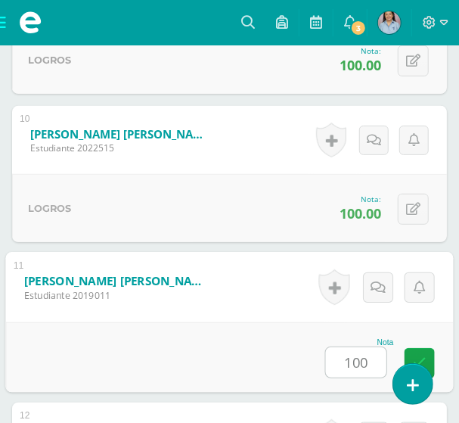
type input "100"
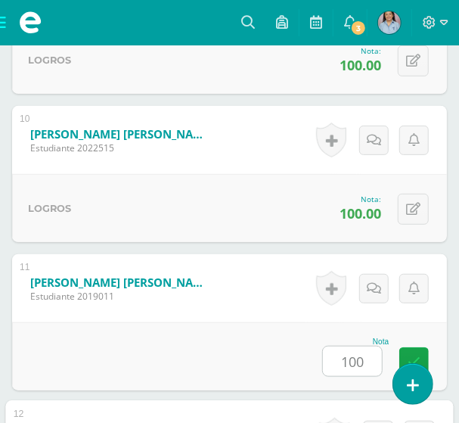
scroll to position [2142, 0]
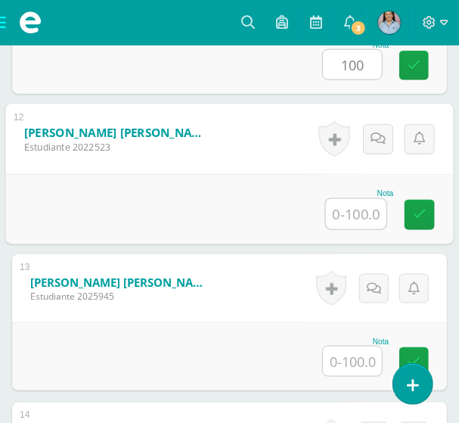
type input "1"
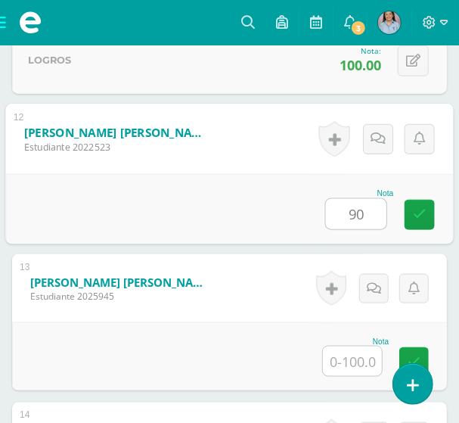
type input "90"
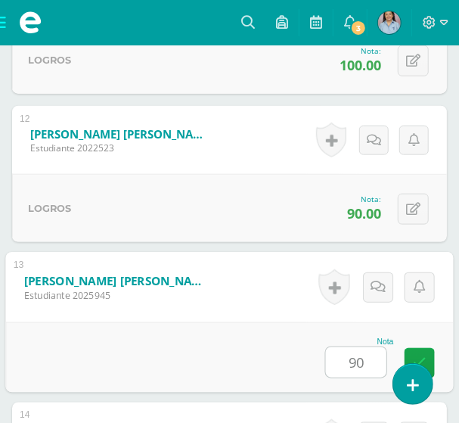
type input "90"
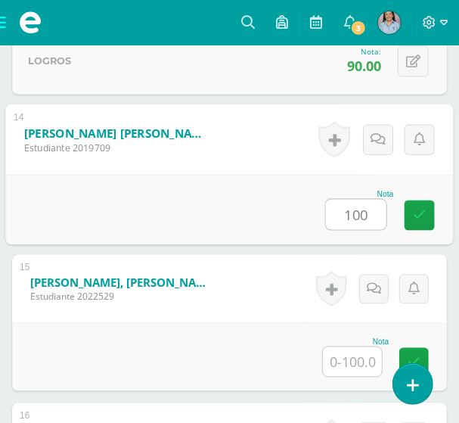
type input "100"
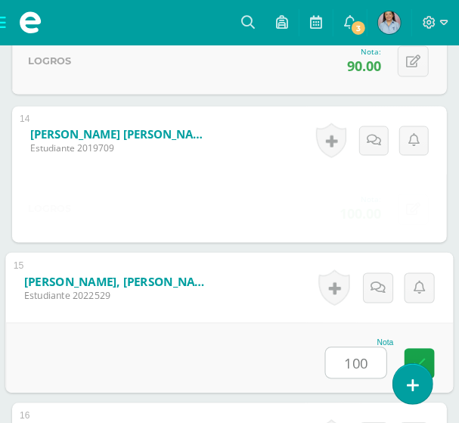
type input "100"
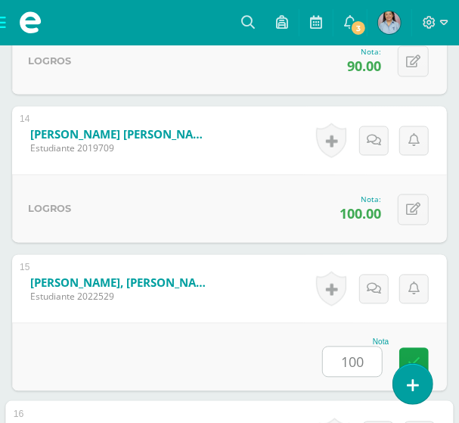
scroll to position [2734, 0]
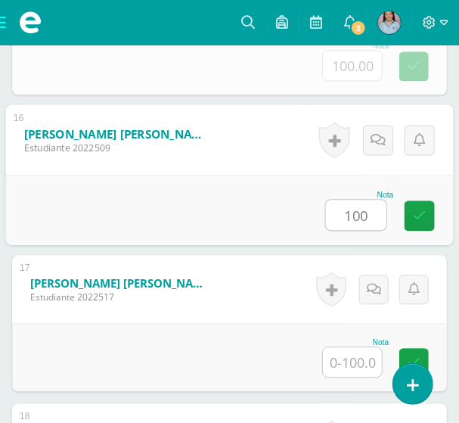
type input "100"
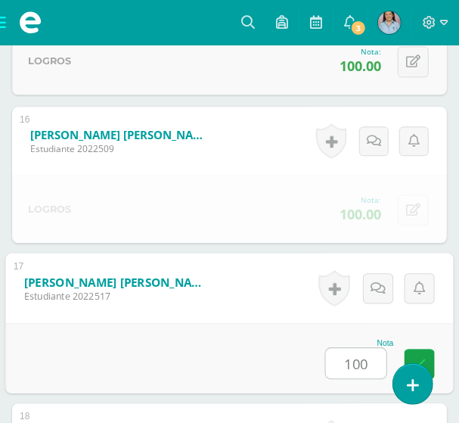
type input "100"
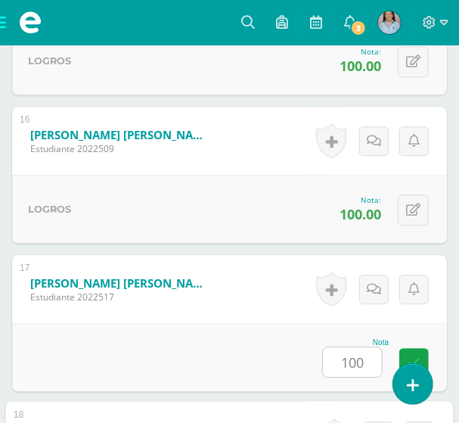
scroll to position [3032, 0]
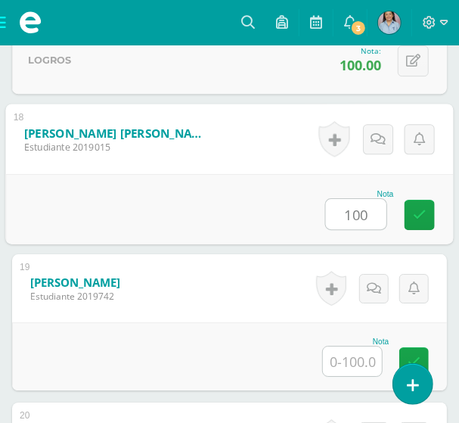
type input "100"
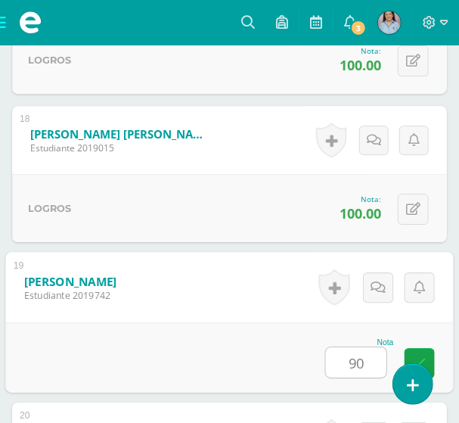
type input "90"
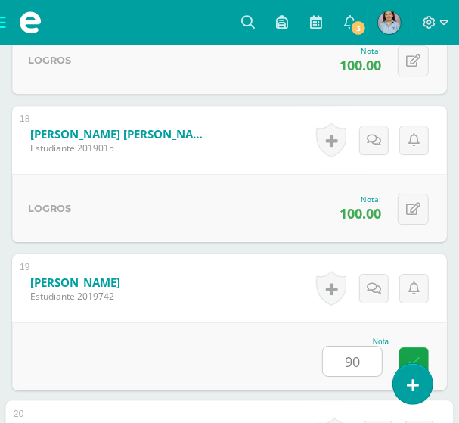
scroll to position [3329, 0]
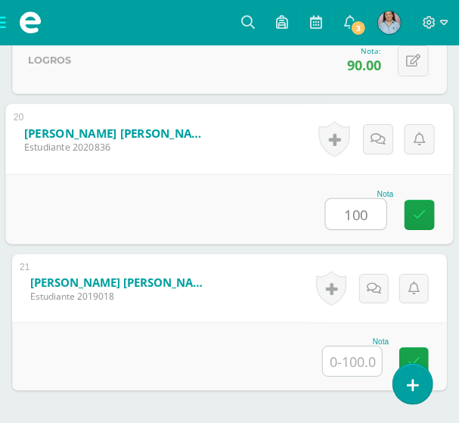
type input "100"
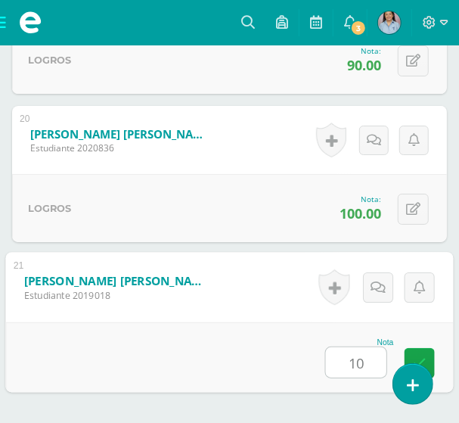
type input "100"
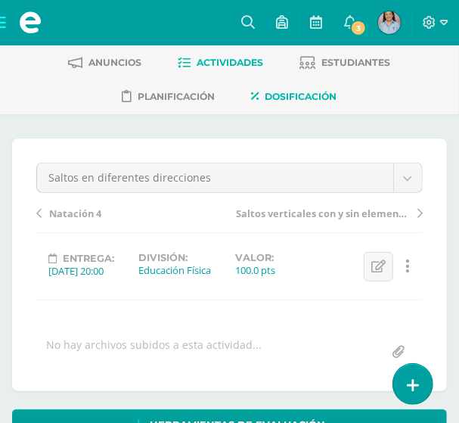
scroll to position [0, 0]
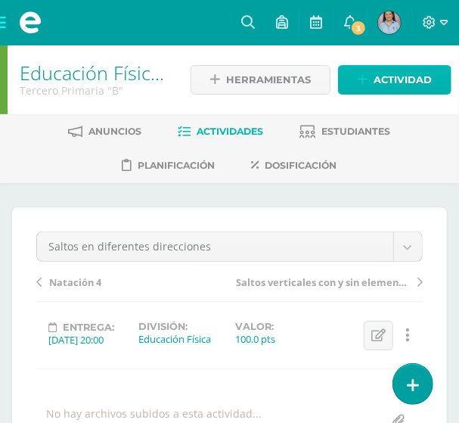
click at [380, 79] on span "Actividad" at bounding box center [403, 80] width 58 height 28
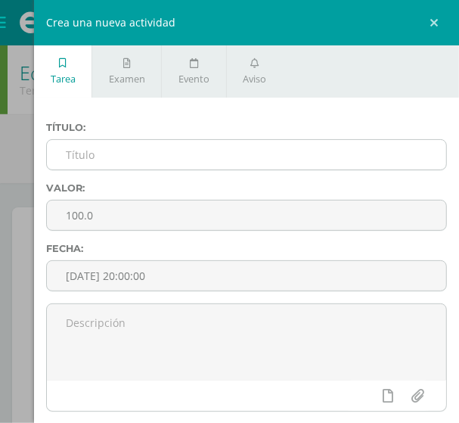
click at [103, 164] on input "text" at bounding box center [247, 155] width 400 height 30
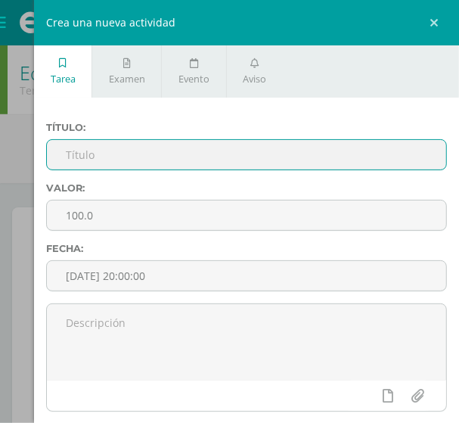
paste input "Saltos con giro"
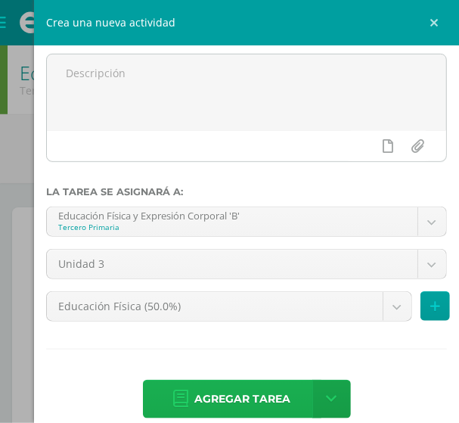
scroll to position [274, 0]
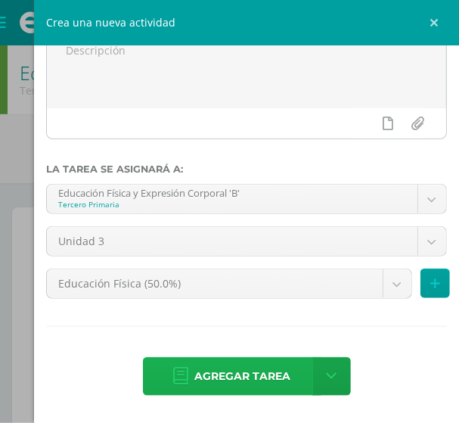
type input "Saltos con giro"
click at [213, 375] on span "Agregar tarea" at bounding box center [243, 376] width 96 height 37
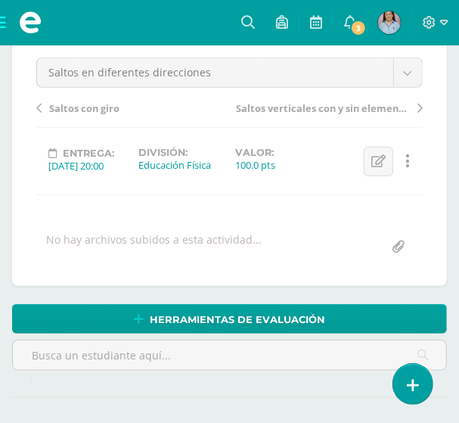
scroll to position [168, 0]
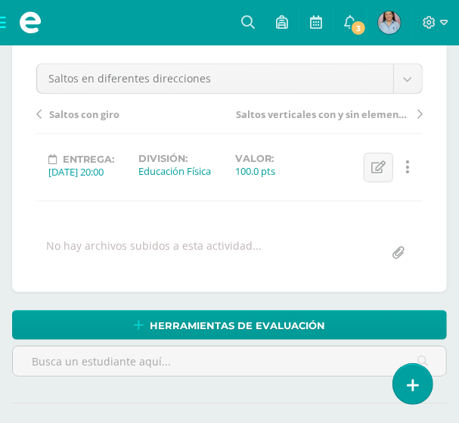
click at [91, 114] on span "Saltos con giro" at bounding box center [84, 114] width 70 height 14
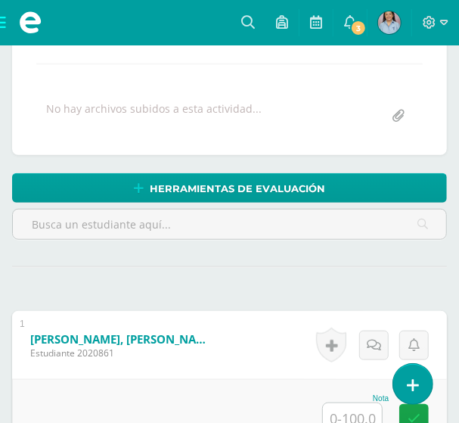
scroll to position [306, 0]
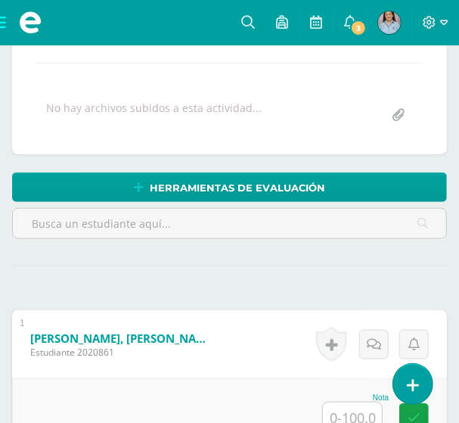
click at [353, 411] on input "text" at bounding box center [352, 418] width 59 height 30
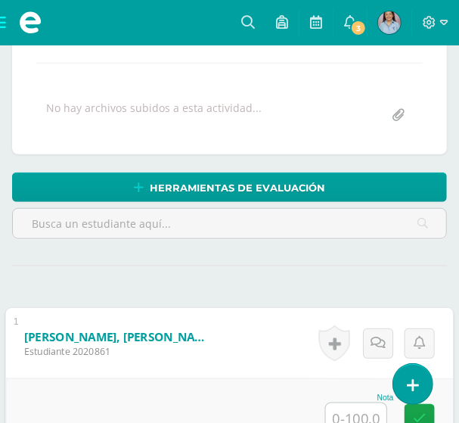
scroll to position [307, 0]
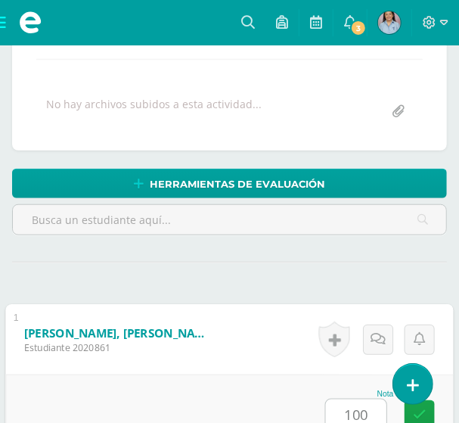
type input "100"
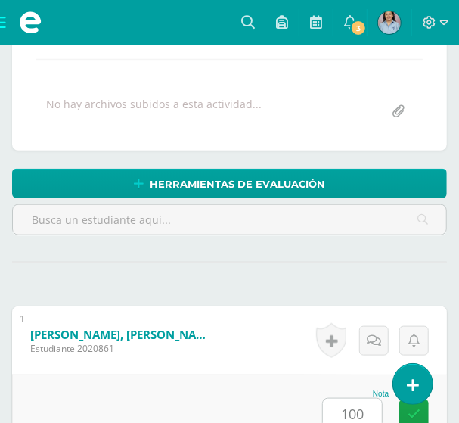
scroll to position [658, 0]
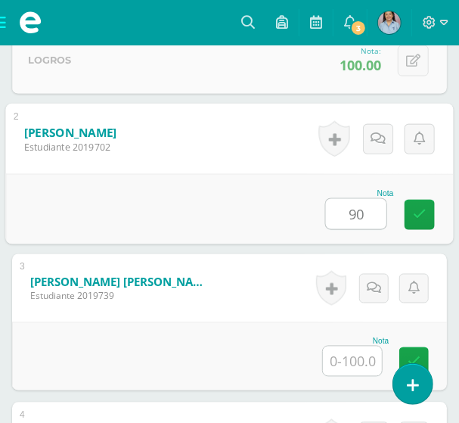
type input "90"
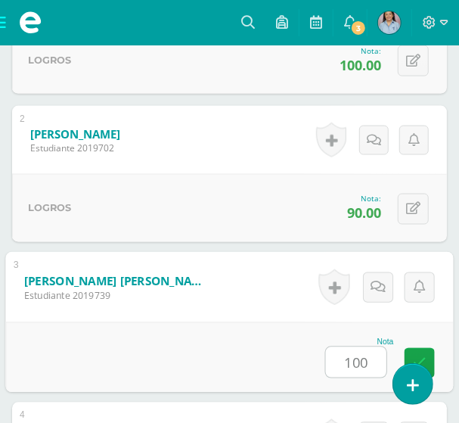
type input "100"
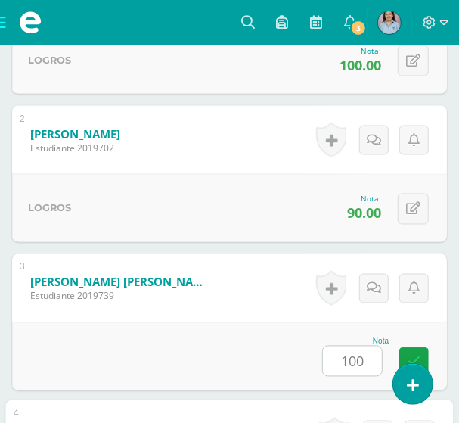
scroll to position [954, 0]
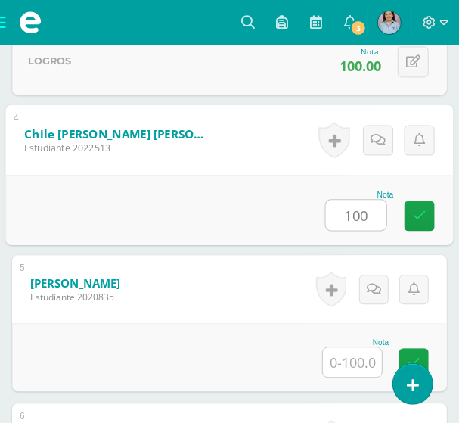
type input "100"
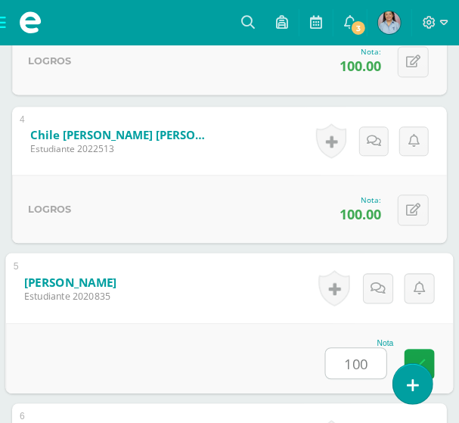
type input "100"
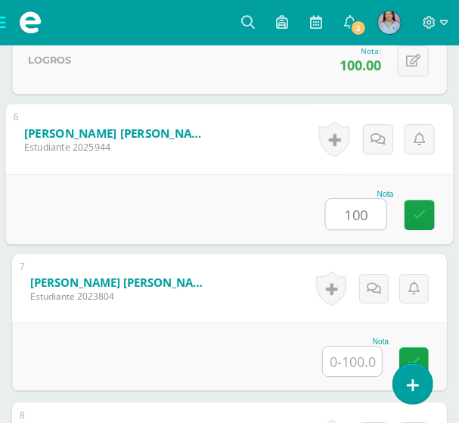
type input "100"
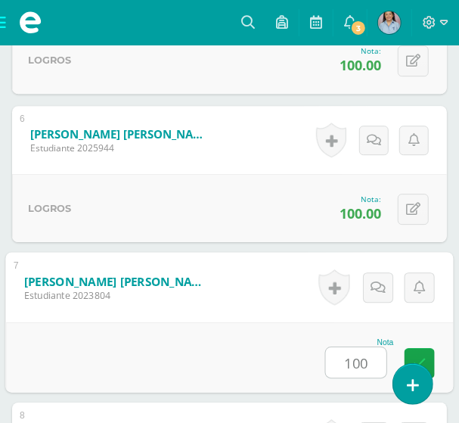
type input "100"
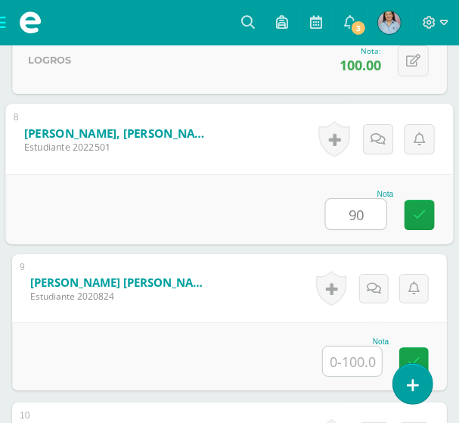
type input "90"
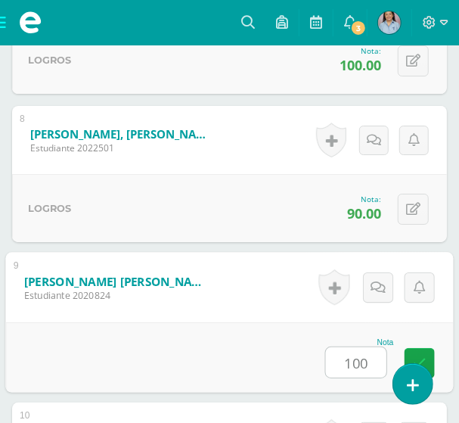
type input "100"
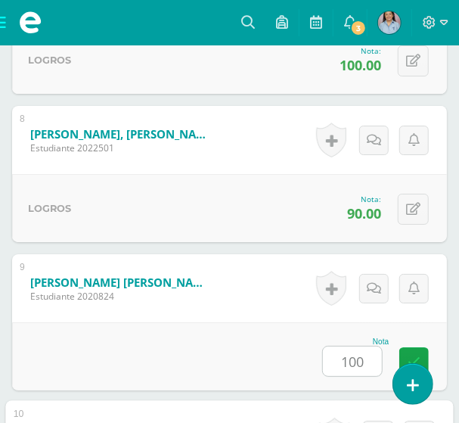
scroll to position [1845, 0]
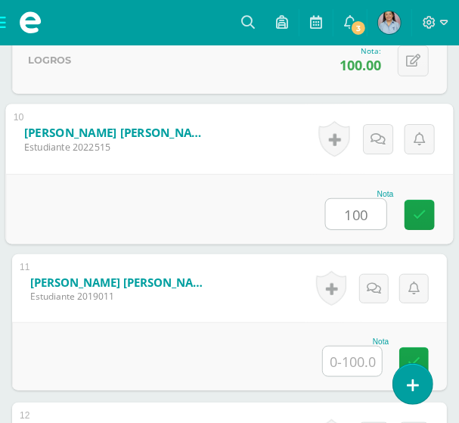
type input "100"
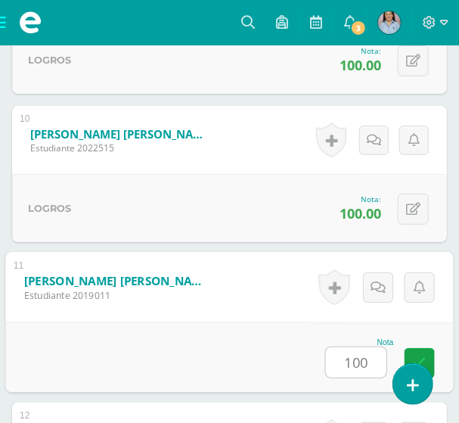
type input "100"
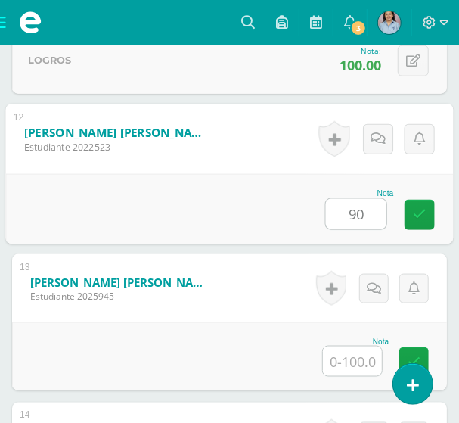
type input "90"
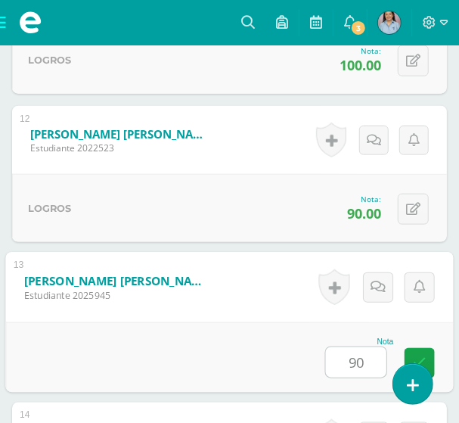
type input "90"
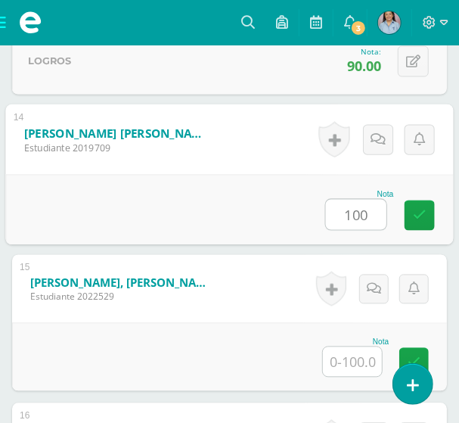
type input "100"
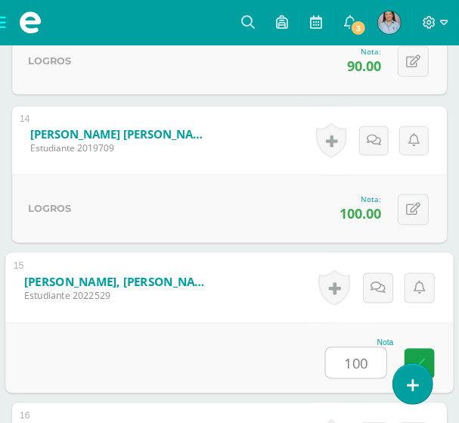
type input "100"
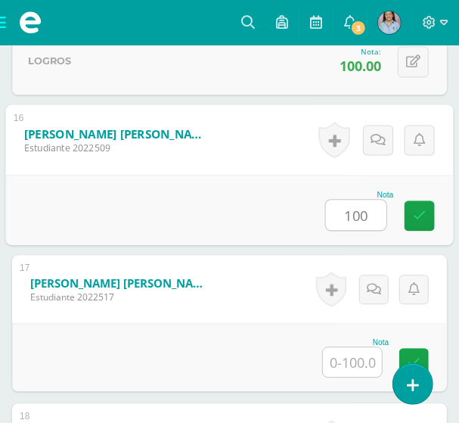
type input "100"
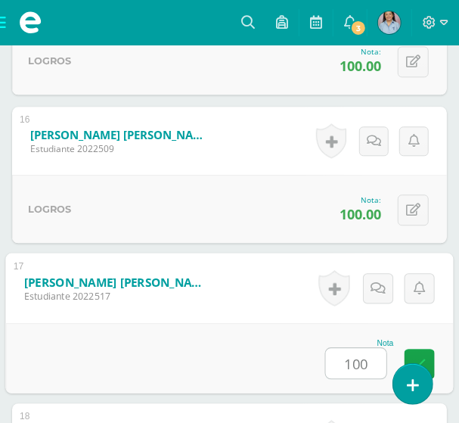
type input "100"
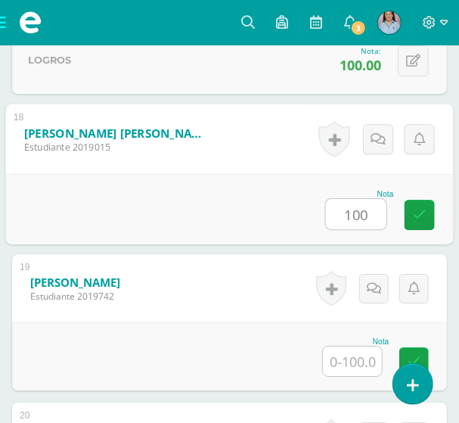
type input "100"
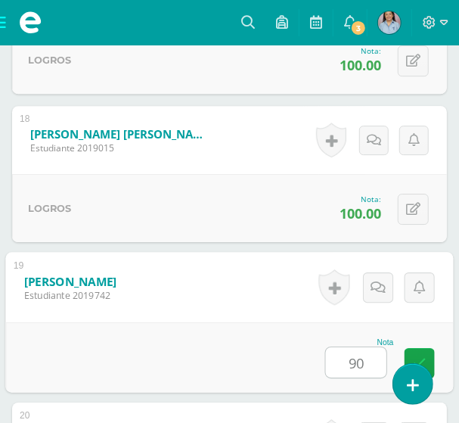
type input "90"
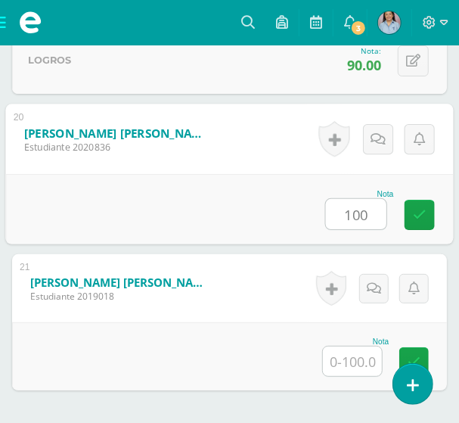
type input "100"
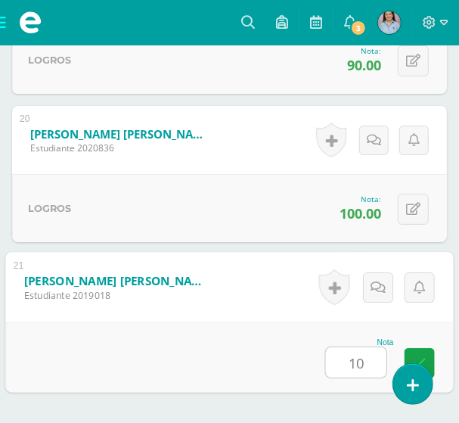
type input "100"
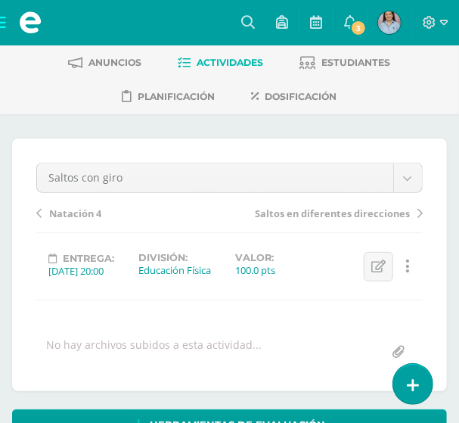
scroll to position [0, 0]
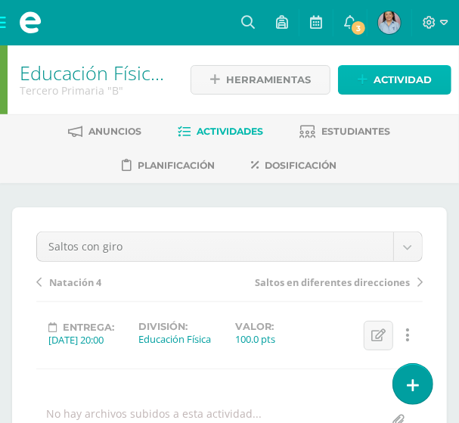
click at [408, 82] on span "Actividad" at bounding box center [403, 80] width 58 height 28
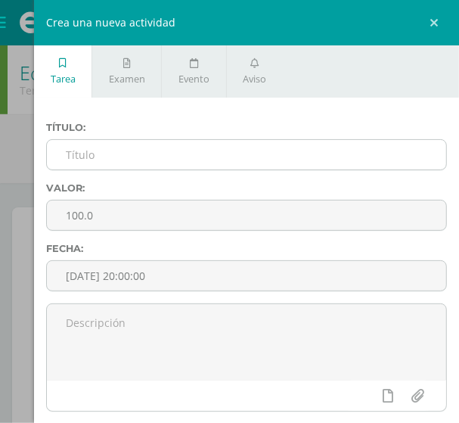
click at [103, 158] on input "text" at bounding box center [247, 155] width 400 height 30
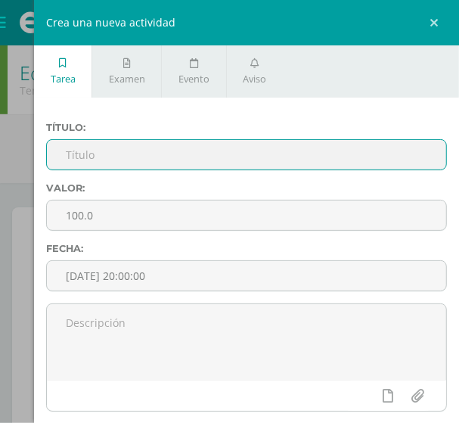
paste input "Saltos con cambio de dirección y sentidos"
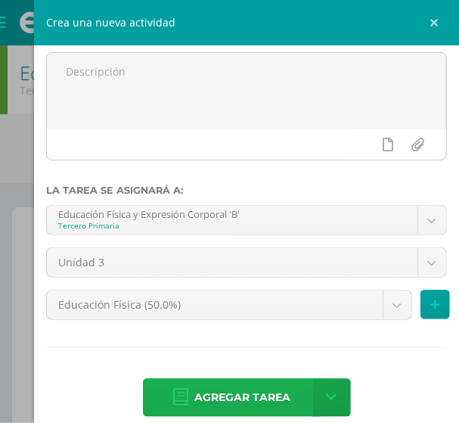
scroll to position [274, 0]
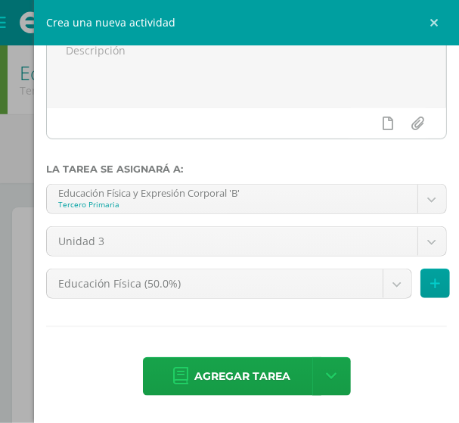
type input "Saltos con cambio de dirección y sentidos"
click at [233, 378] on span "Agregar tarea" at bounding box center [243, 376] width 96 height 37
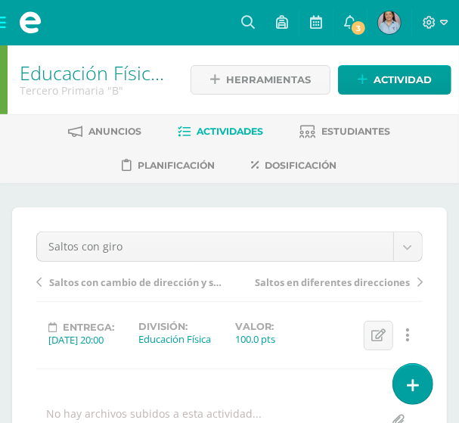
click at [160, 280] on span "Saltos con cambio de dirección y sentidos" at bounding box center [136, 282] width 174 height 14
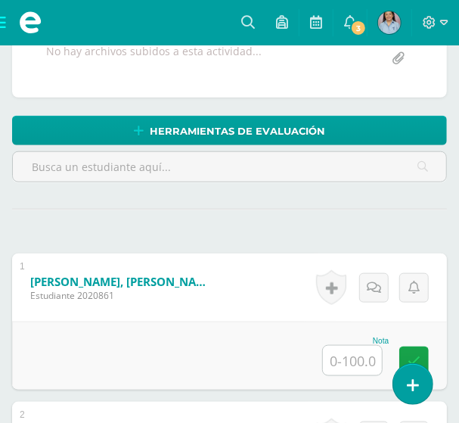
scroll to position [414, 0]
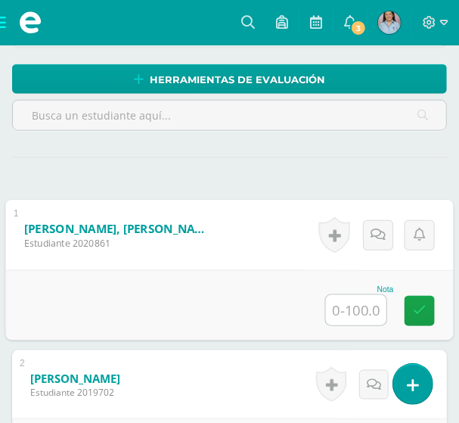
click at [344, 303] on input "text" at bounding box center [356, 310] width 61 height 30
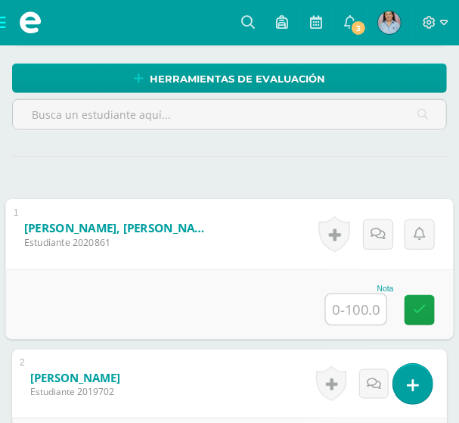
scroll to position [416, 0]
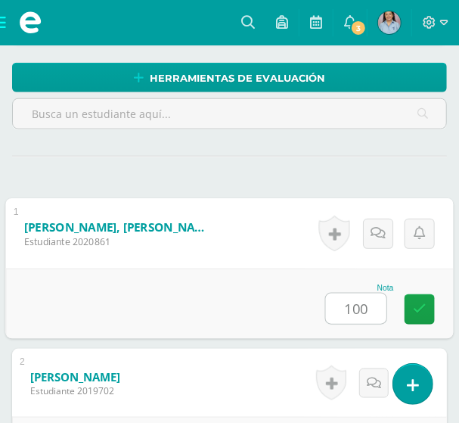
type input "100"
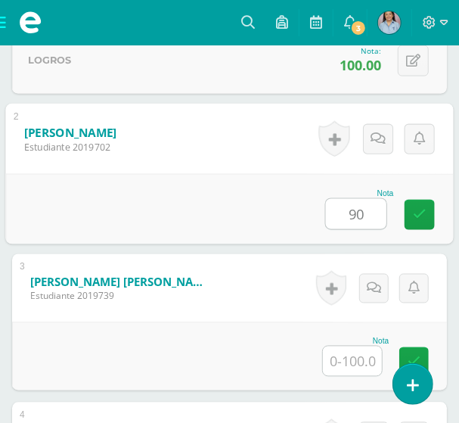
type input "90"
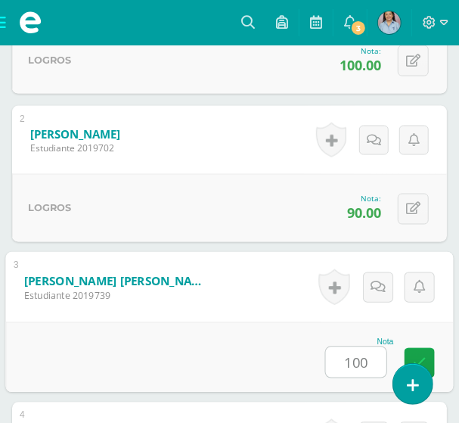
type input "100"
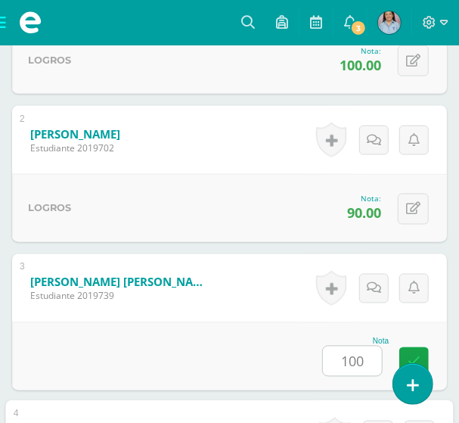
scroll to position [954, 0]
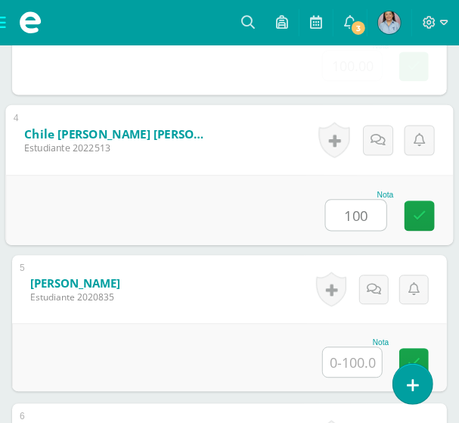
type input "100"
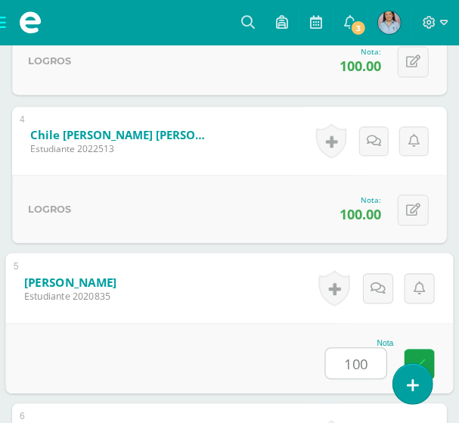
type input "100"
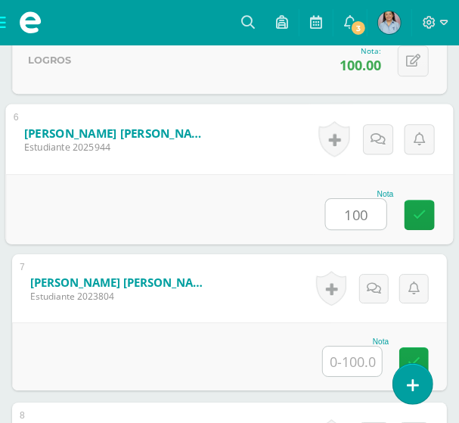
type input "100"
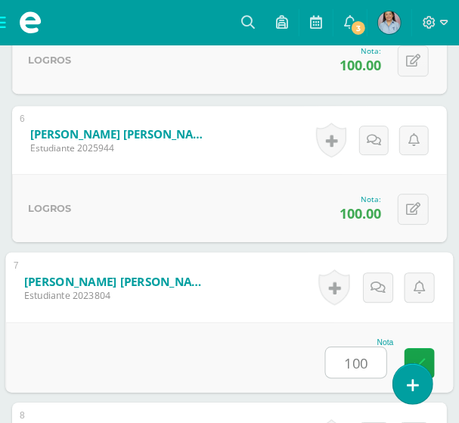
type input "100"
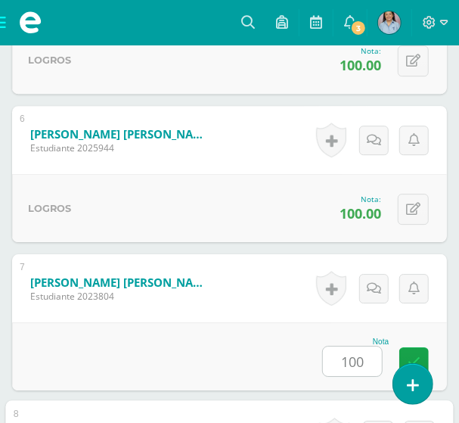
scroll to position [1549, 0]
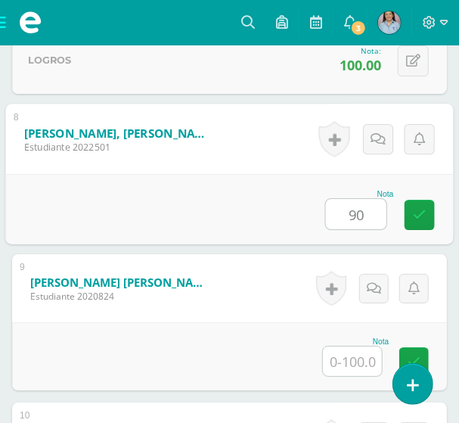
type input "90"
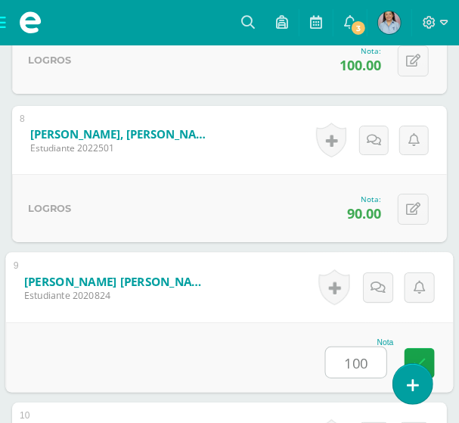
type input "100"
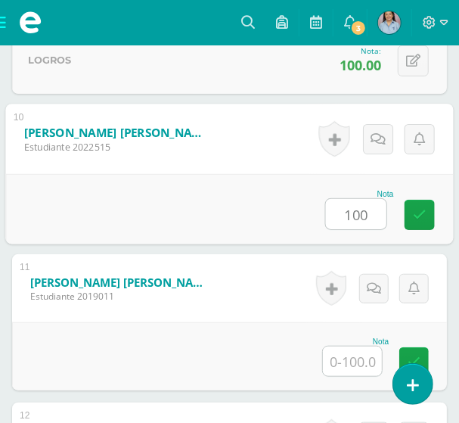
type input "100"
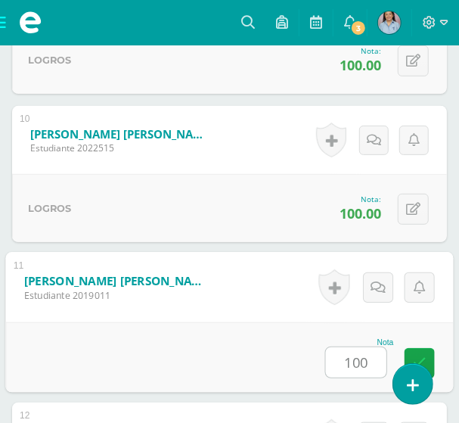
type input "100"
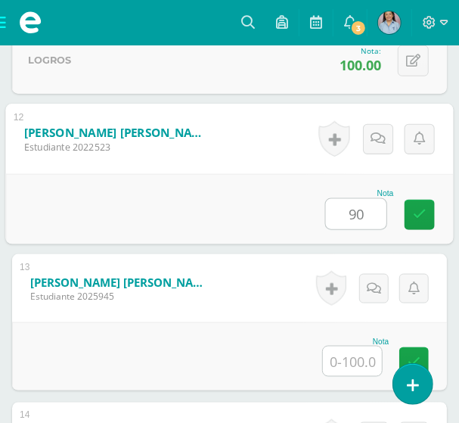
type input "90"
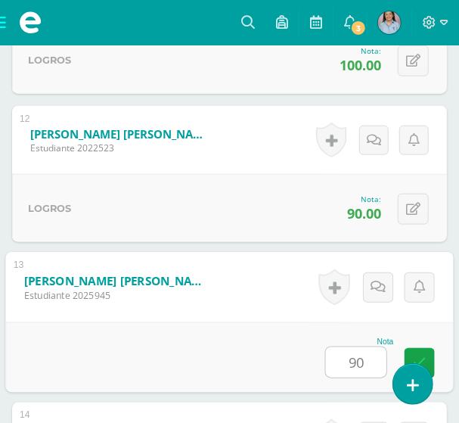
type input "90"
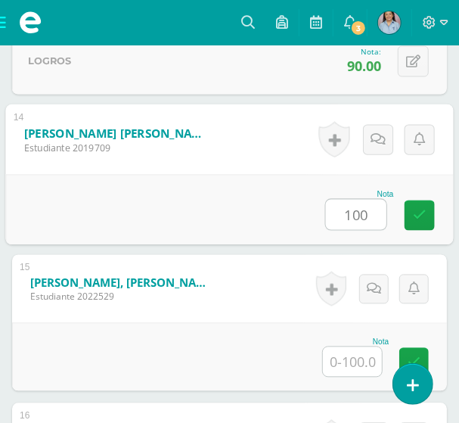
type input "100"
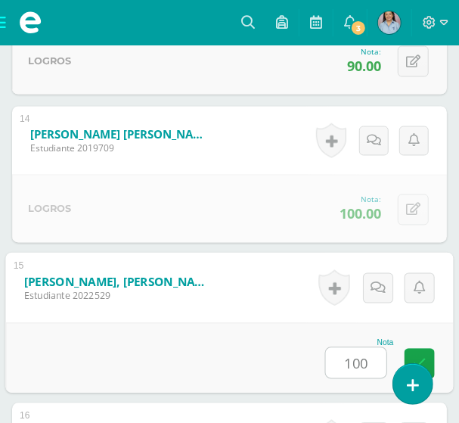
type input "100"
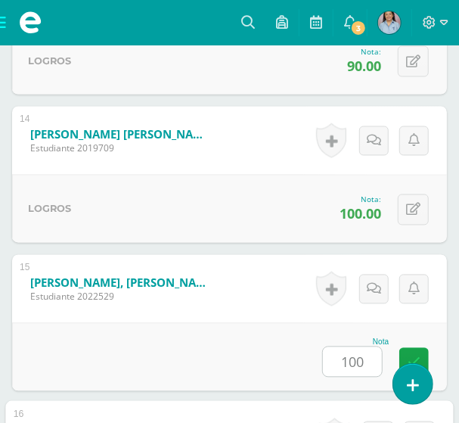
scroll to position [2734, 0]
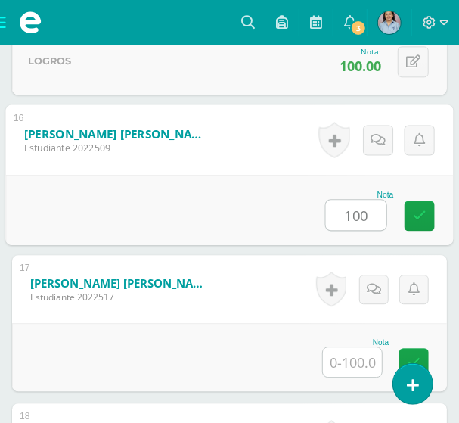
type input "100"
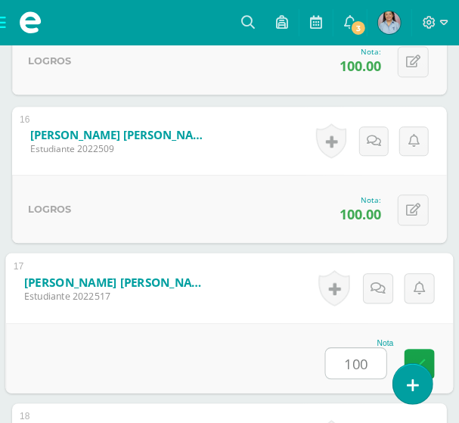
type input "100"
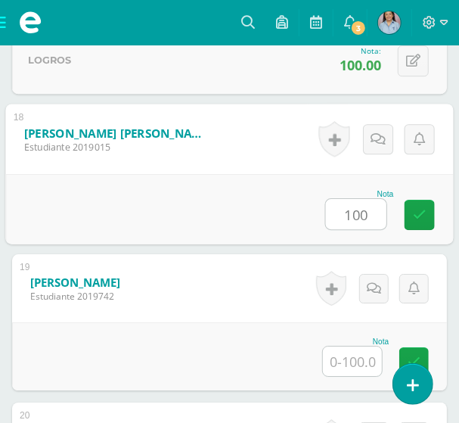
type input "100"
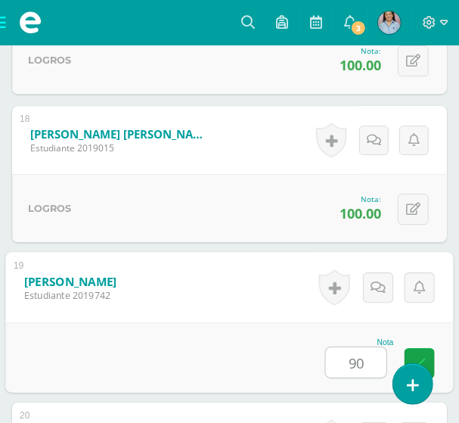
type input "90"
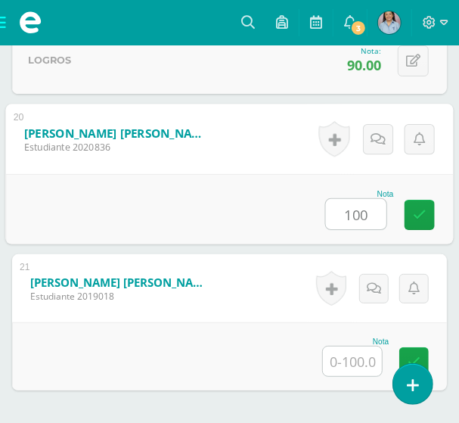
type input "100"
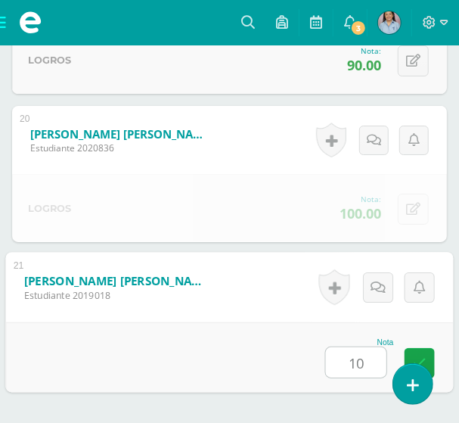
type input "100"
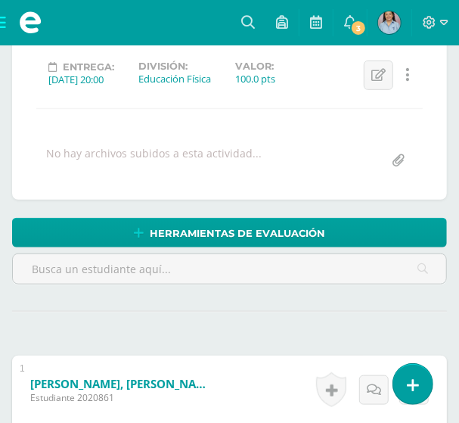
scroll to position [0, 0]
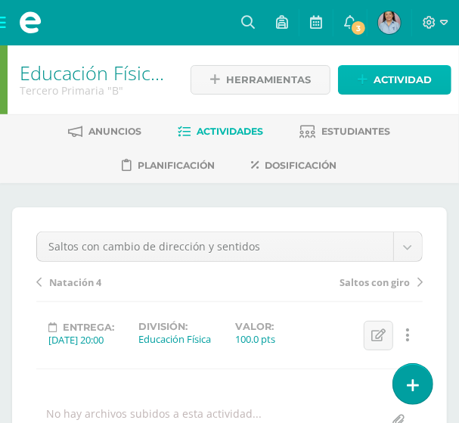
click at [373, 69] on link "Actividad" at bounding box center [395, 80] width 114 height 30
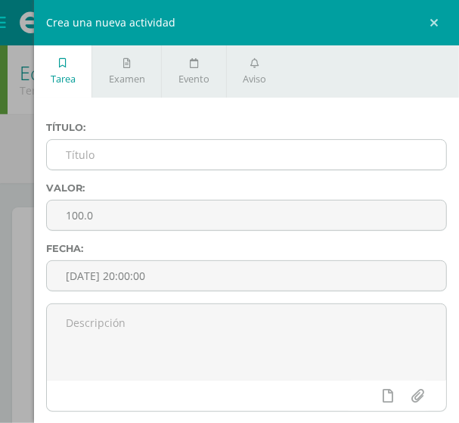
click at [149, 151] on input "text" at bounding box center [247, 155] width 400 height 30
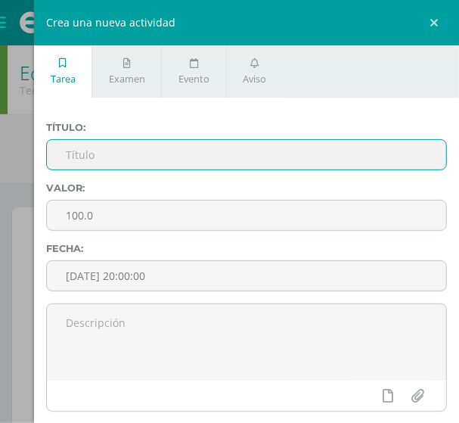
paste input "Saltos con y sin elementos"
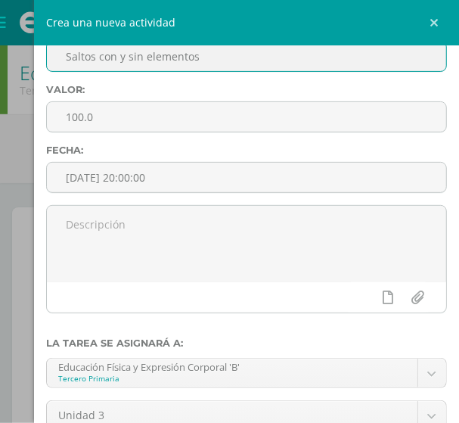
scroll to position [274, 0]
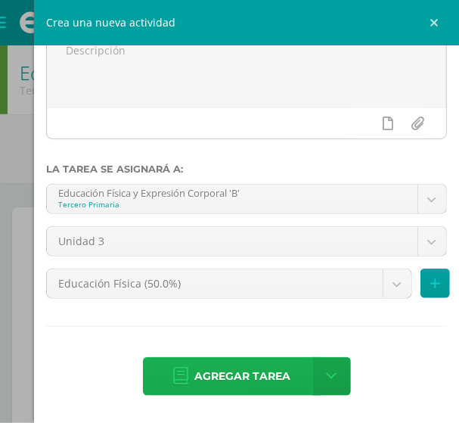
type input "Saltos con y sin elementos"
click at [243, 376] on span "Agregar tarea" at bounding box center [243, 376] width 96 height 37
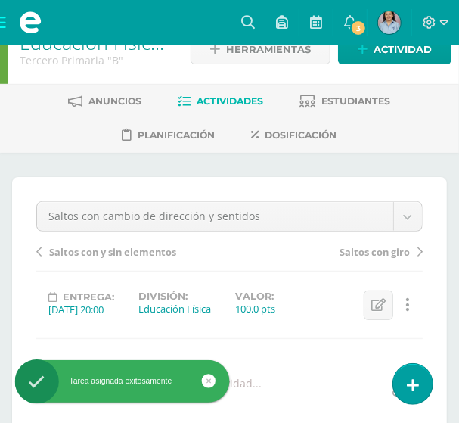
click at [103, 250] on span "Saltos con y sin elementos" at bounding box center [112, 252] width 127 height 14
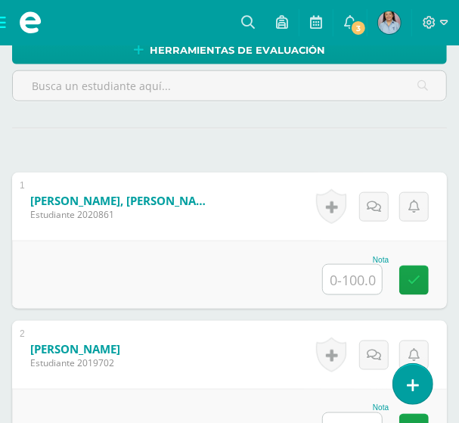
scroll to position [444, 0]
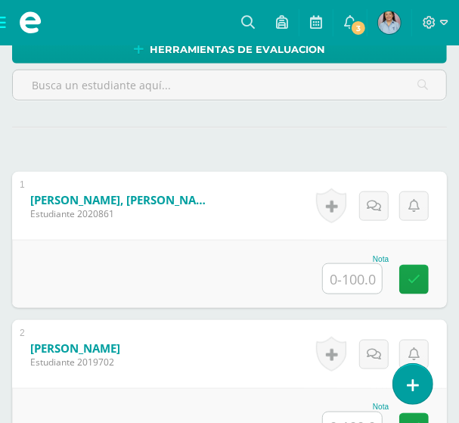
click at [359, 283] on input "text" at bounding box center [352, 279] width 59 height 30
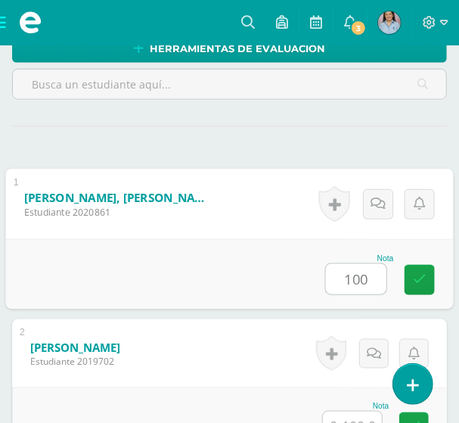
type input "100"
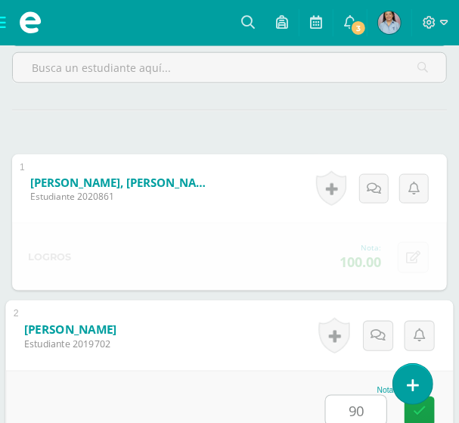
type input "90"
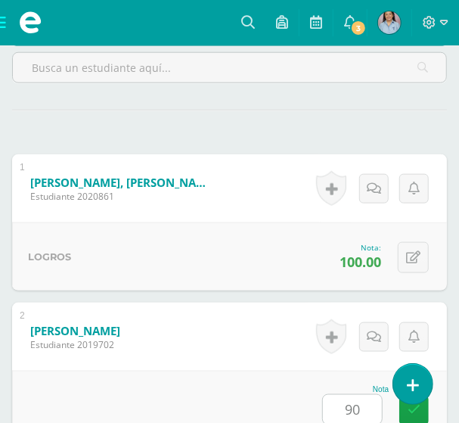
scroll to position [807, 0]
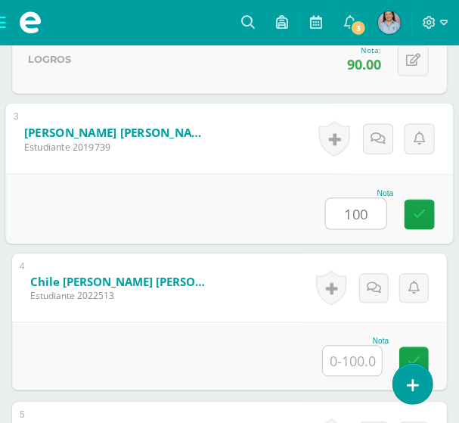
type input "100"
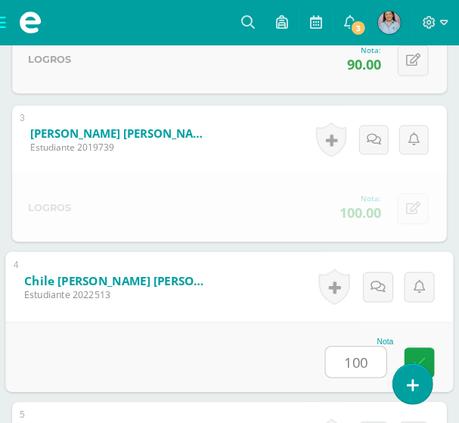
type input "100"
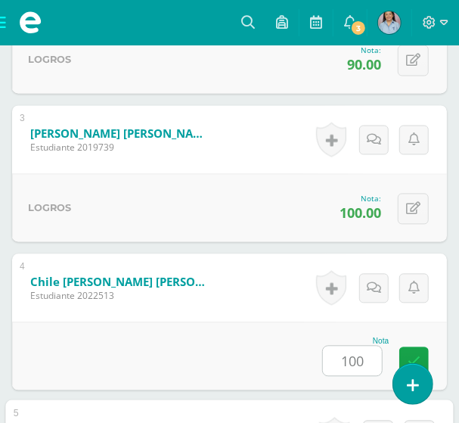
scroll to position [1103, 0]
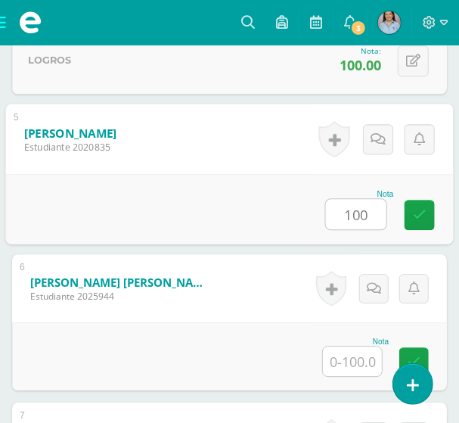
type input "100"
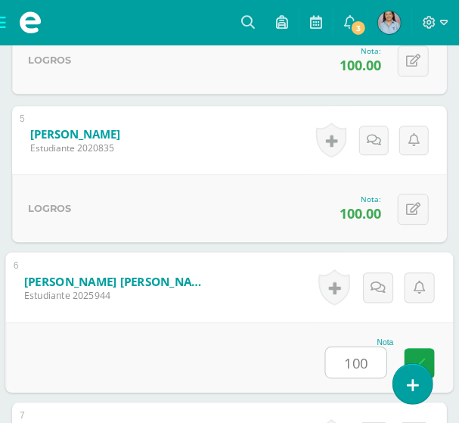
type input "100"
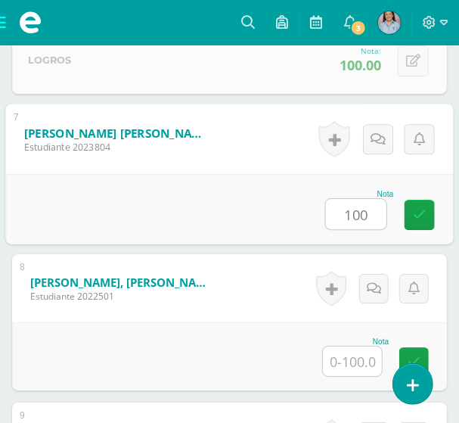
type input "100"
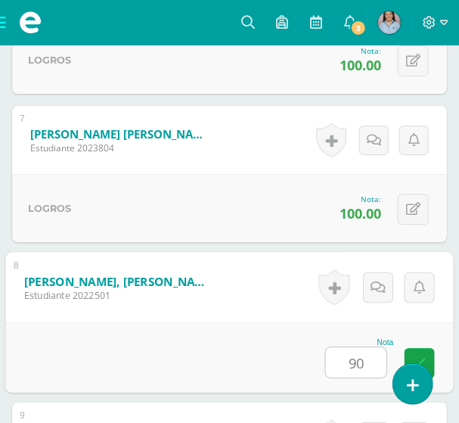
type input "90"
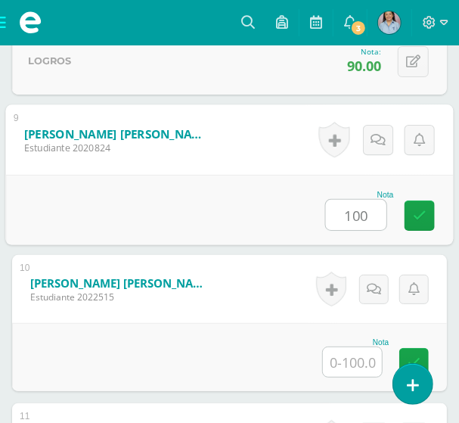
type input "100"
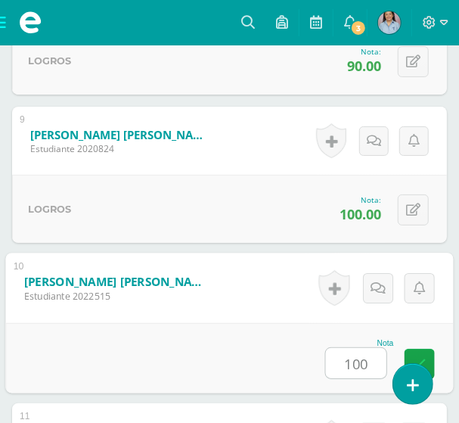
type input "100"
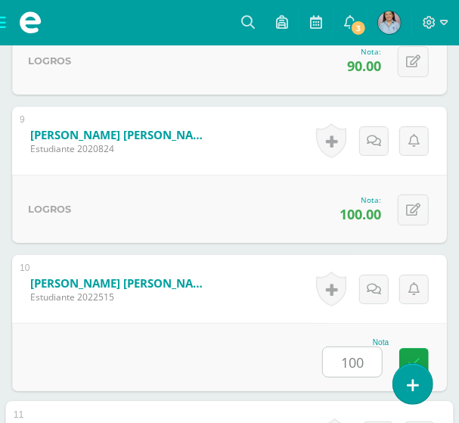
scroll to position [1993, 0]
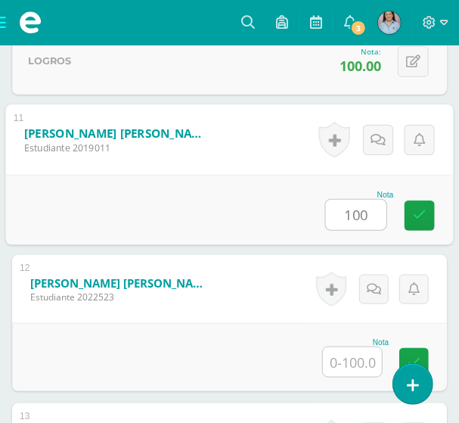
type input "100"
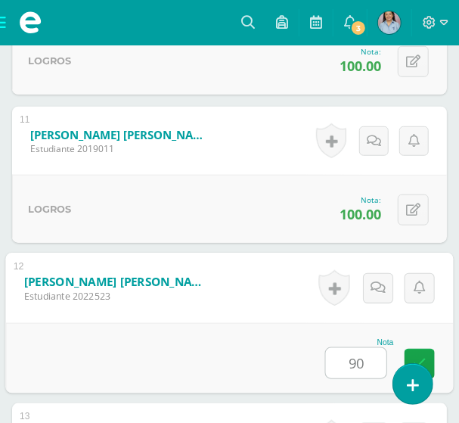
type input "90"
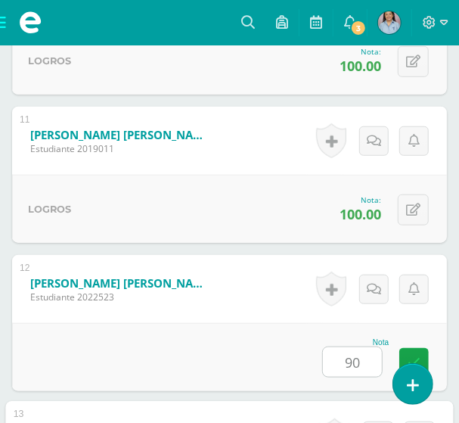
scroll to position [2290, 0]
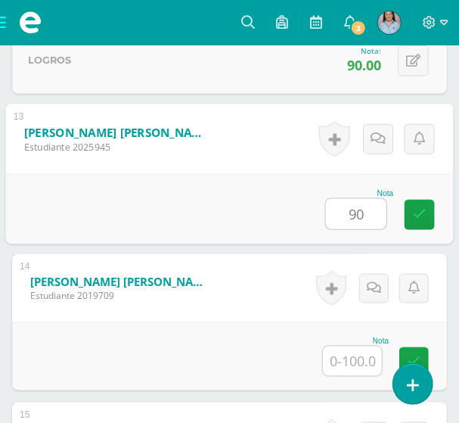
type input "90"
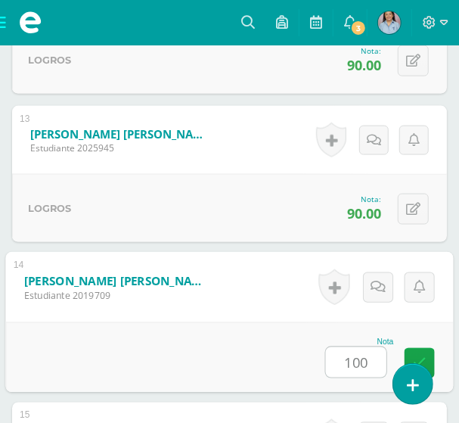
type input "100"
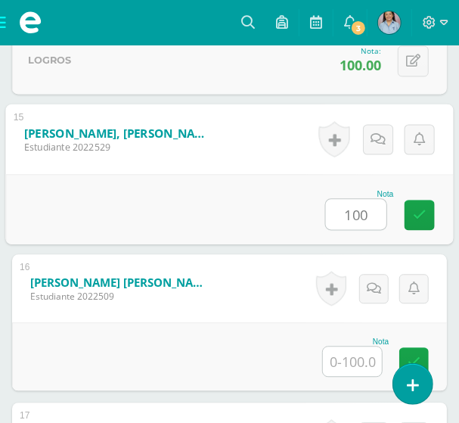
type input "100"
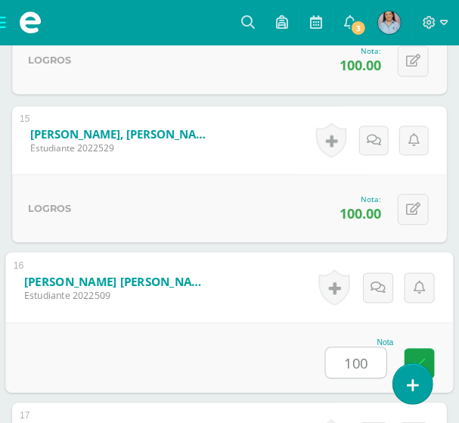
type input "100"
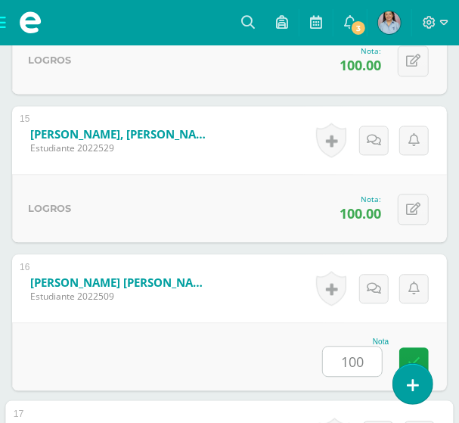
scroll to position [2884, 0]
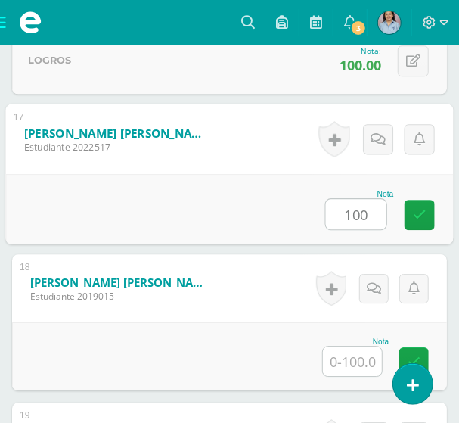
type input "100"
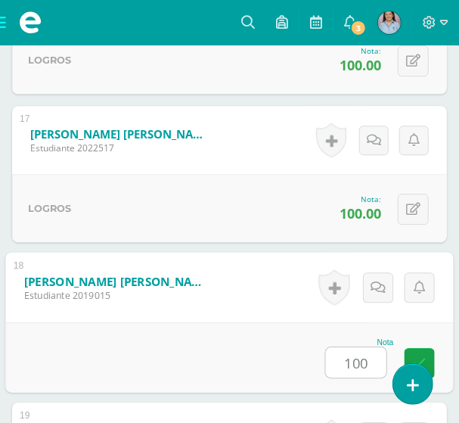
type input "100"
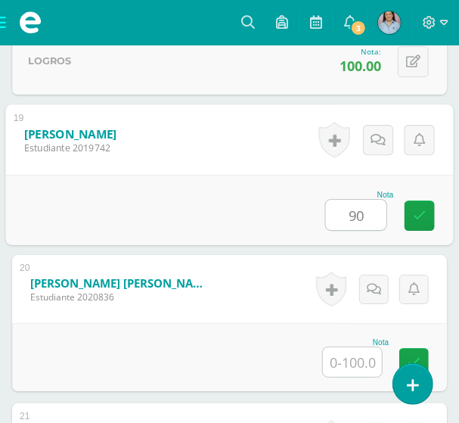
type input "90"
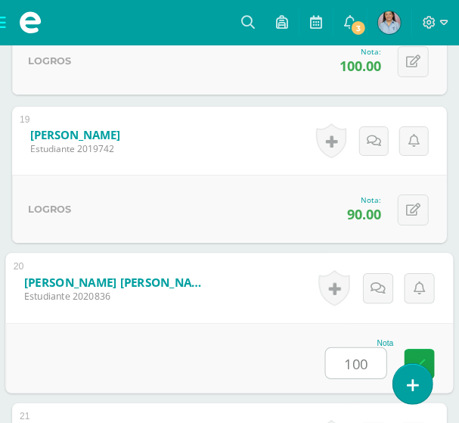
type input "100"
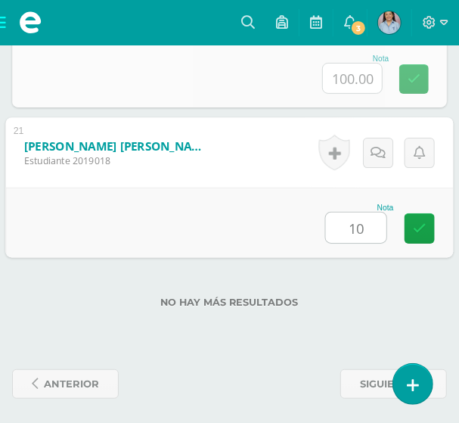
type input "100"
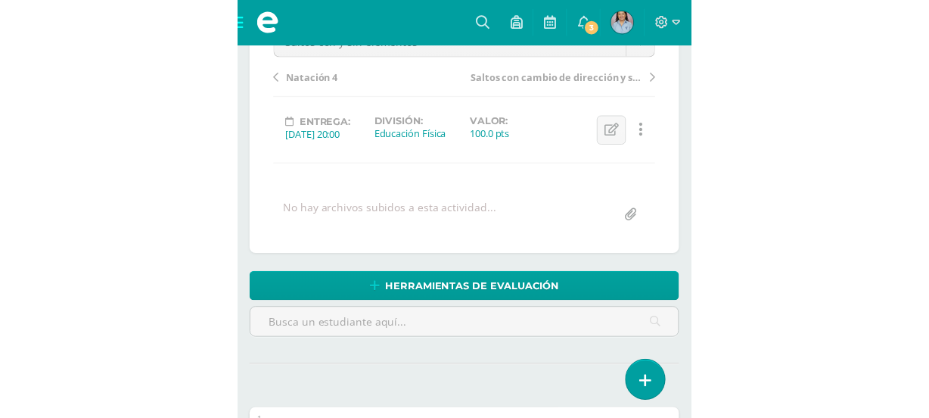
scroll to position [0, 0]
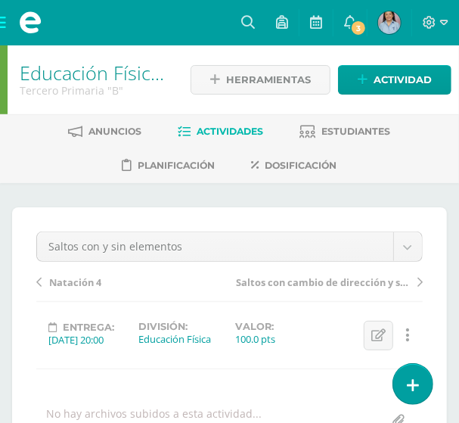
click at [211, 126] on span "Actividades" at bounding box center [231, 131] width 67 height 11
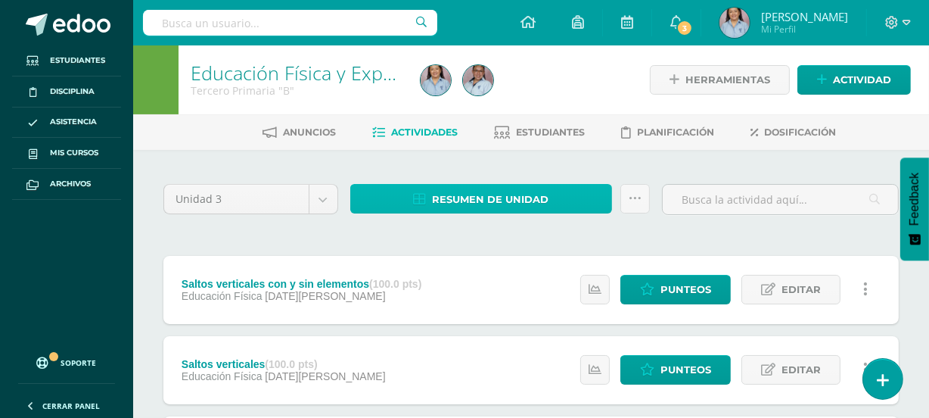
drag, startPoint x: 525, startPoint y: 194, endPoint x: 512, endPoint y: 179, distance: 20.4
click at [526, 194] on span "Resumen de unidad" at bounding box center [490, 199] width 117 height 28
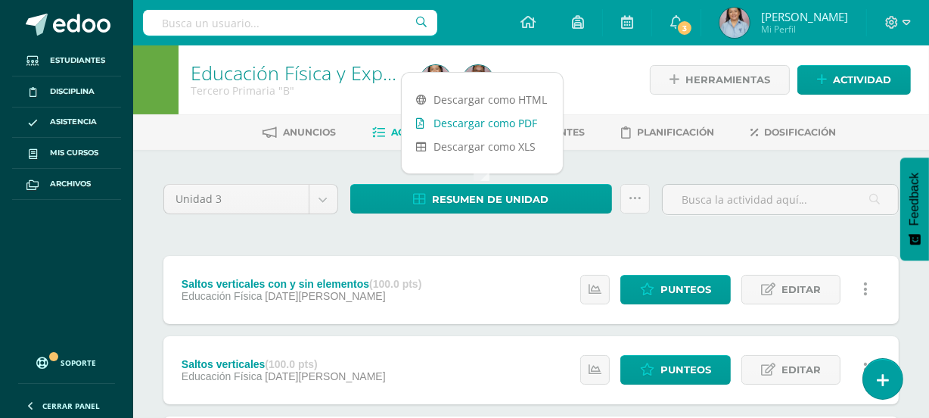
click at [468, 118] on link "Descargar como PDF" at bounding box center [482, 122] width 161 height 23
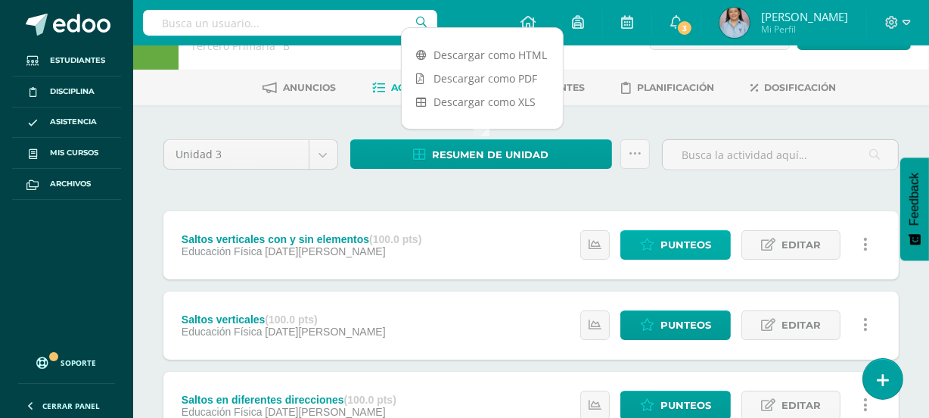
scroll to position [68, 0]
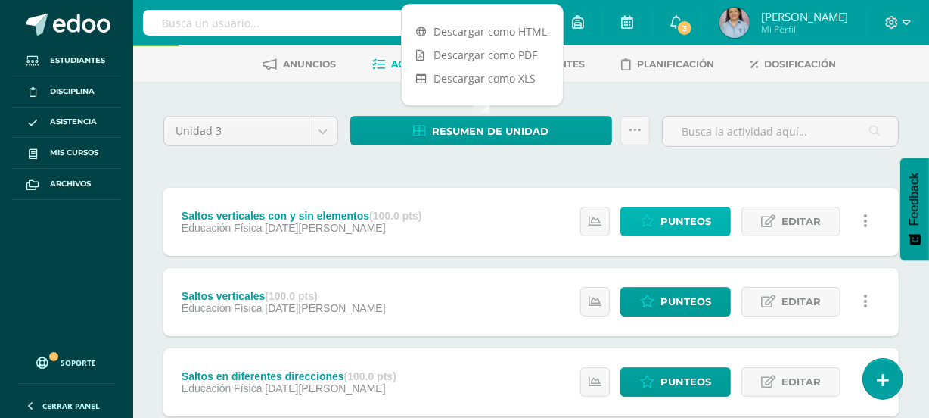
click at [685, 213] on span "Punteos" at bounding box center [686, 221] width 51 height 28
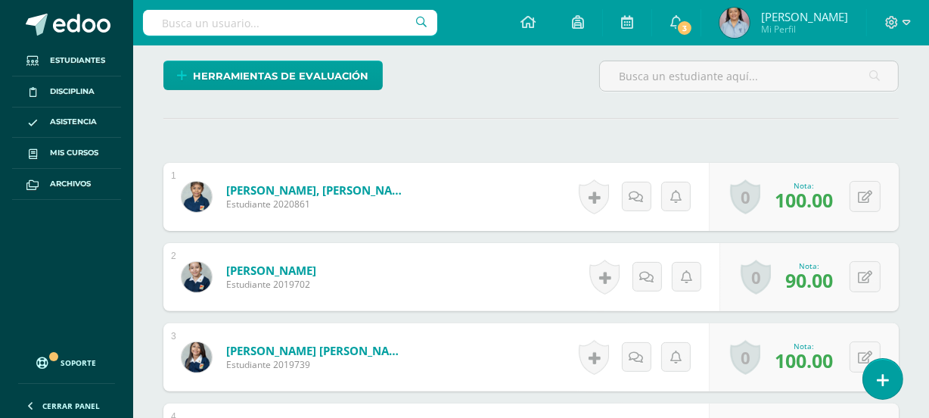
scroll to position [364, 0]
drag, startPoint x: 864, startPoint y: 285, endPoint x: 864, endPoint y: 275, distance: 9.8
click at [865, 283] on button at bounding box center [865, 275] width 31 height 31
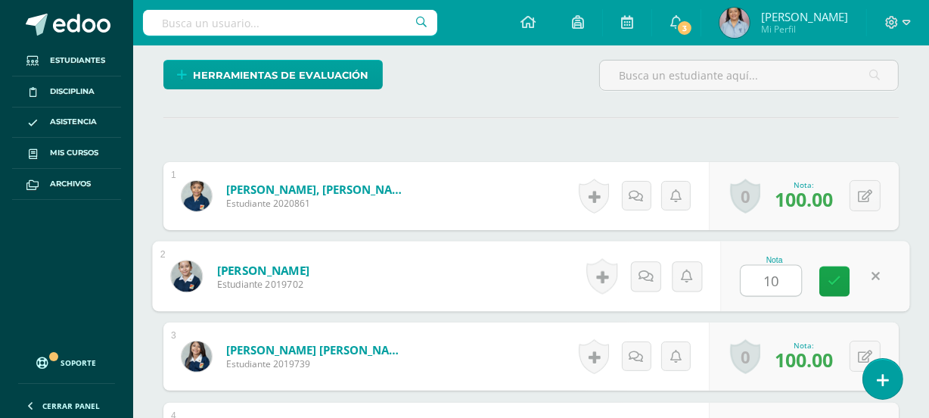
type input "100"
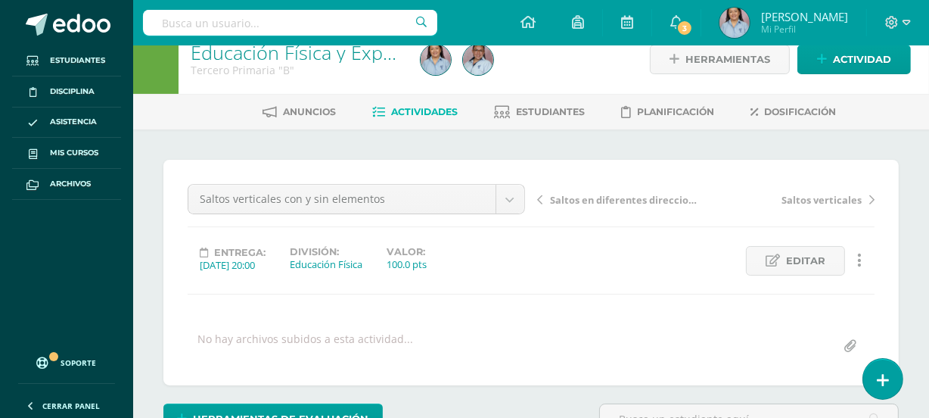
scroll to position [21, 0]
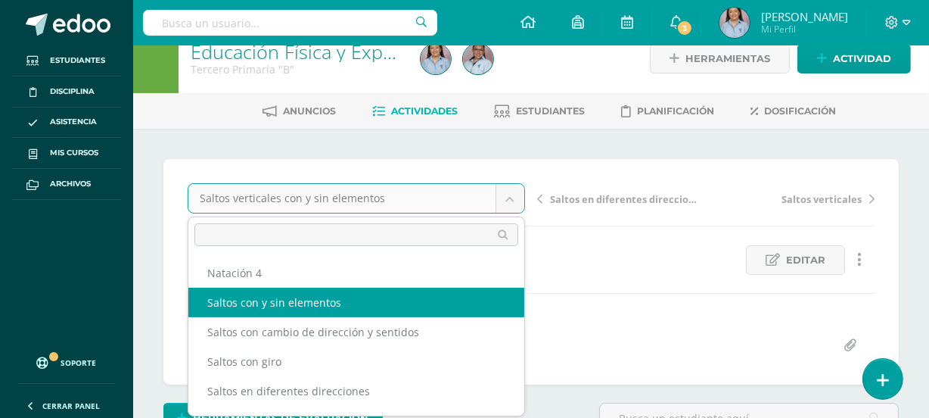
scroll to position [22, 0]
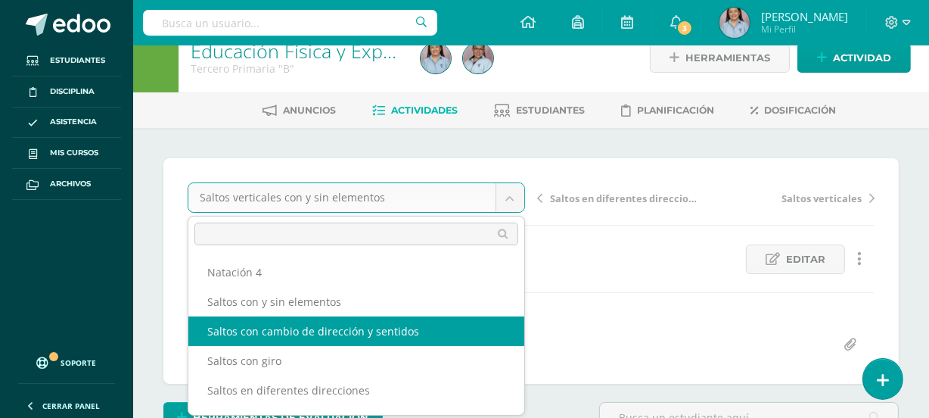
select select "/dashboard/teacher/grade-activity/126641/"
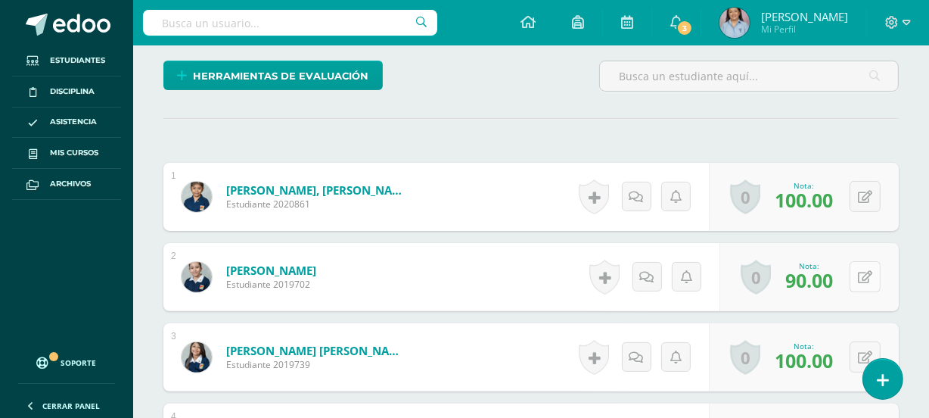
scroll to position [364, 0]
click at [872, 276] on icon at bounding box center [865, 276] width 14 height 13
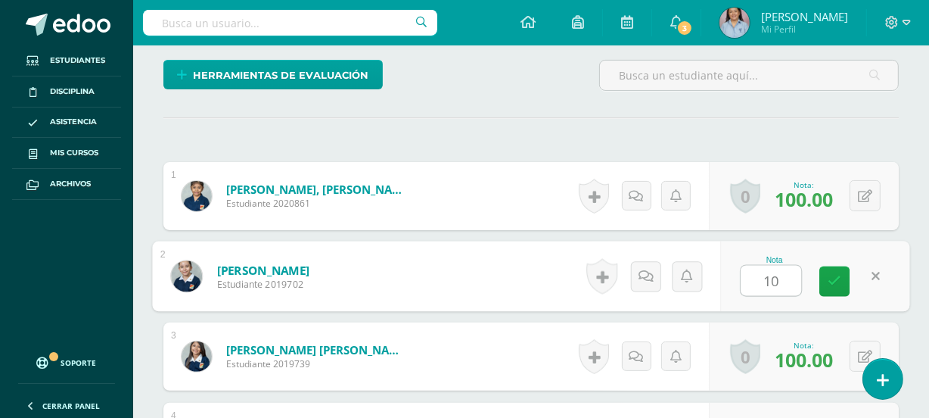
type input "100"
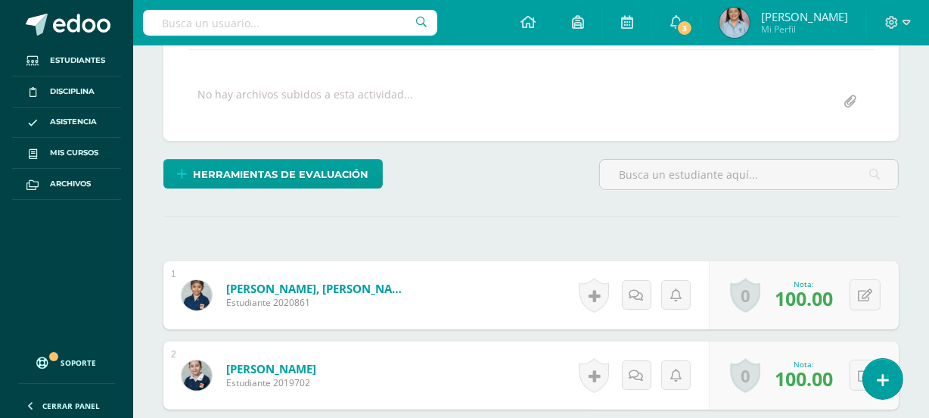
scroll to position [89, 0]
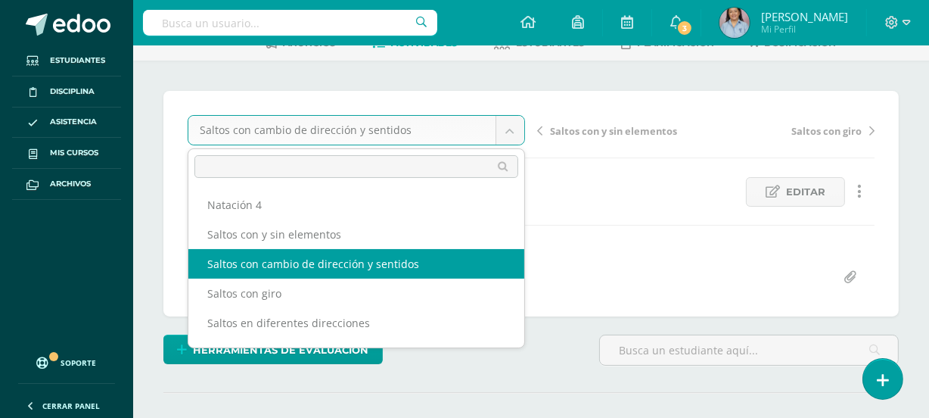
scroll to position [90, 0]
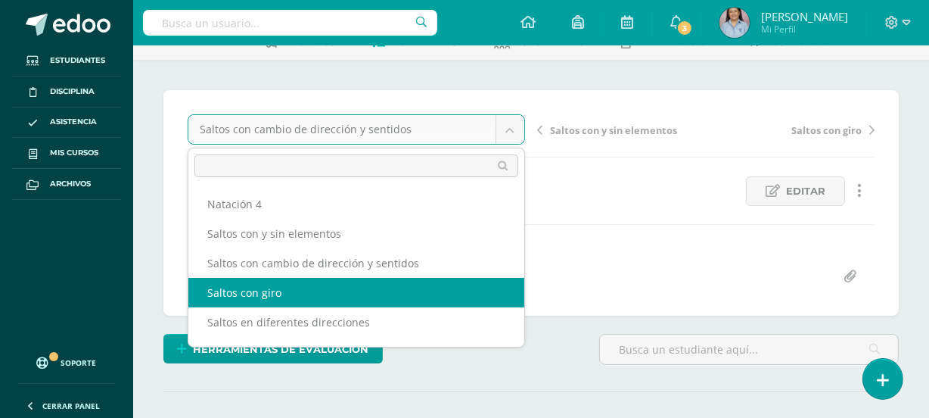
select select "/dashboard/teacher/grade-activity/126640/"
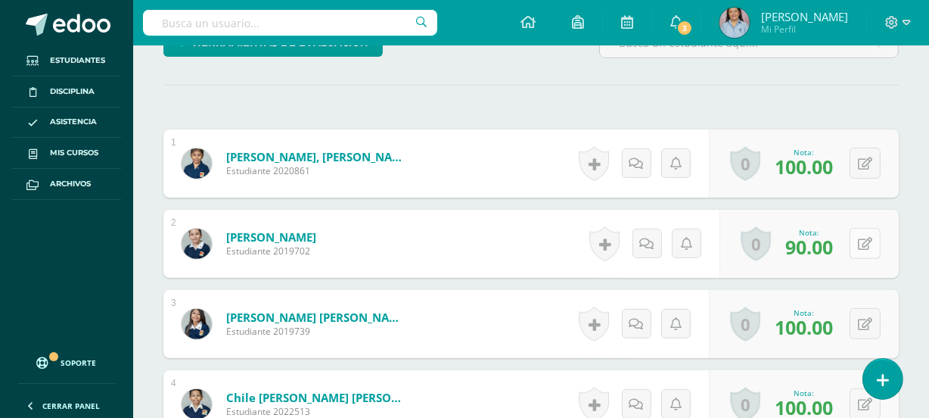
scroll to position [397, 0]
drag, startPoint x: 861, startPoint y: 241, endPoint x: 848, endPoint y: 220, distance: 24.8
click at [863, 241] on icon at bounding box center [865, 243] width 14 height 13
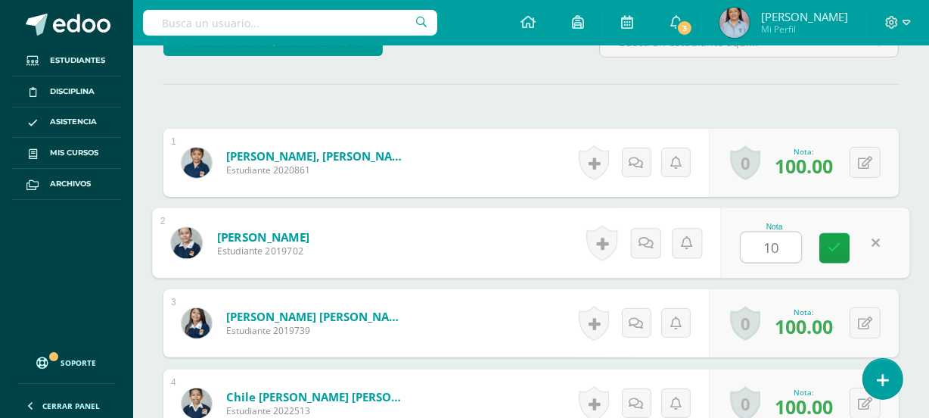
type input "100"
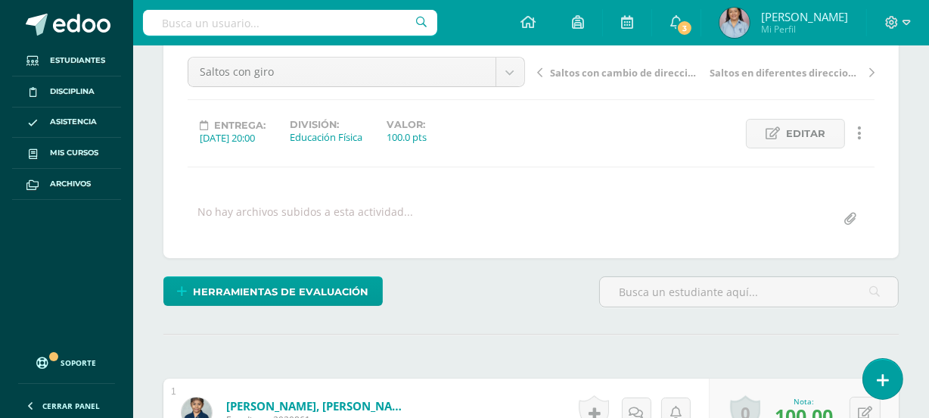
scroll to position [123, 0]
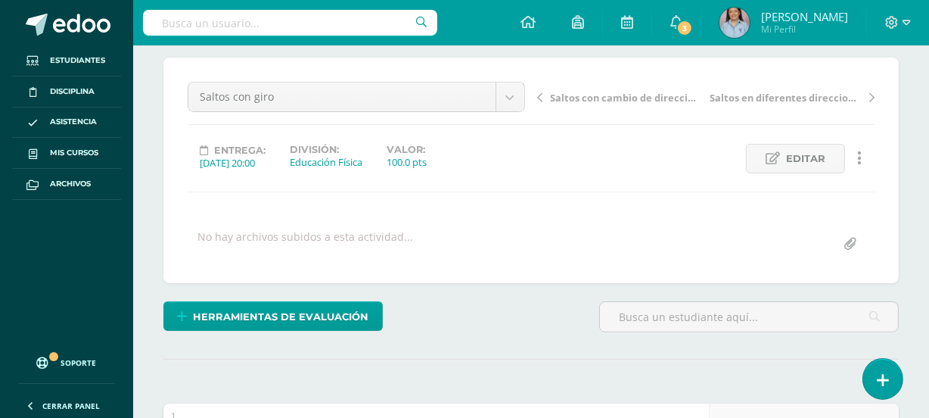
click at [527, 94] on div "Saltos con giro Natación 4 Saltos con y sin elementos Saltos con cambio de dire…" at bounding box center [357, 103] width 350 height 42
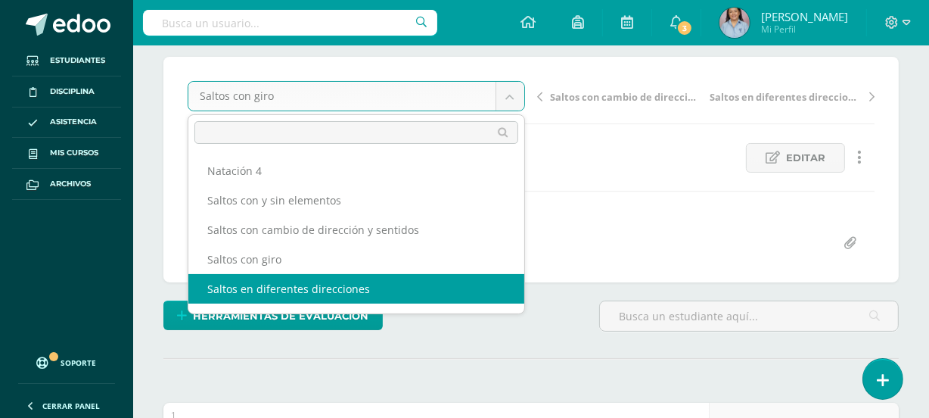
select select "/dashboard/teacher/grade-activity/126638/"
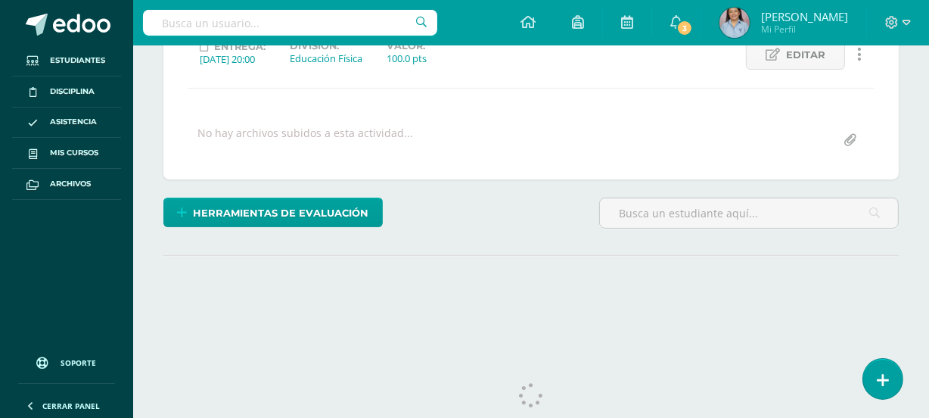
scroll to position [259, 0]
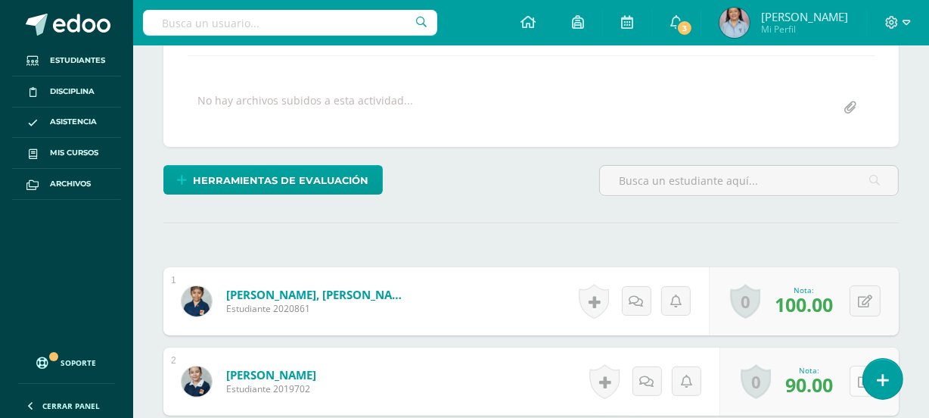
click at [855, 378] on div "0 Logros Logros obtenidos Aún no hay logros agregados Nota: 90.00" at bounding box center [809, 381] width 179 height 68
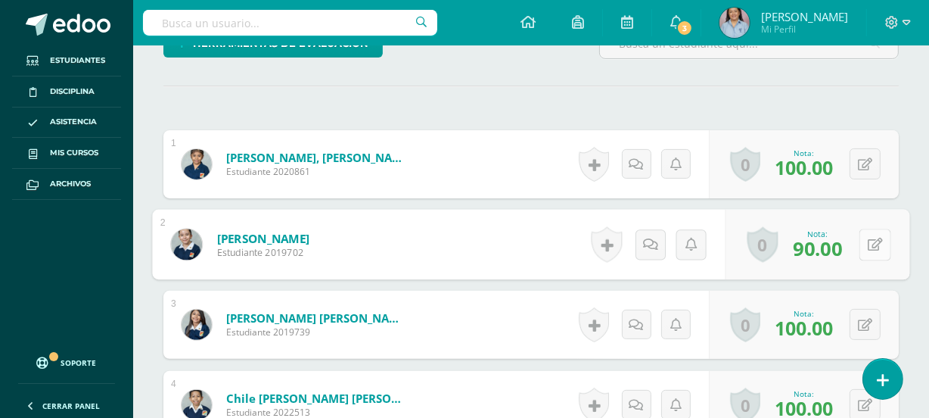
scroll to position [397, 0]
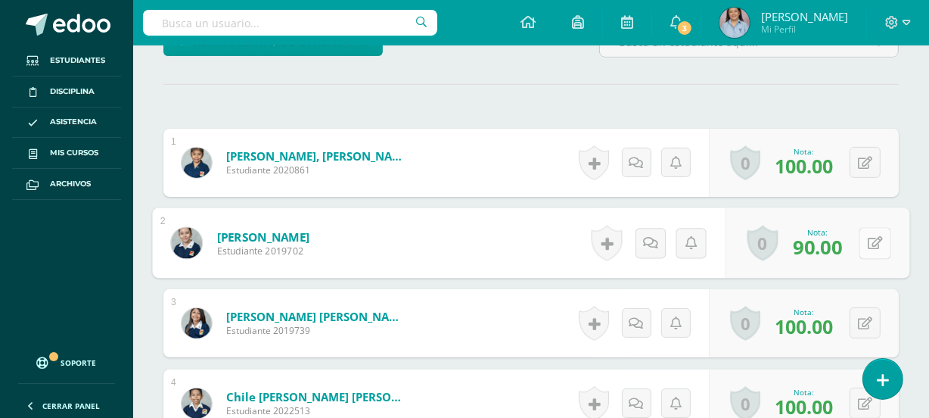
click at [885, 239] on button at bounding box center [876, 243] width 32 height 32
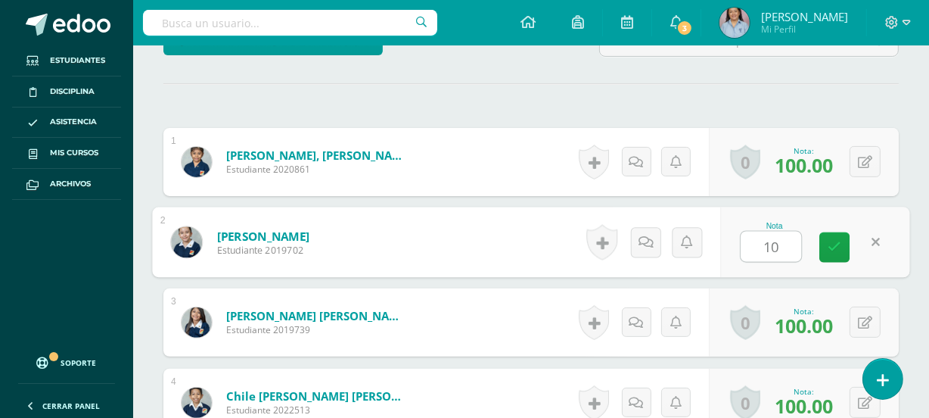
type input "100"
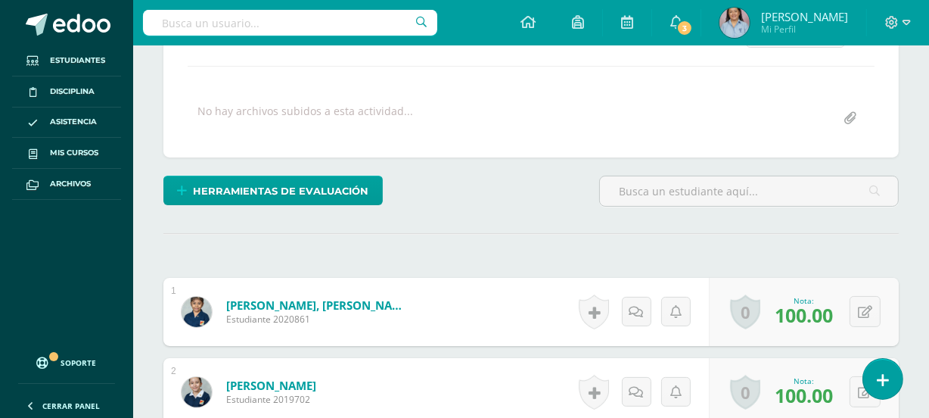
scroll to position [54, 0]
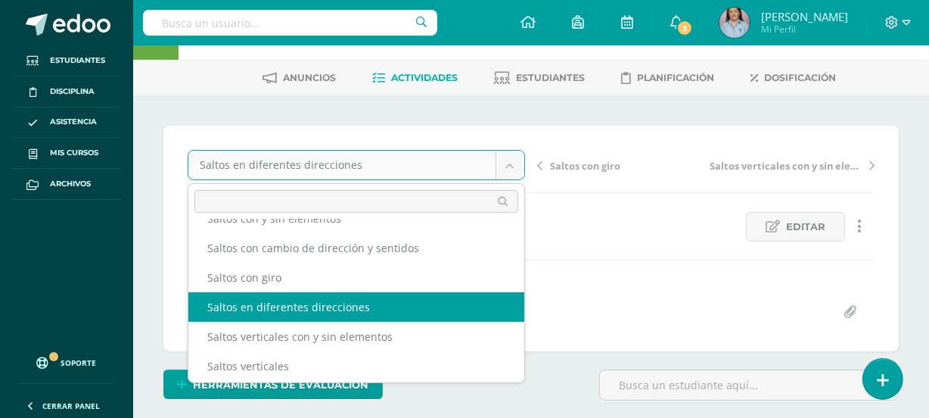
scroll to position [68, 0]
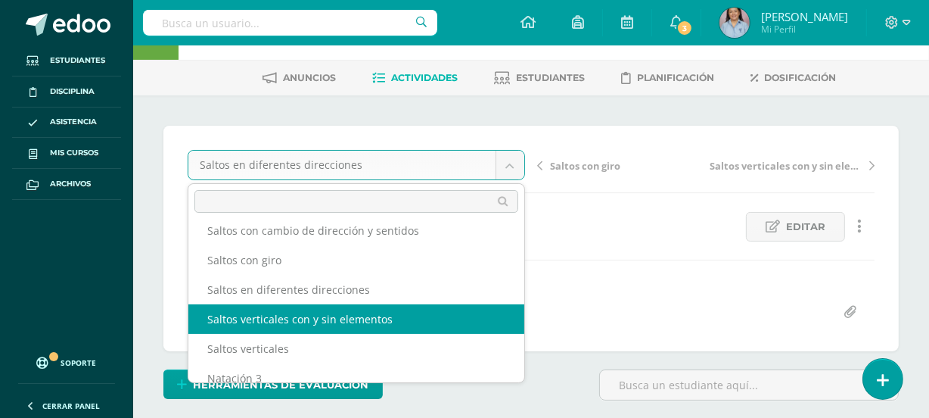
select select "/dashboard/teacher/grade-activity/126637/"
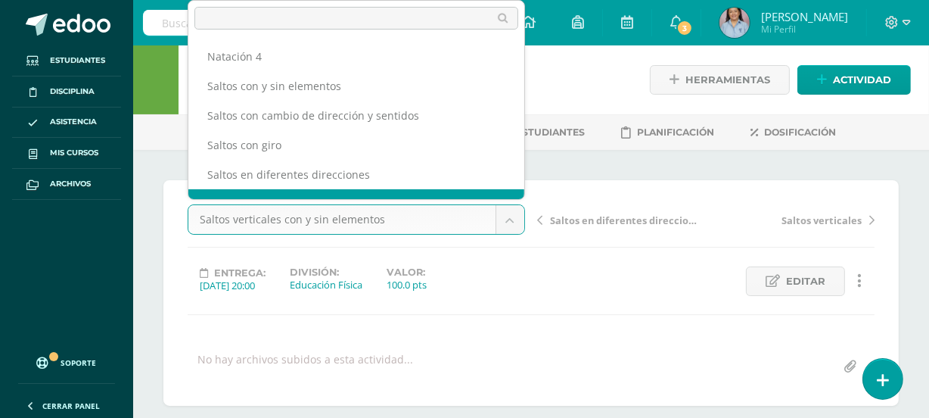
scroll to position [19, 0]
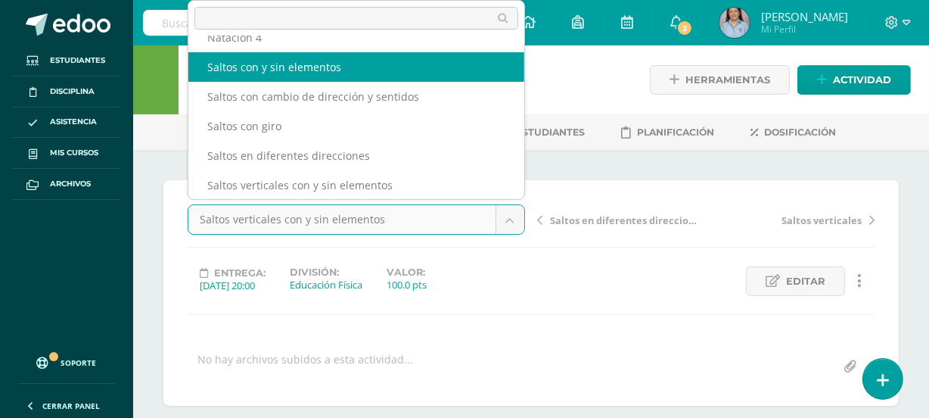
select select "/dashboard/teacher/grade-activity/126642/"
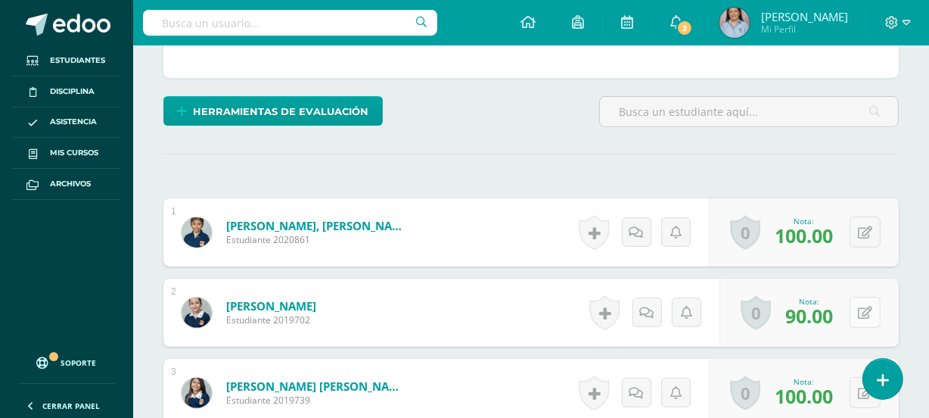
scroll to position [328, 0]
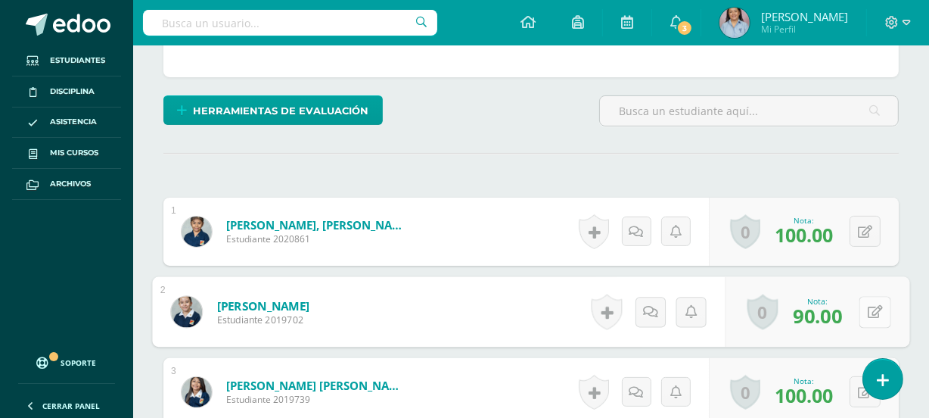
click at [862, 308] on button at bounding box center [876, 312] width 32 height 32
type input "100"
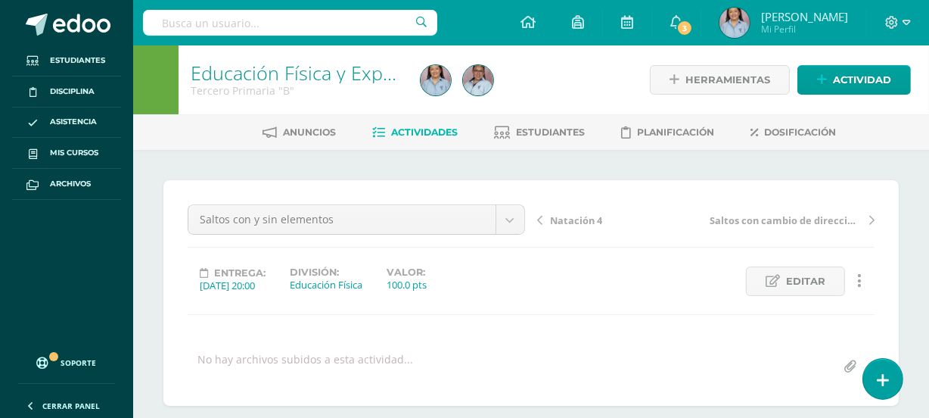
scroll to position [0, 0]
click at [406, 129] on span "Actividades" at bounding box center [424, 131] width 67 height 11
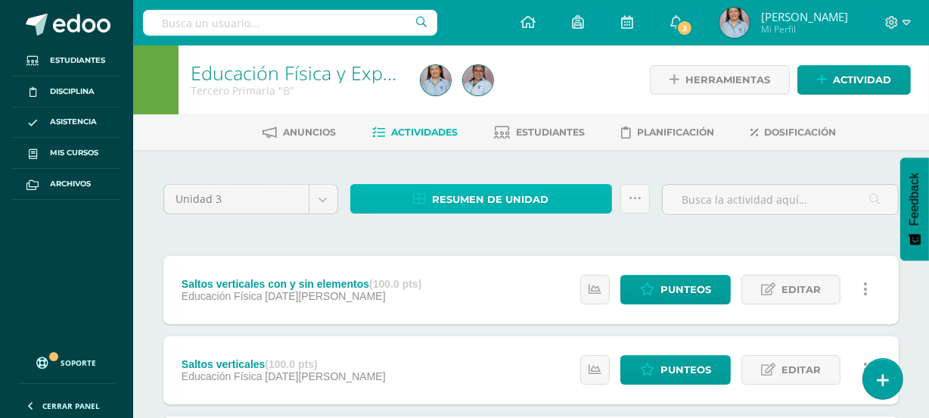
click at [501, 197] on span "Resumen de unidad" at bounding box center [490, 199] width 117 height 28
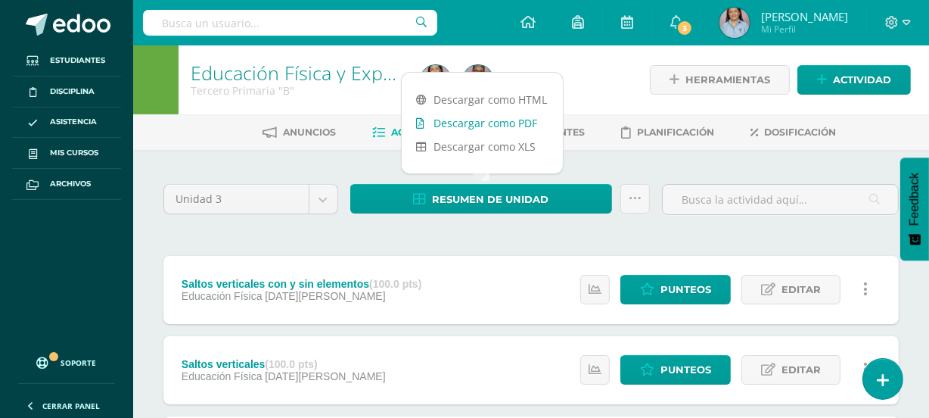
click at [503, 123] on link "Descargar como PDF" at bounding box center [482, 122] width 161 height 23
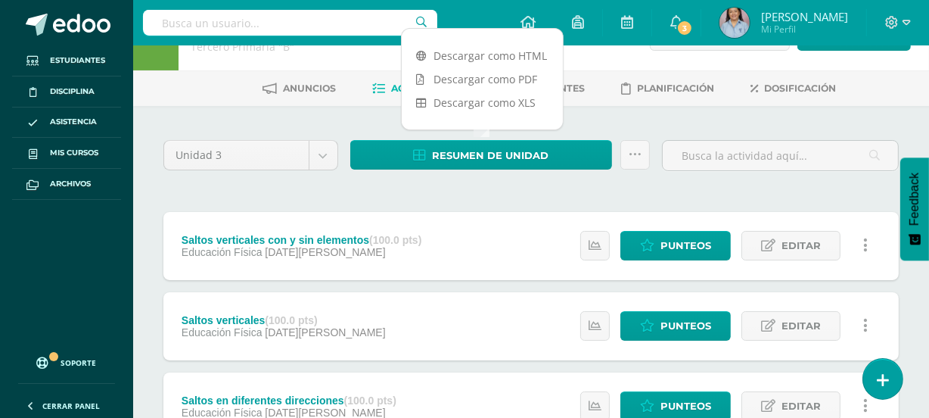
scroll to position [68, 0]
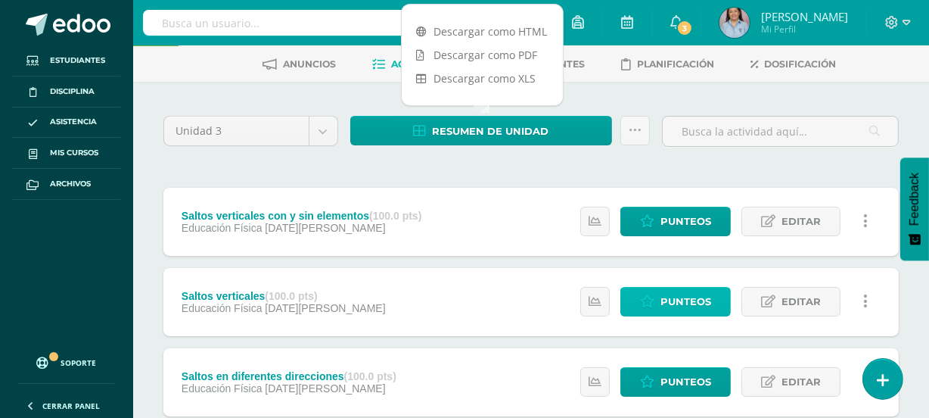
click at [696, 297] on span "Punteos" at bounding box center [686, 302] width 51 height 28
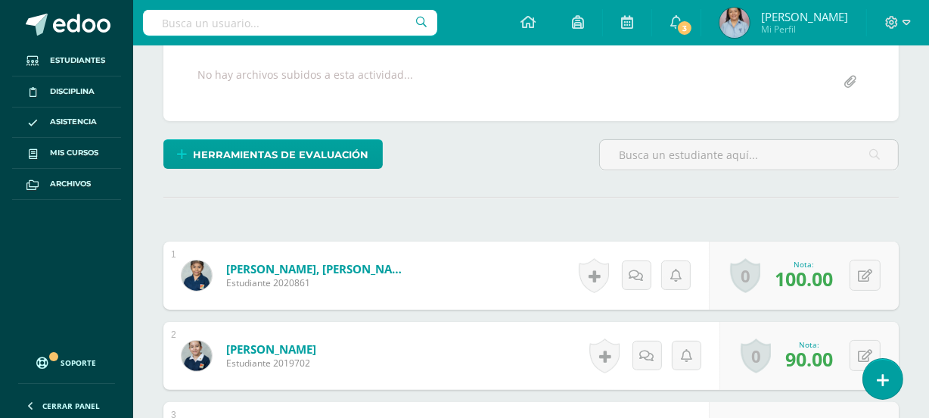
scroll to position [364, 0]
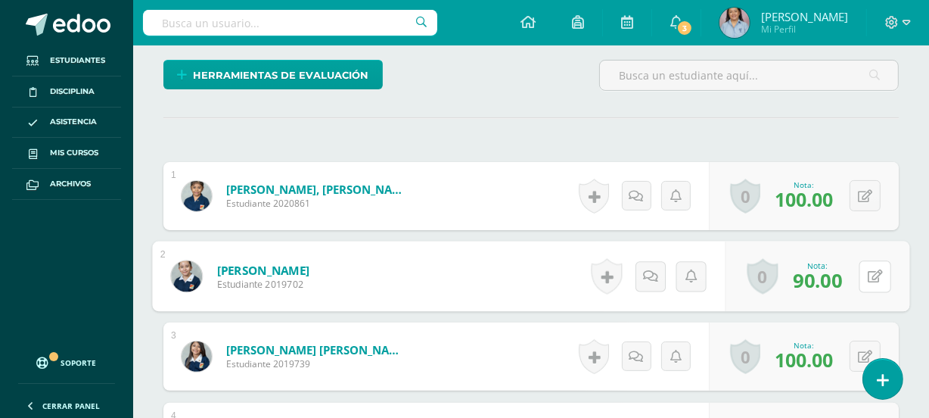
drag, startPoint x: 862, startPoint y: 276, endPoint x: 871, endPoint y: 235, distance: 42.6
click at [862, 275] on button at bounding box center [876, 276] width 32 height 32
type input "100"
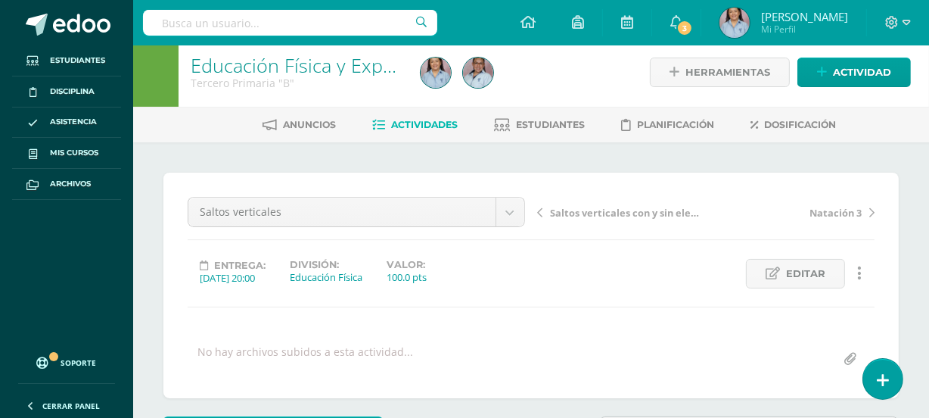
scroll to position [0, 0]
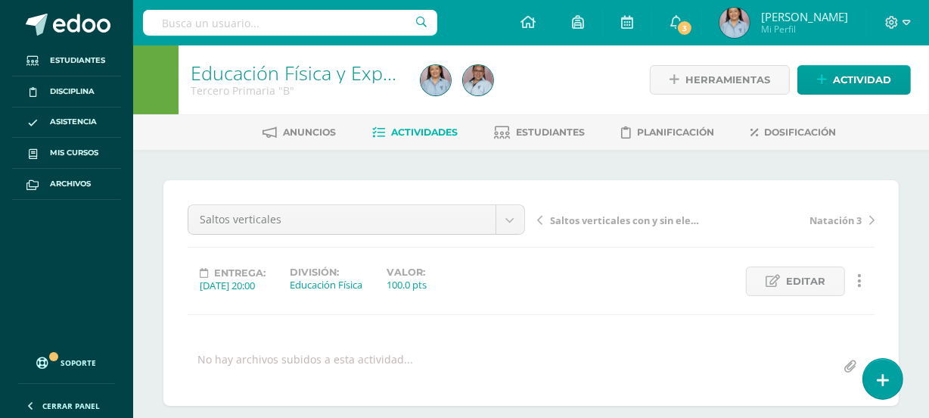
click at [431, 135] on span "Actividades" at bounding box center [424, 131] width 67 height 11
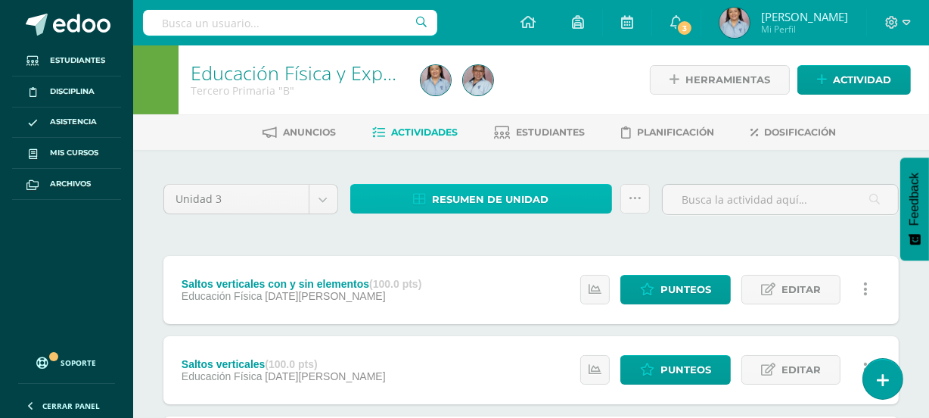
click at [508, 202] on span "Resumen de unidad" at bounding box center [490, 199] width 117 height 28
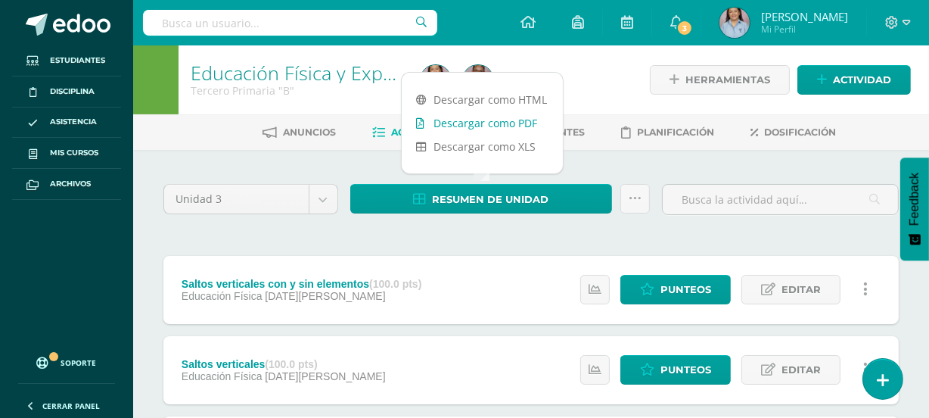
click at [530, 124] on link "Descargar como PDF" at bounding box center [482, 122] width 161 height 23
drag, startPoint x: 612, startPoint y: 90, endPoint x: 604, endPoint y: 72, distance: 20.0
click at [613, 90] on div at bounding box center [533, 79] width 236 height 69
